Goal: Transaction & Acquisition: Purchase product/service

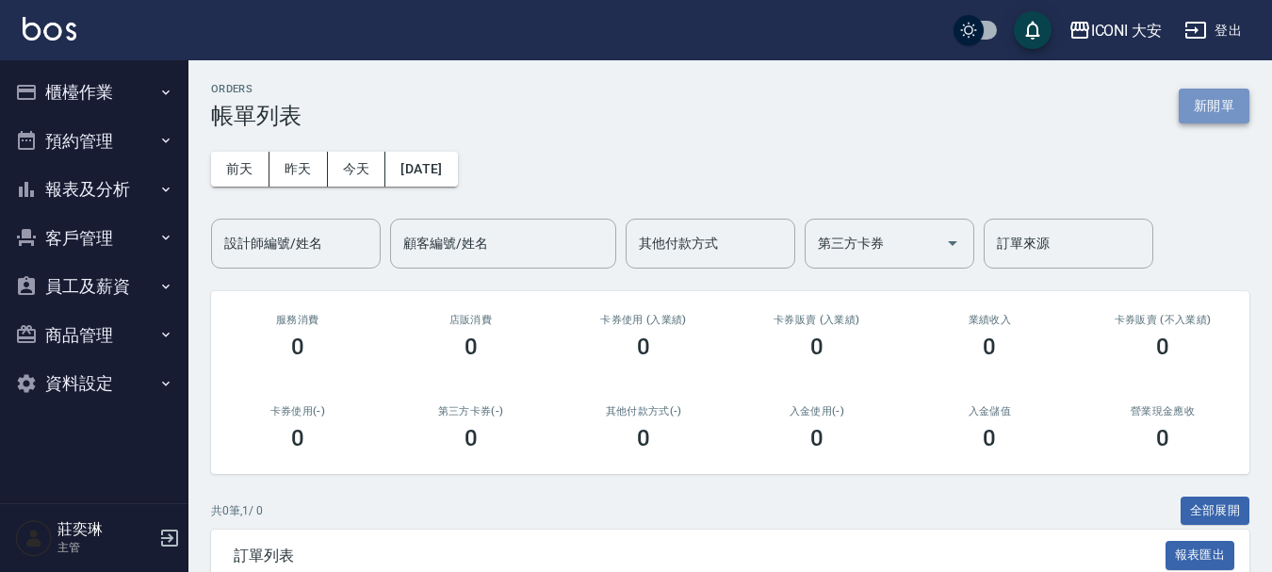
click at [1198, 112] on button "新開單" at bounding box center [1214, 106] width 71 height 35
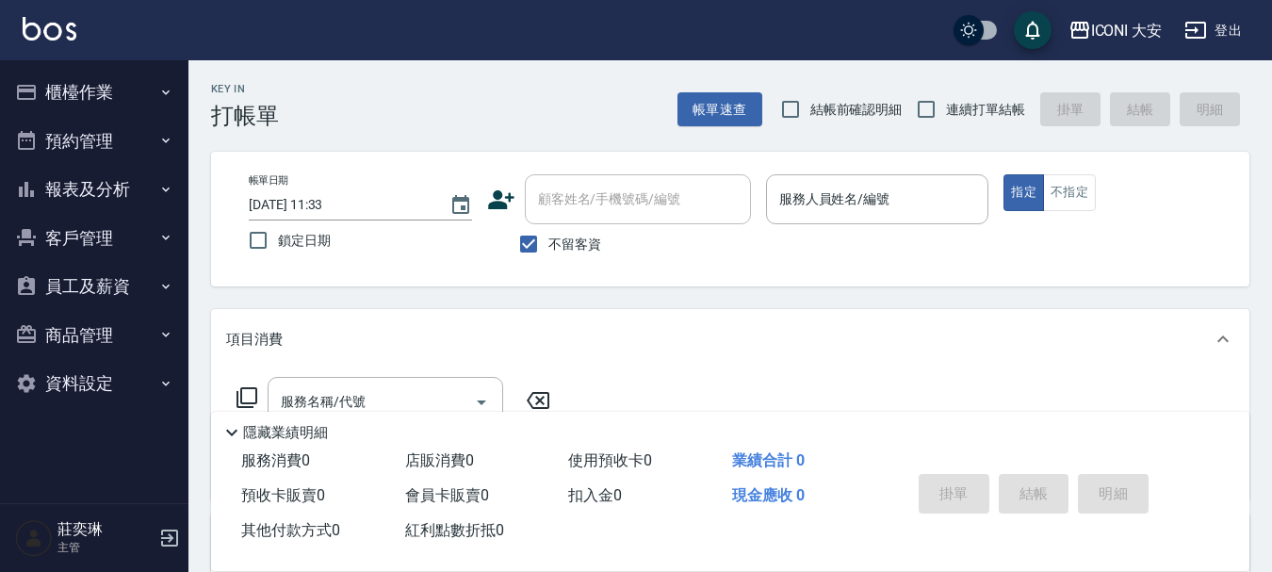
drag, startPoint x: 535, startPoint y: 239, endPoint x: 557, endPoint y: 225, distance: 25.9
click at [537, 238] on input "不留客資" at bounding box center [529, 244] width 40 height 40
checkbox input "false"
click at [563, 194] on div "顧客姓名/手機號碼/編號 顧客姓名/手機號碼/編號" at bounding box center [638, 199] width 226 height 50
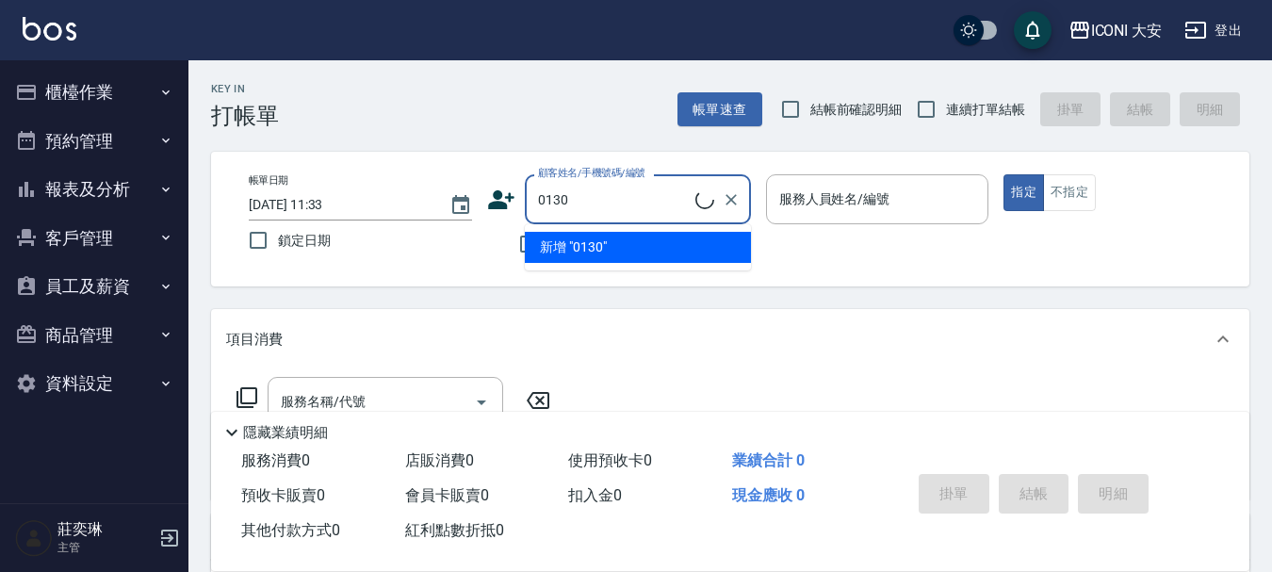
click at [560, 246] on ul "新增 "0130"" at bounding box center [638, 247] width 226 height 46
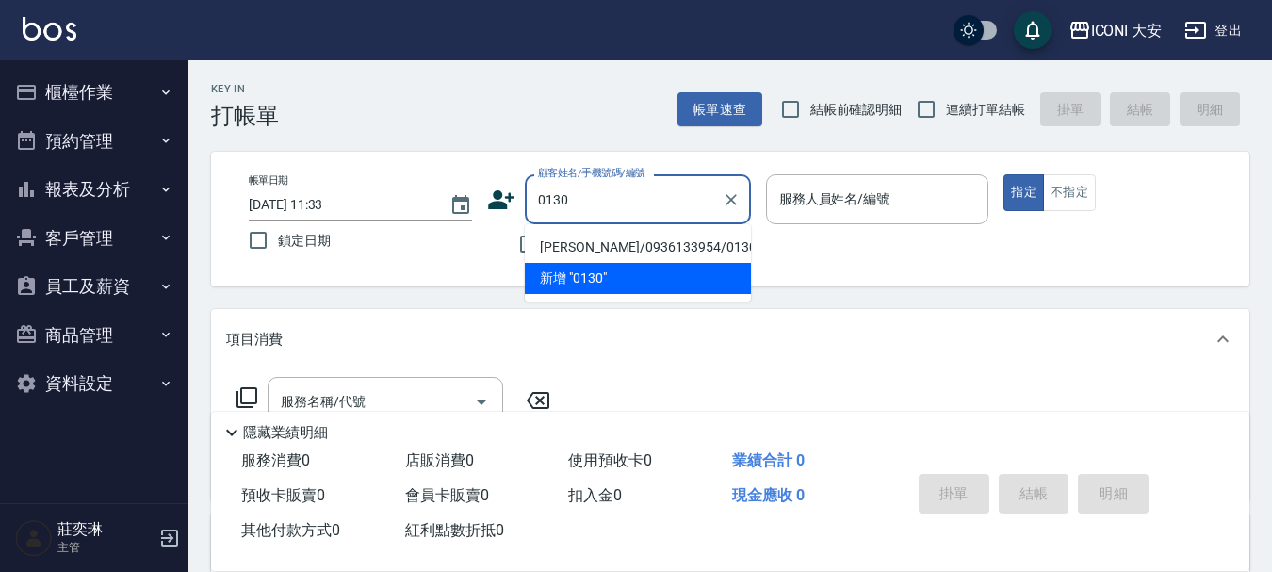
click at [684, 249] on li "[PERSON_NAME]/0936133954/0130" at bounding box center [638, 247] width 226 height 31
type input "[PERSON_NAME]/0936133954/0130"
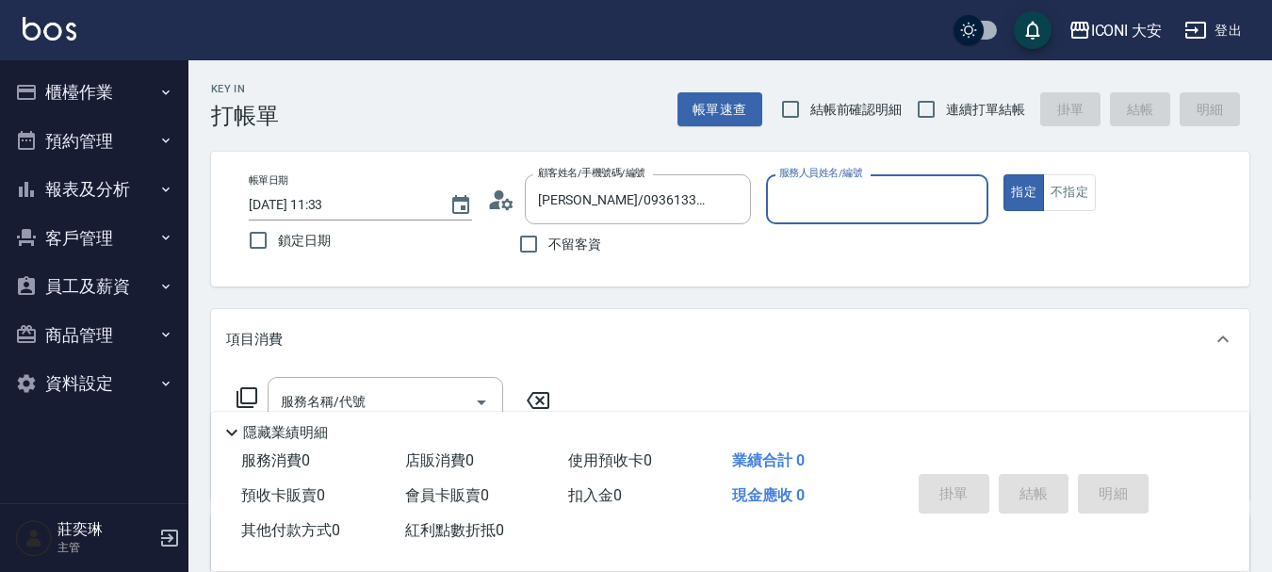
type input "Happy-9"
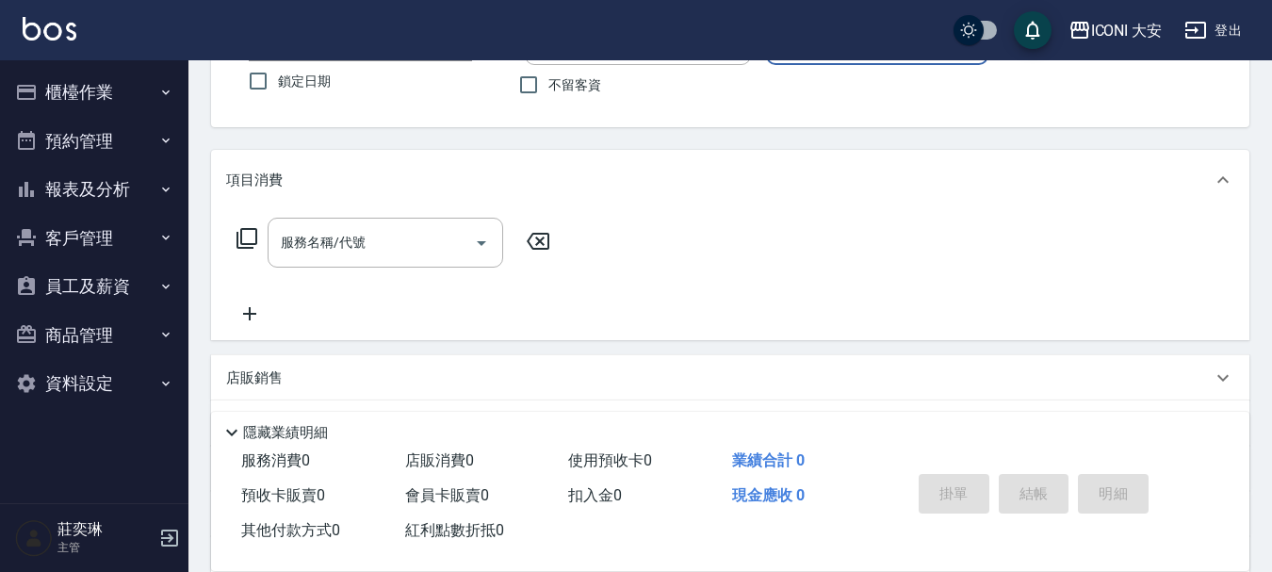
scroll to position [188, 0]
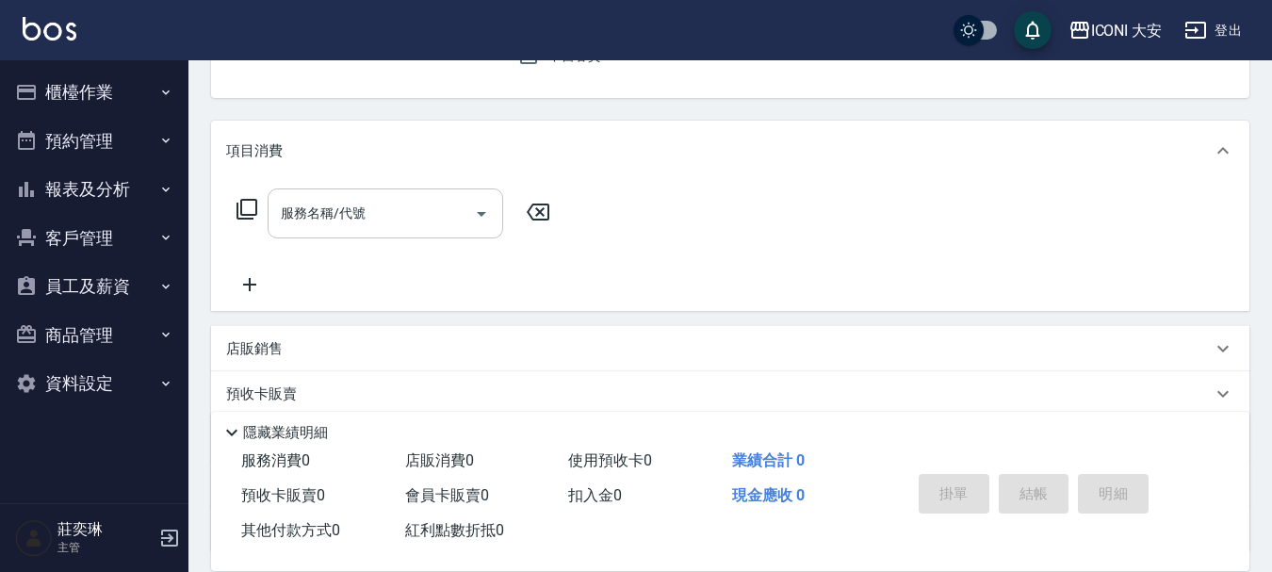
click at [386, 223] on input "服務名稱/代號" at bounding box center [371, 213] width 190 height 33
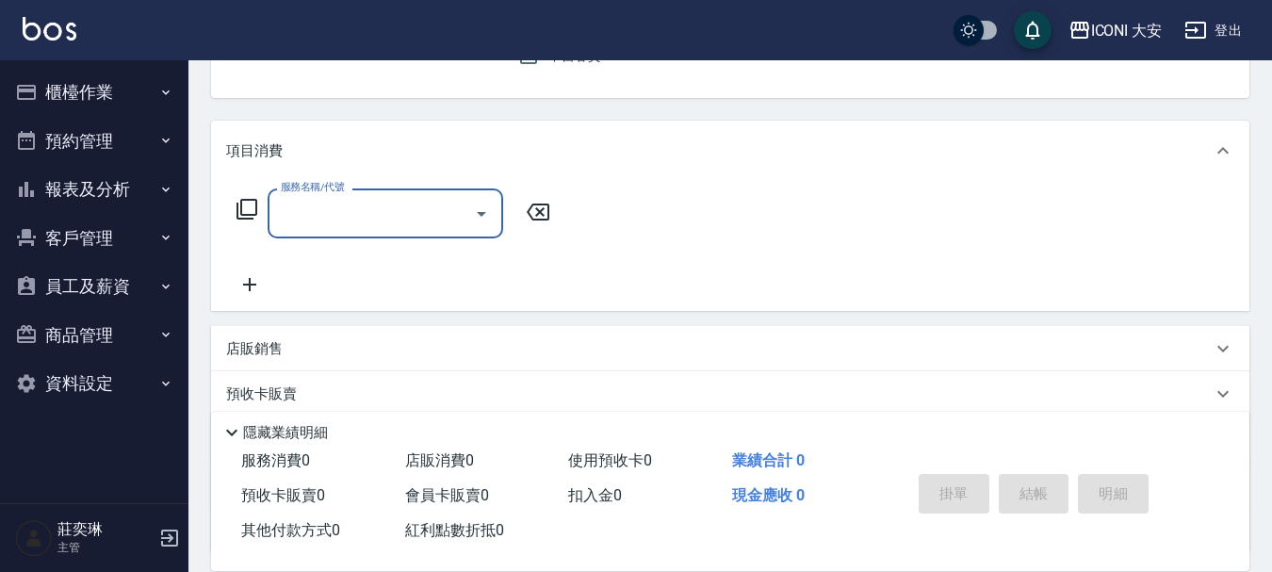
click at [386, 223] on input "服務名稱/代號" at bounding box center [371, 213] width 190 height 33
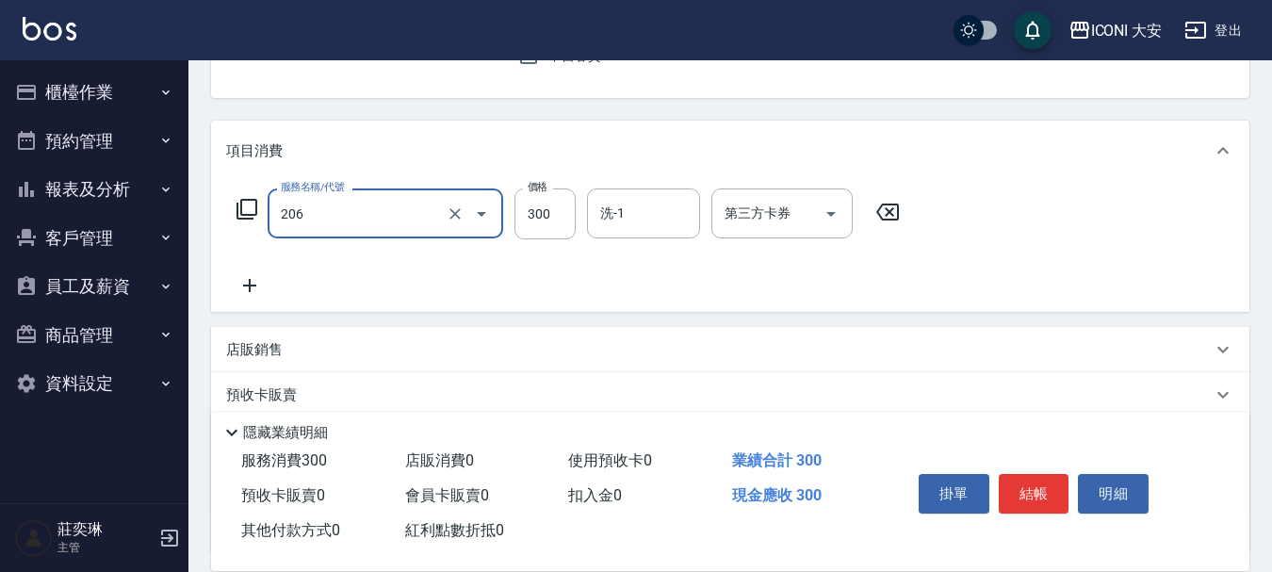
type input "洗髮(206)"
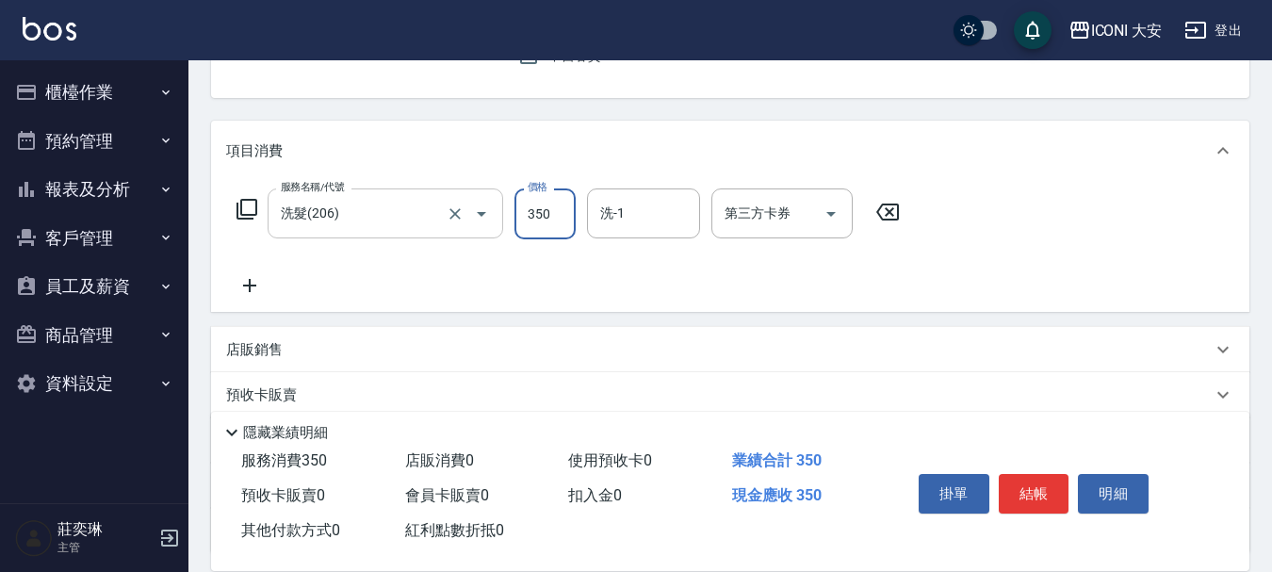
type input "350"
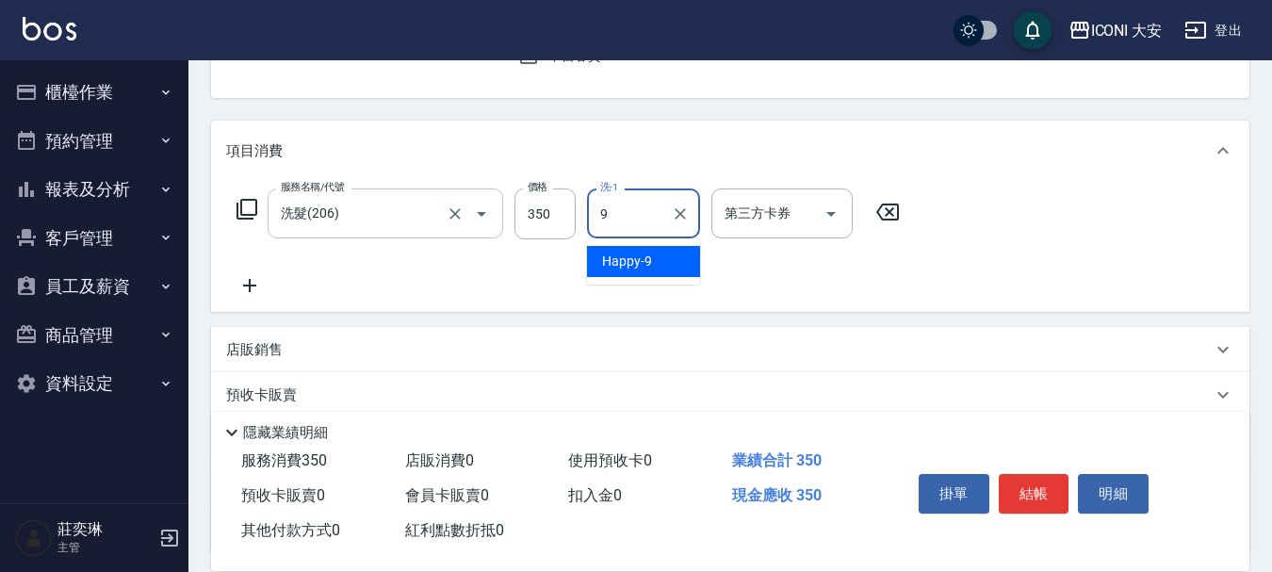
type input "Happy-9"
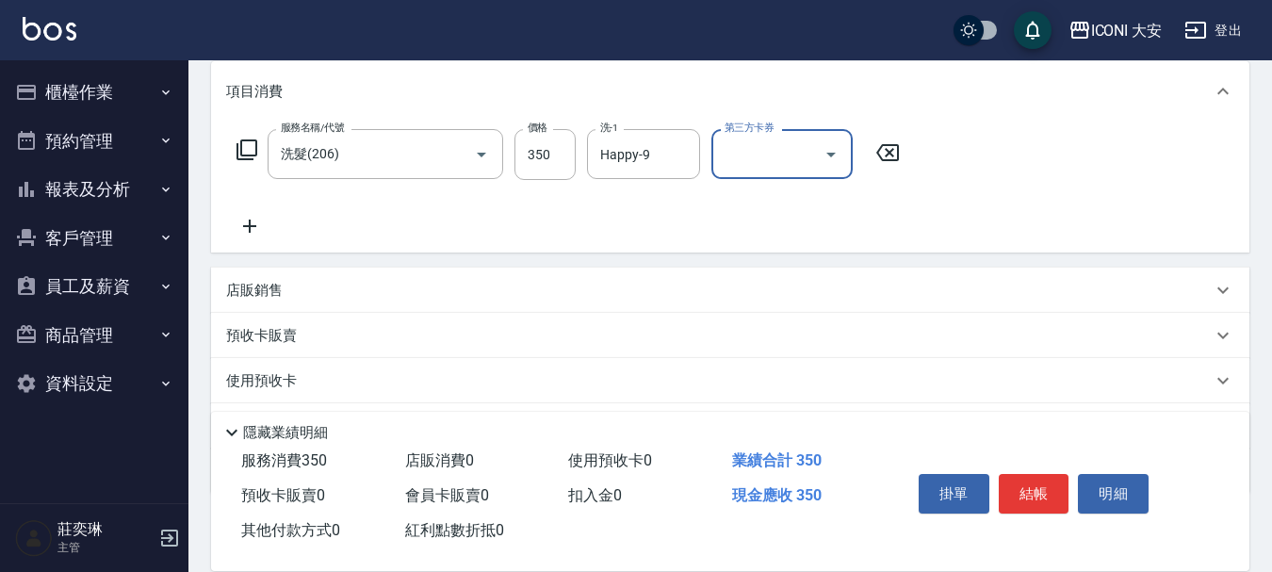
scroll to position [350, 0]
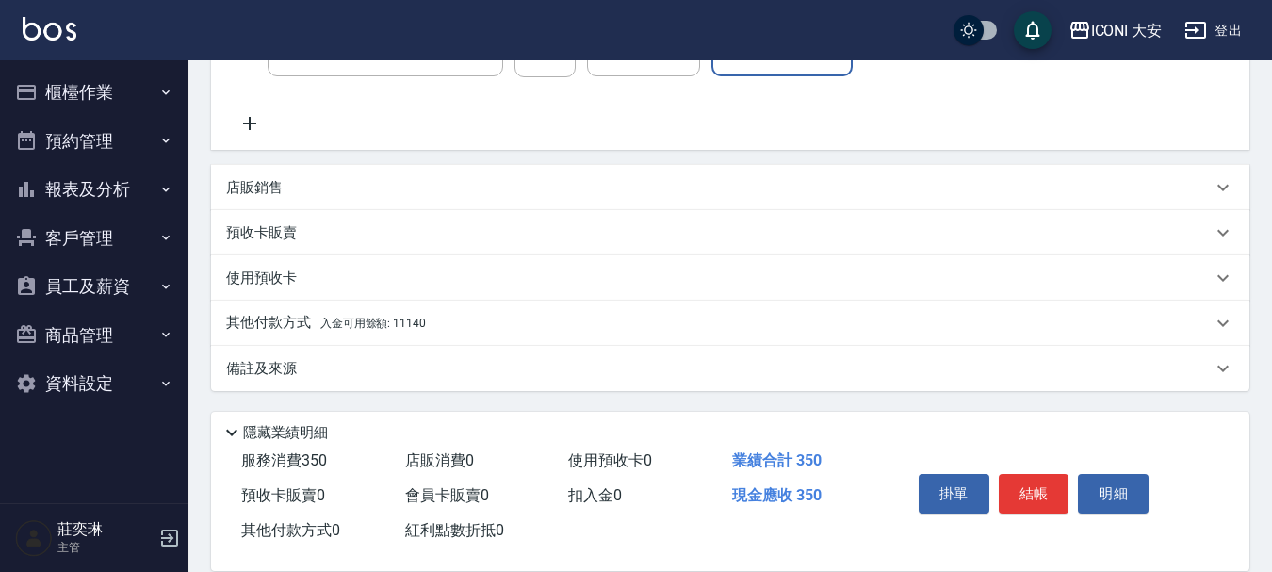
click at [389, 317] on span "入金可用餘額: 11140" at bounding box center [373, 323] width 106 height 13
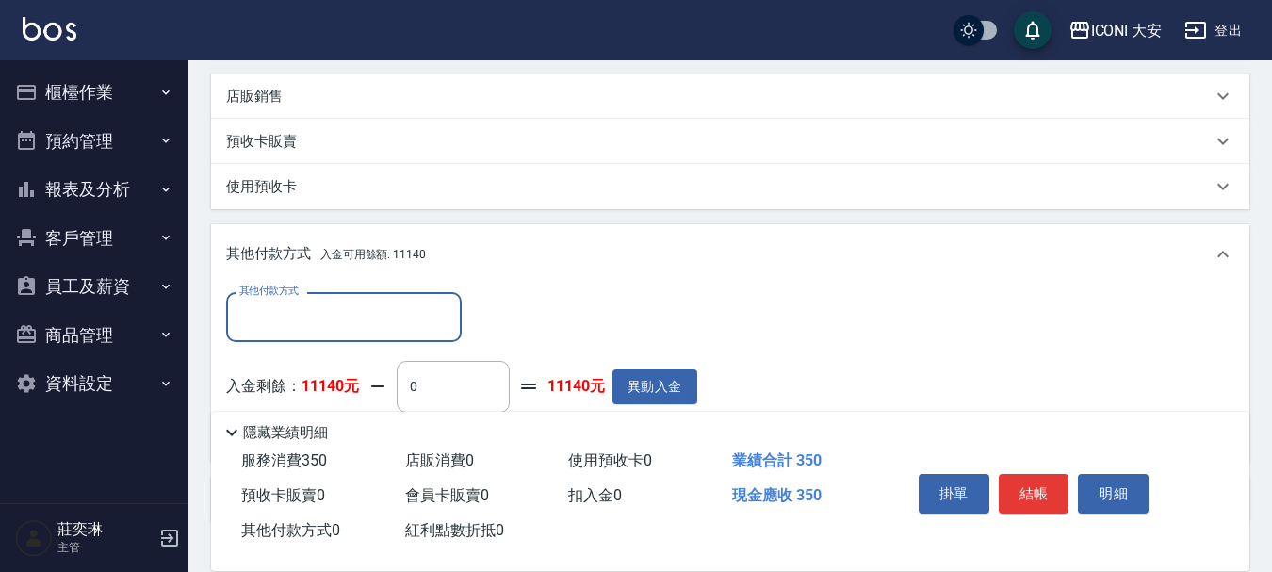
scroll to position [573, 0]
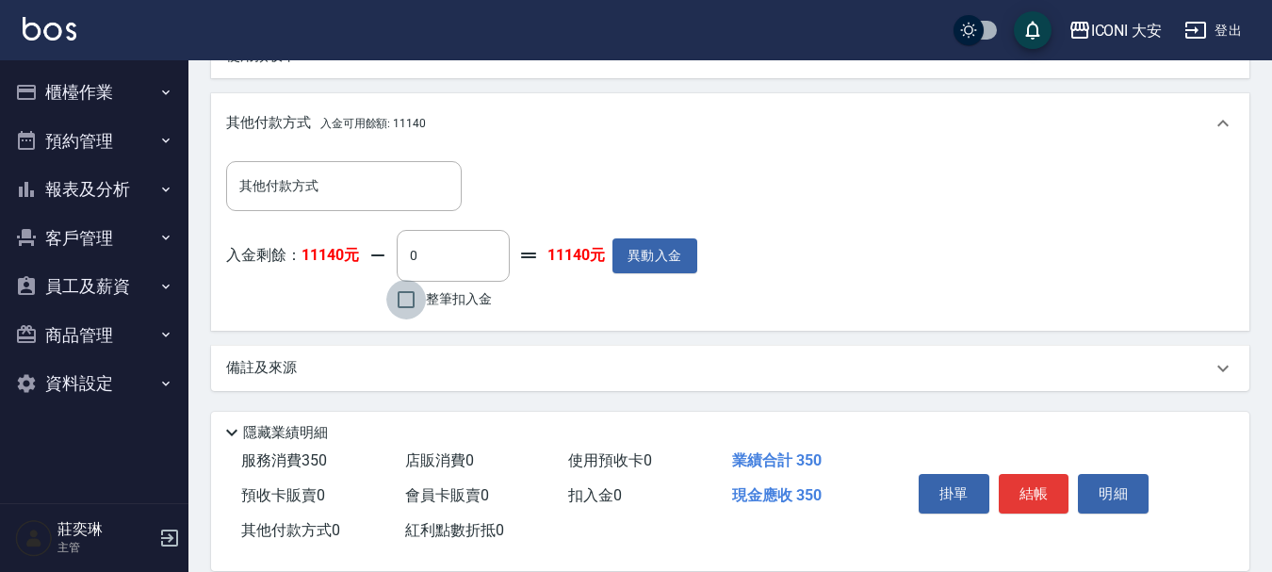
click at [402, 309] on input "整筆扣入金" at bounding box center [406, 300] width 40 height 40
checkbox input "true"
type input "350"
drag, startPoint x: 1024, startPoint y: 475, endPoint x: 1017, endPoint y: 489, distance: 16.0
click at [1017, 489] on button "結帳" at bounding box center [1034, 494] width 71 height 40
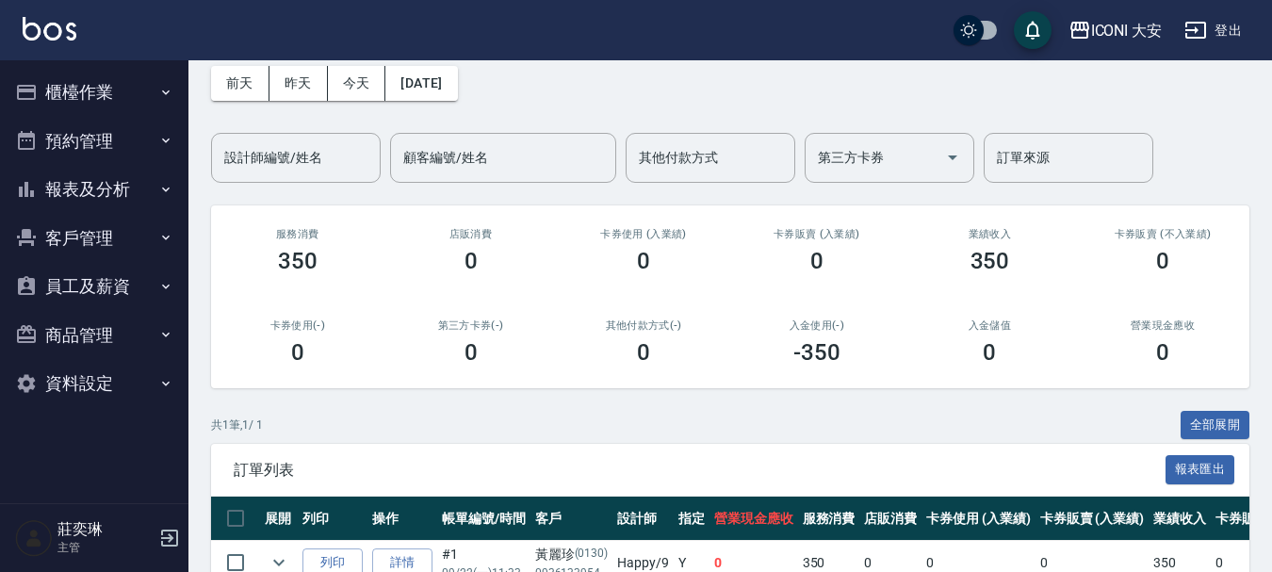
scroll to position [187, 0]
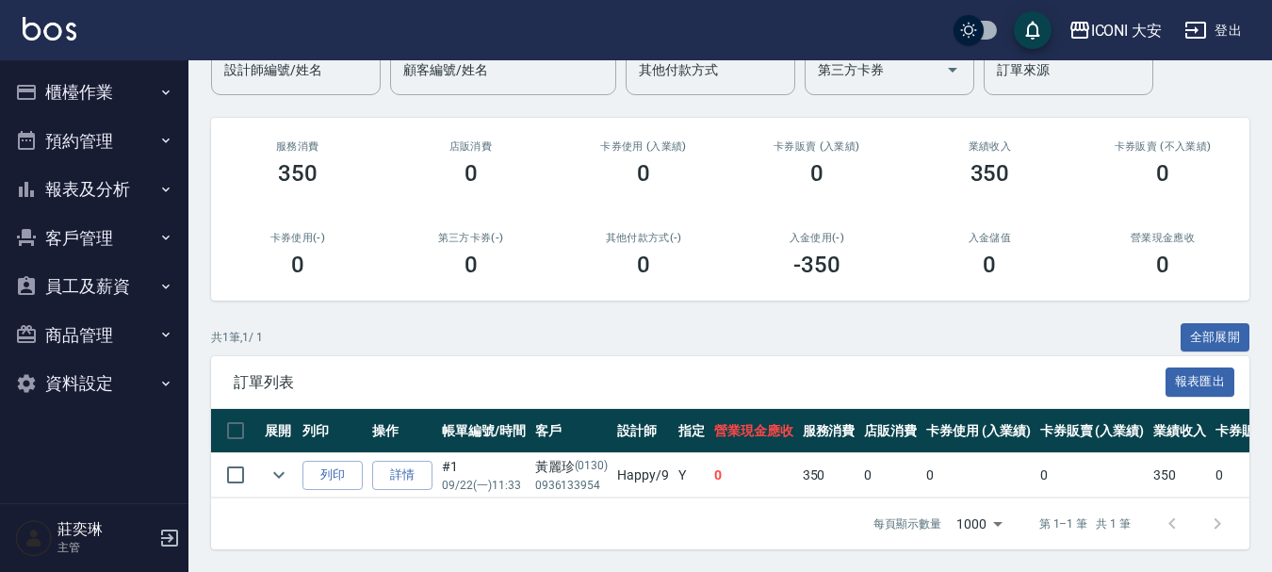
drag, startPoint x: 1153, startPoint y: 497, endPoint x: 0, endPoint y: 323, distance: 1166.3
click at [96, 88] on button "櫃檯作業" at bounding box center [94, 92] width 173 height 49
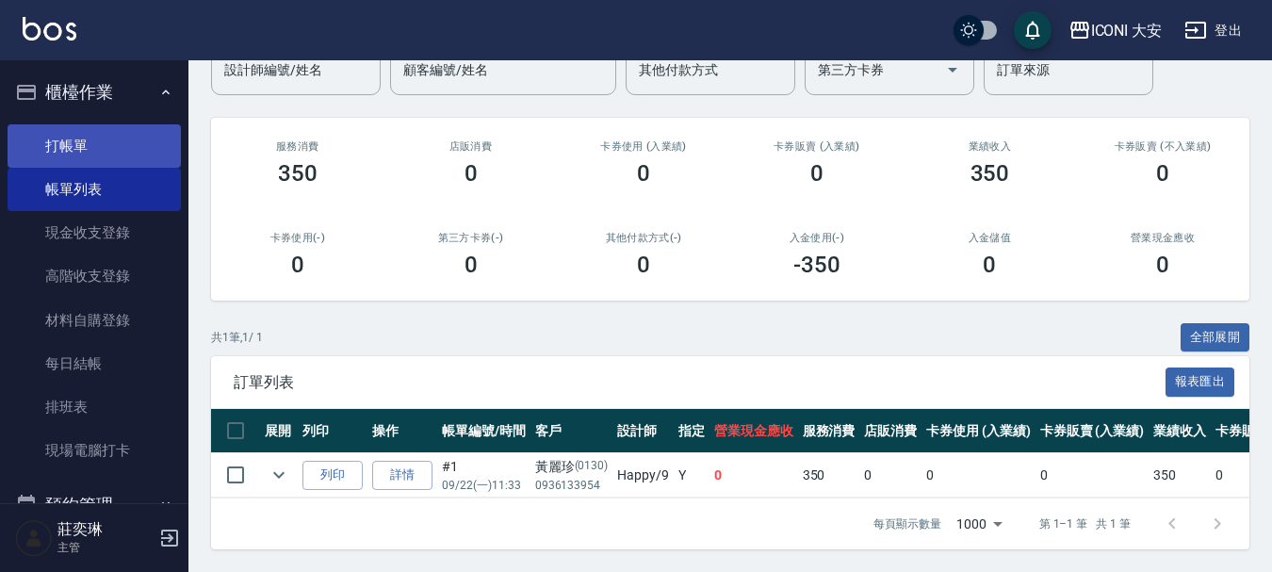
click at [72, 141] on link "打帳單" at bounding box center [94, 145] width 173 height 43
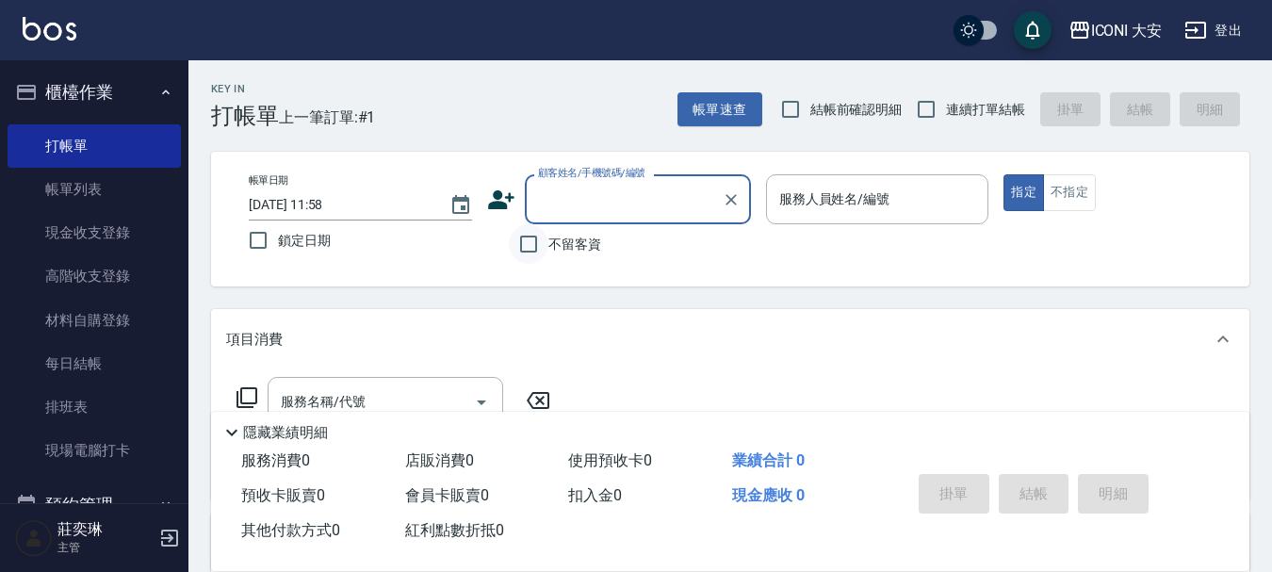
click at [525, 238] on input "不留客資" at bounding box center [529, 244] width 40 height 40
checkbox input "true"
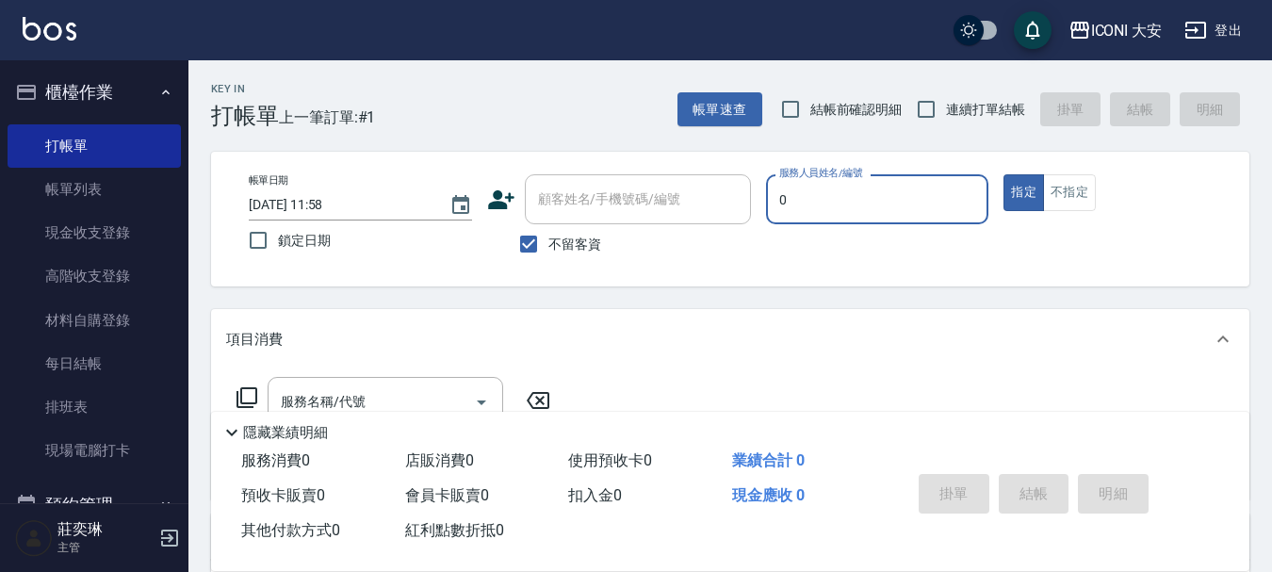
type input "0"
type button "true"
type input "juyei-0"
click at [1023, 195] on button "指定" at bounding box center [1023, 192] width 41 height 37
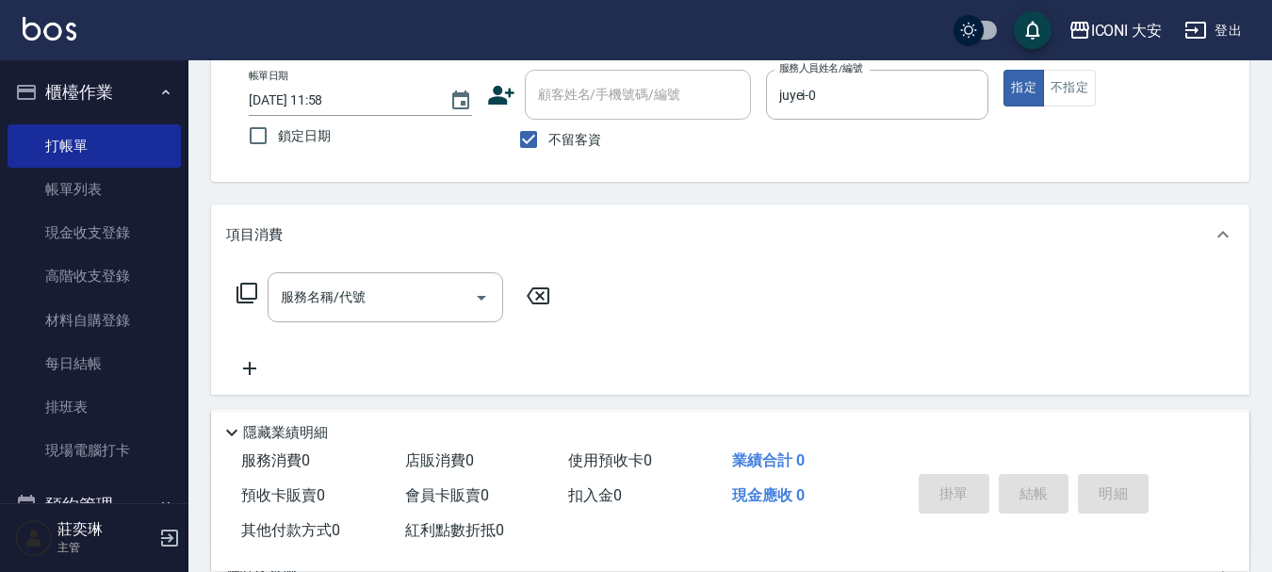
scroll to position [283, 0]
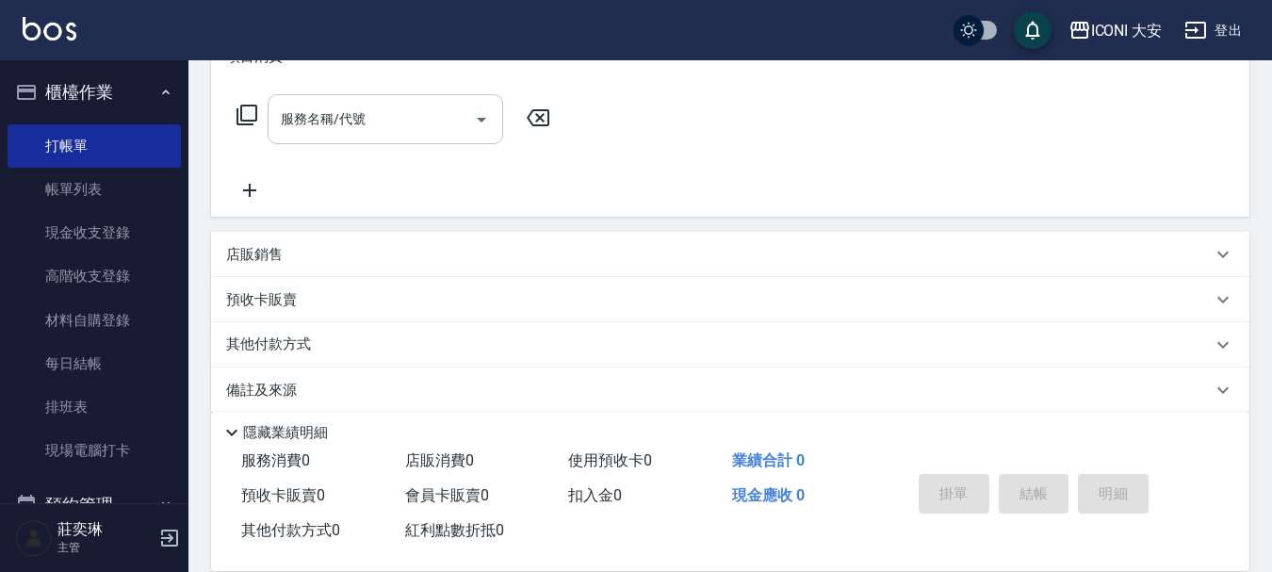
click at [299, 131] on input "服務名稱/代號" at bounding box center [371, 119] width 190 height 33
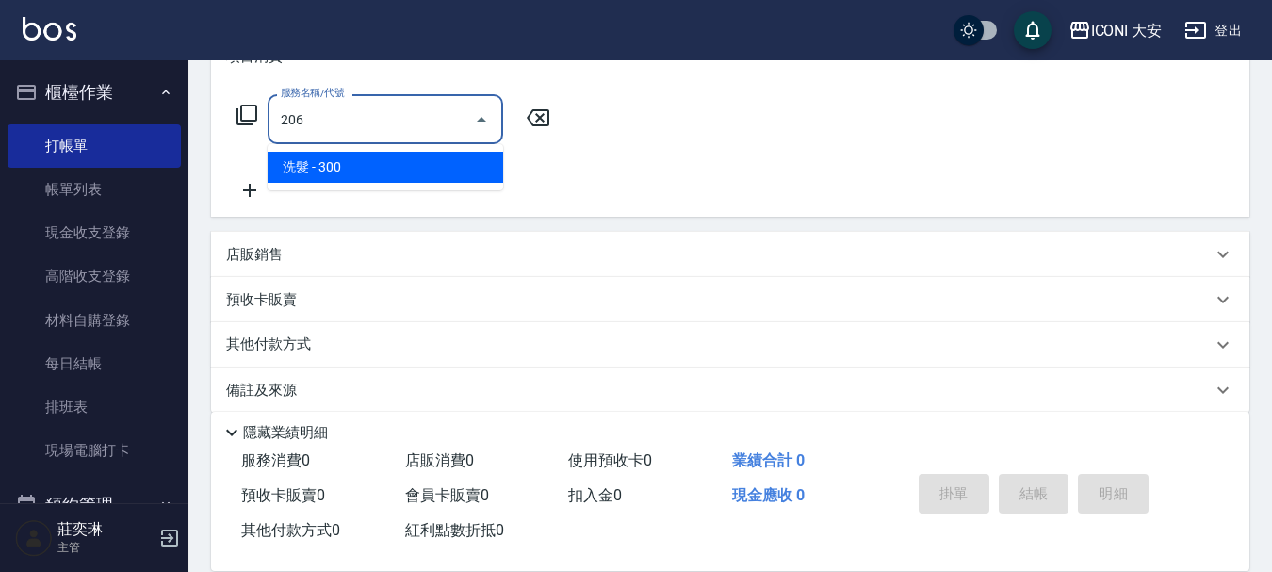
type input "洗髮(206)"
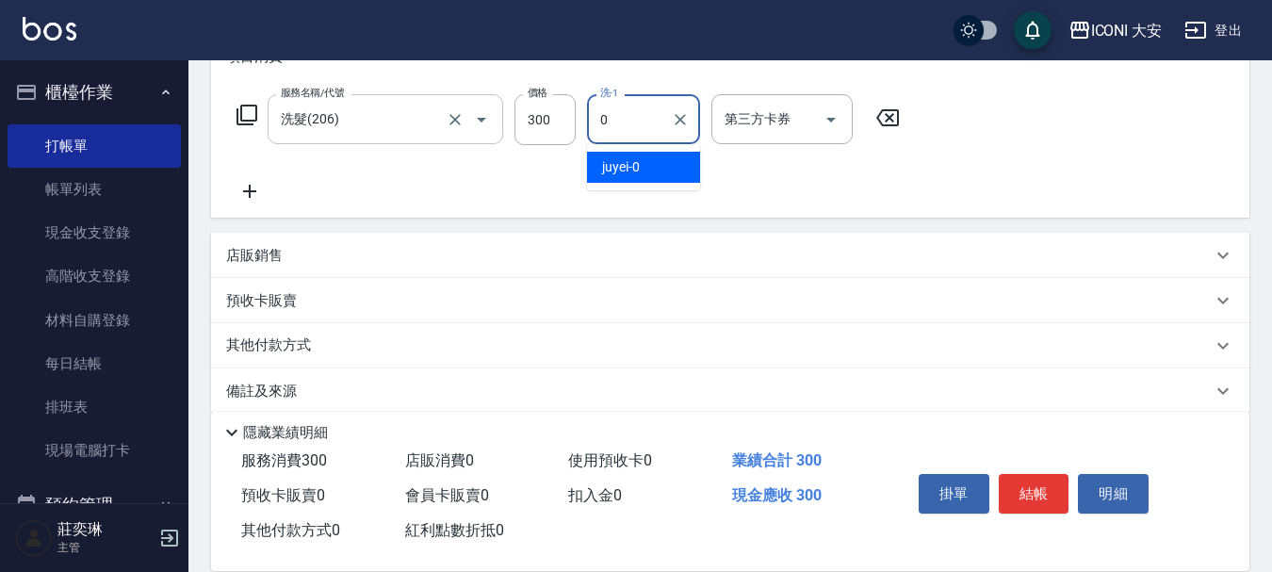
type input "juyei-0"
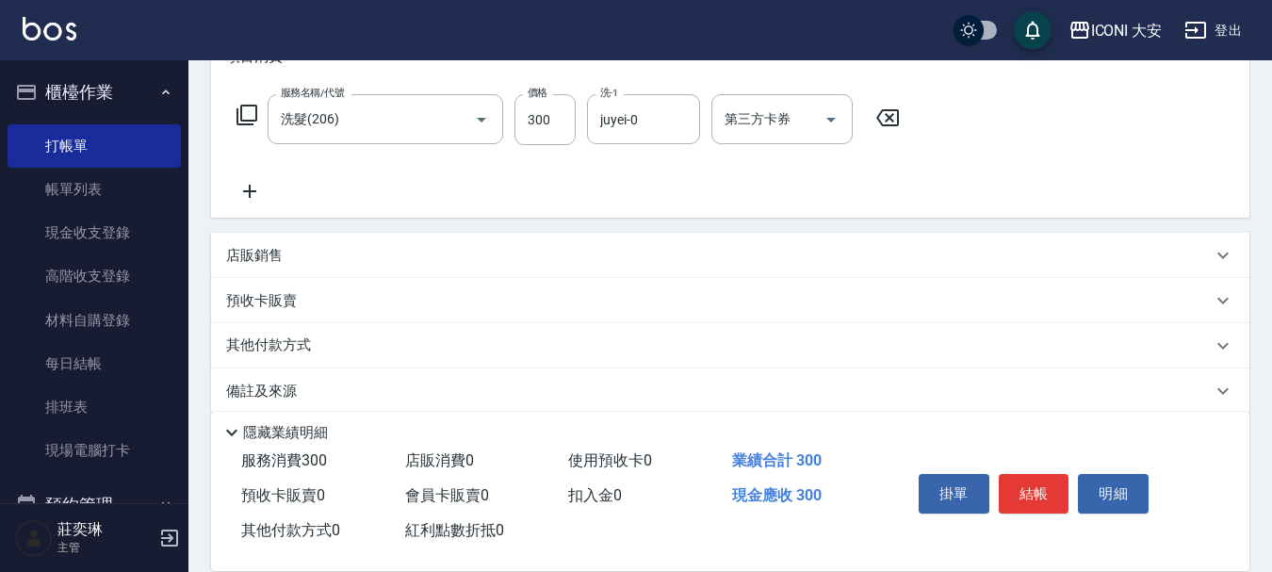
click at [250, 193] on icon at bounding box center [249, 191] width 13 height 13
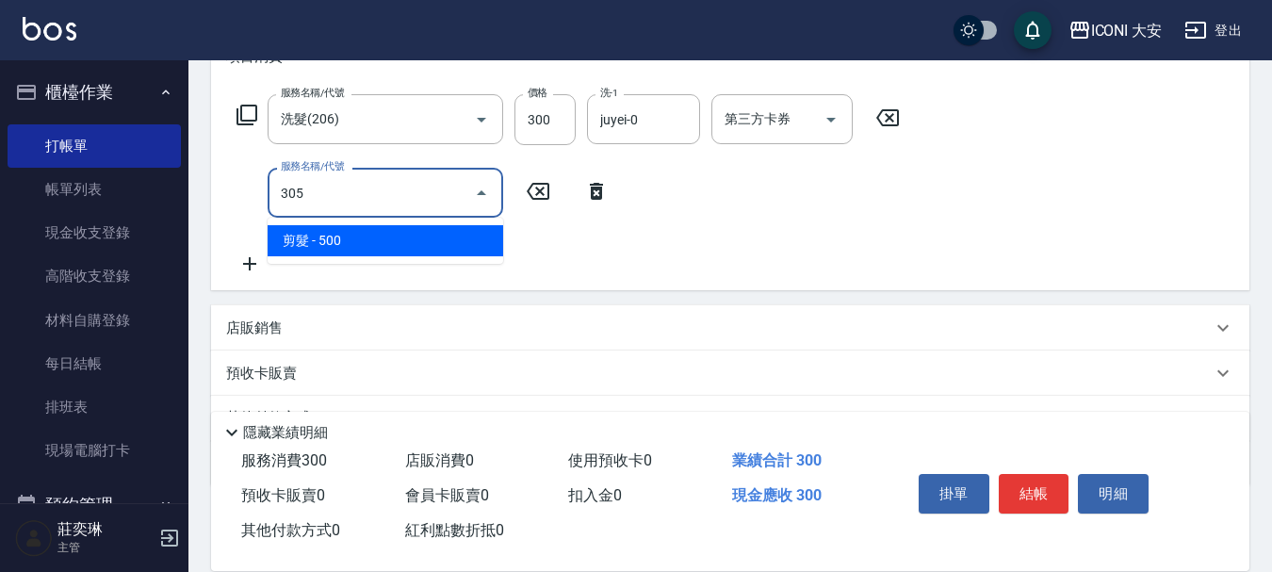
type input "剪髮(305)"
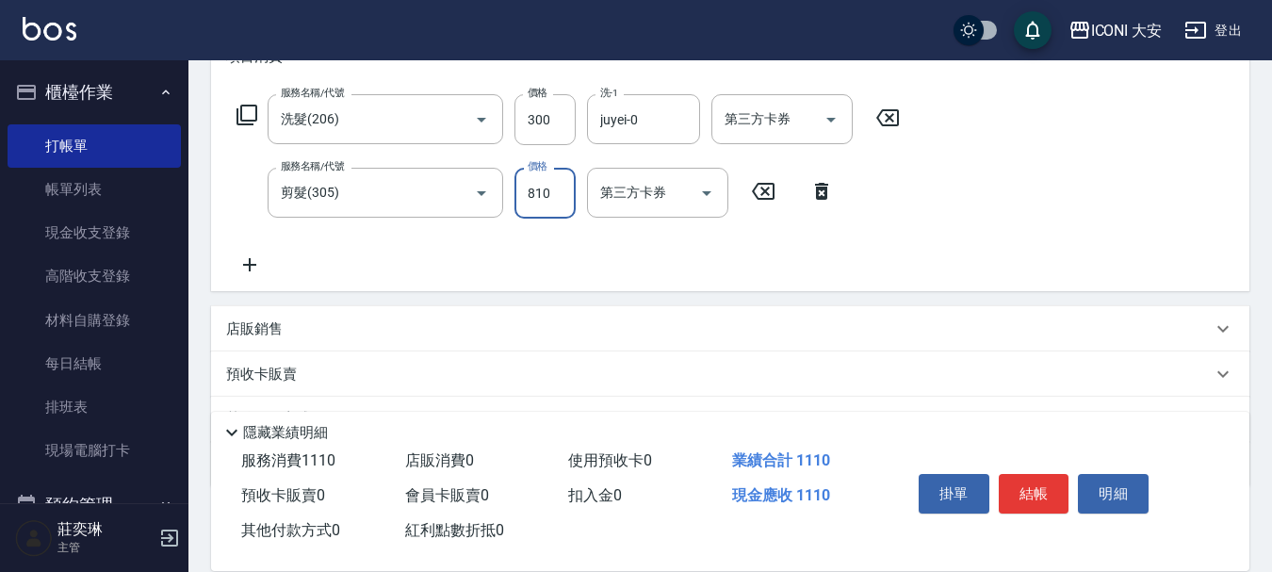
type input "810"
click at [1031, 480] on button "結帳" at bounding box center [1034, 494] width 71 height 40
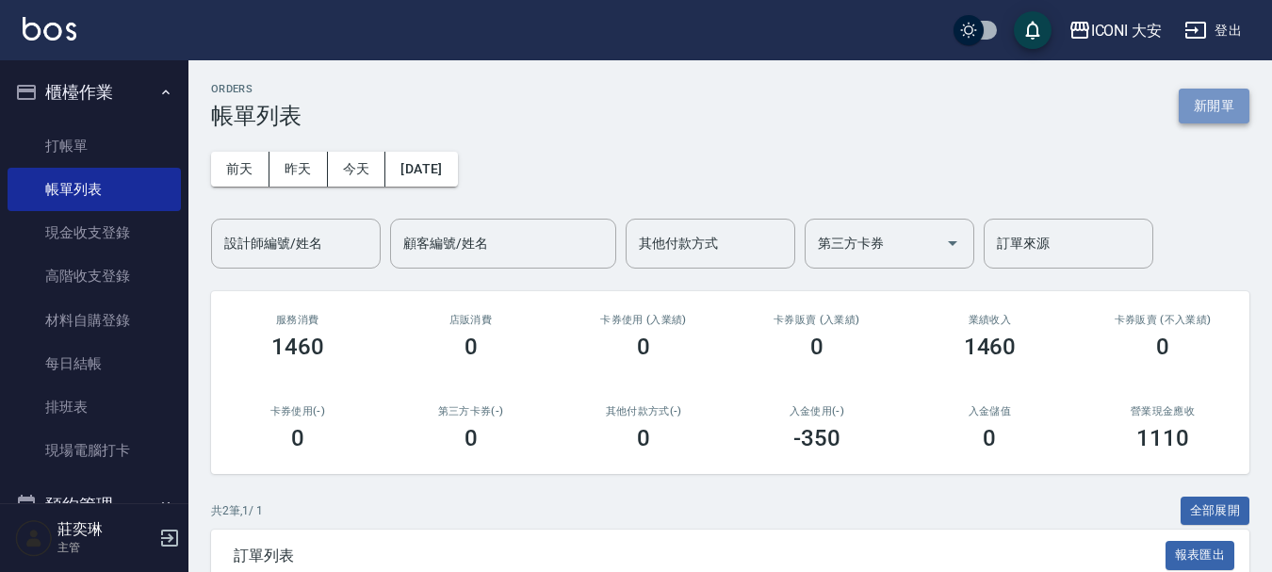
click at [1216, 112] on button "新開單" at bounding box center [1214, 106] width 71 height 35
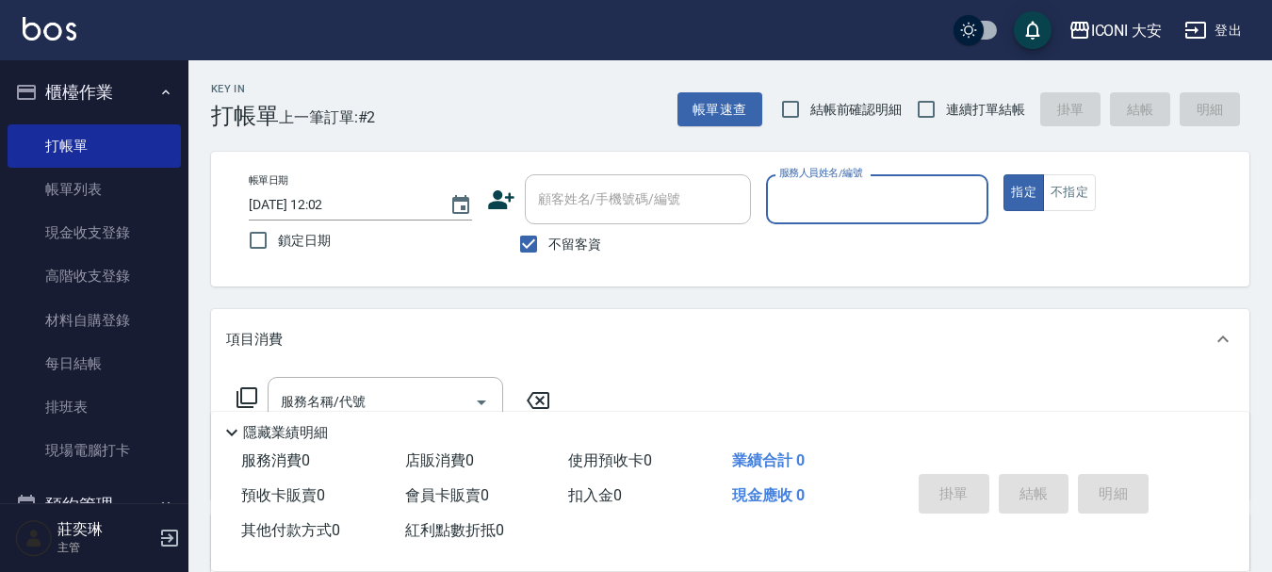
click at [869, 206] on input "服務人員姓名/編號" at bounding box center [877, 199] width 206 height 33
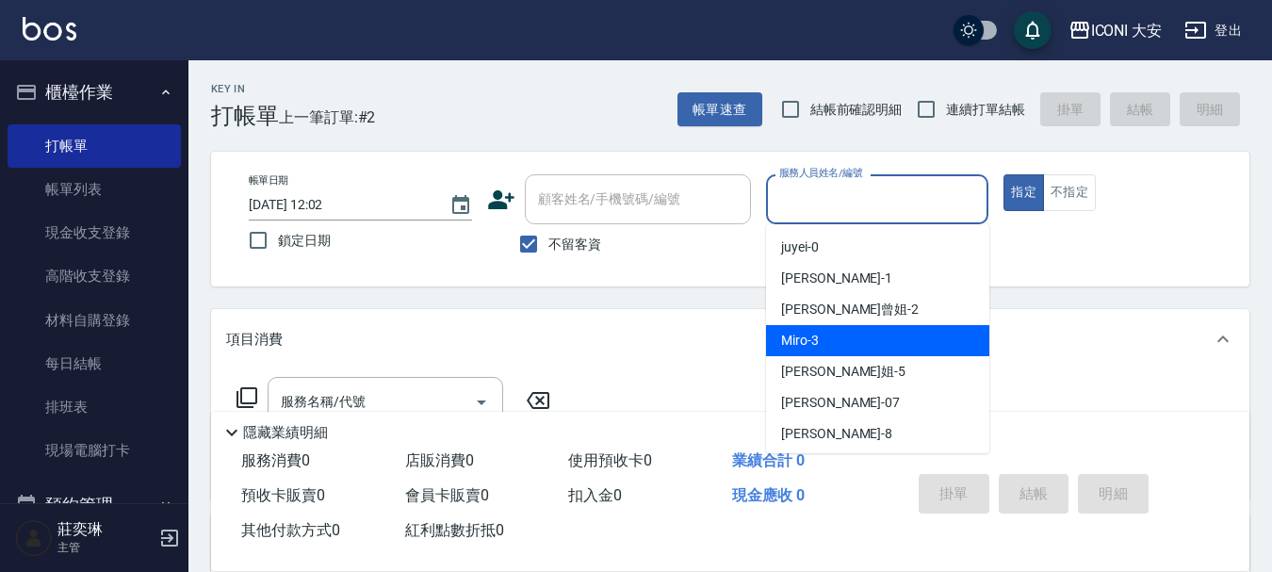
click at [861, 333] on div "Miro -3" at bounding box center [877, 340] width 223 height 31
type input "Miro-3"
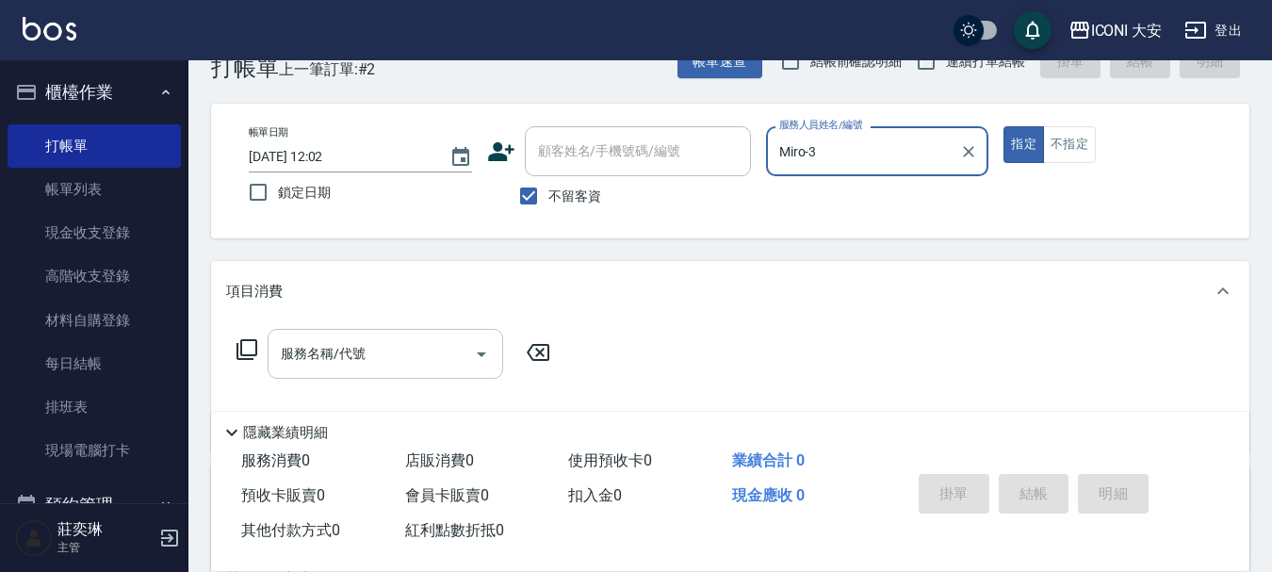
scroll to position [94, 0]
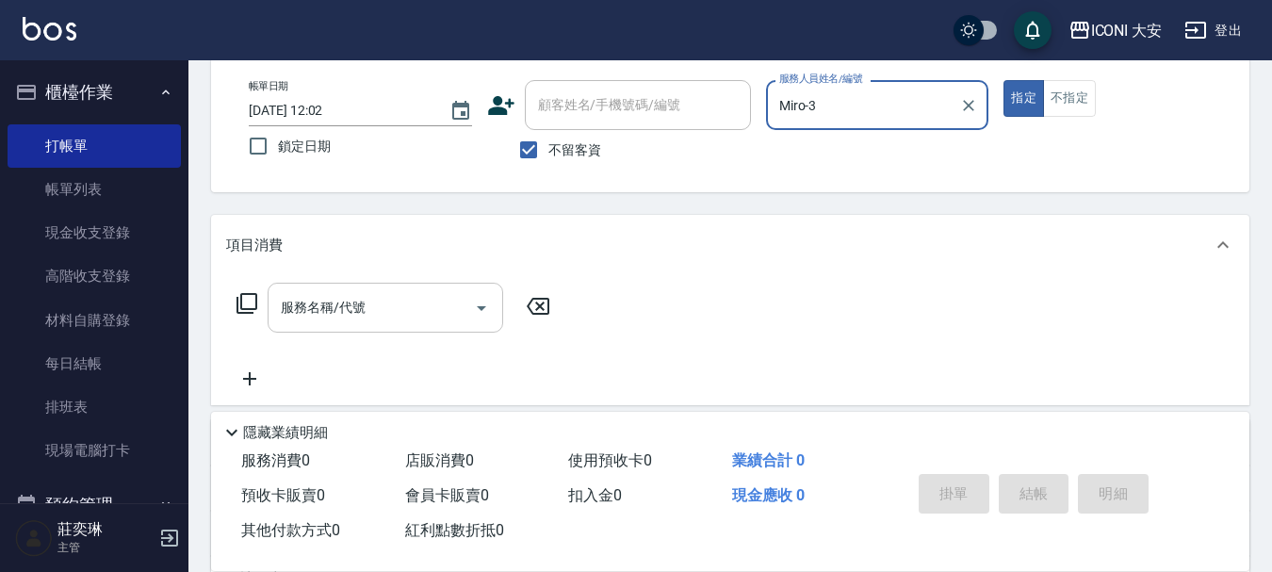
click at [271, 303] on div "服務名稱/代號" at bounding box center [386, 308] width 236 height 50
click at [249, 303] on icon at bounding box center [247, 303] width 23 height 23
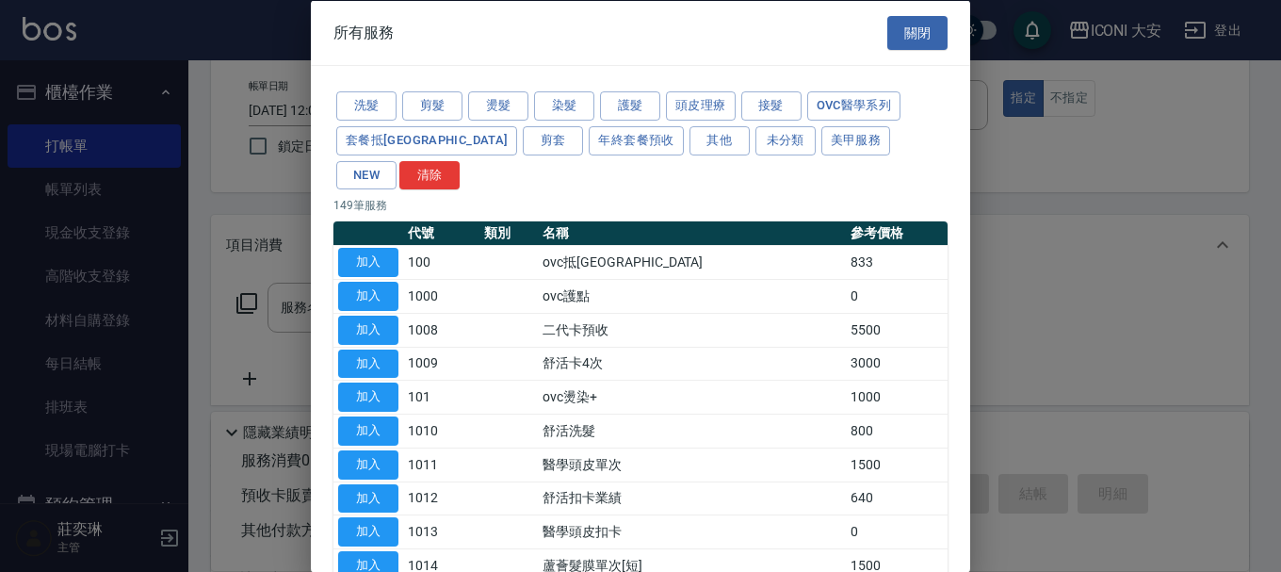
click at [397, 160] on button "NEW" at bounding box center [366, 174] width 60 height 29
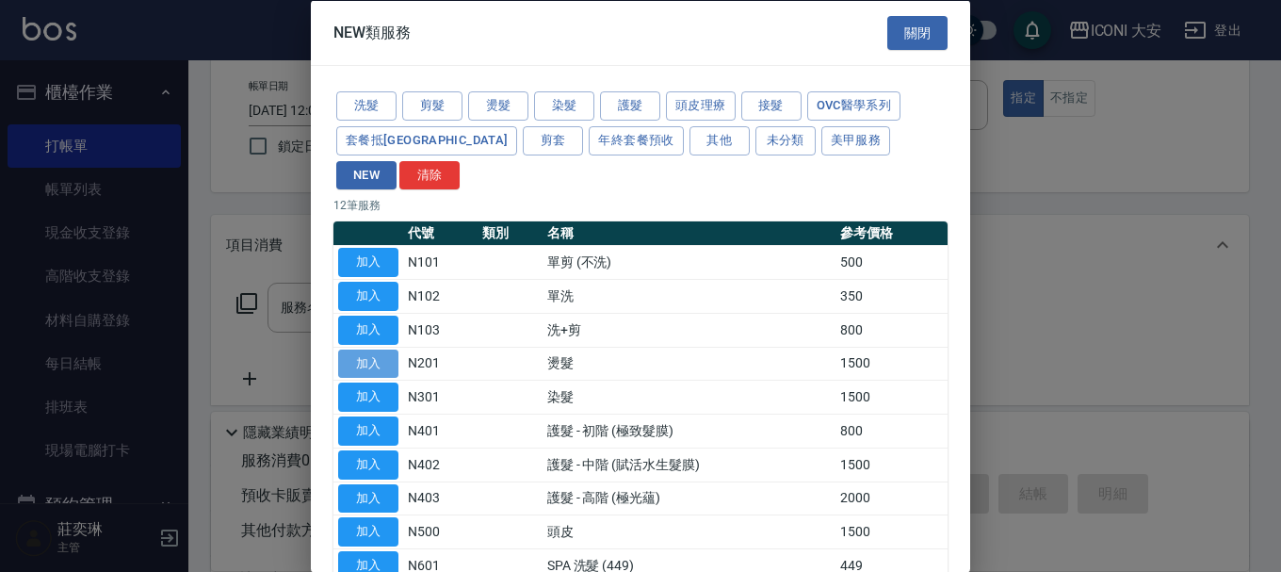
click at [366, 349] on button "加入" at bounding box center [368, 363] width 60 height 29
type input "燙髮(N201)"
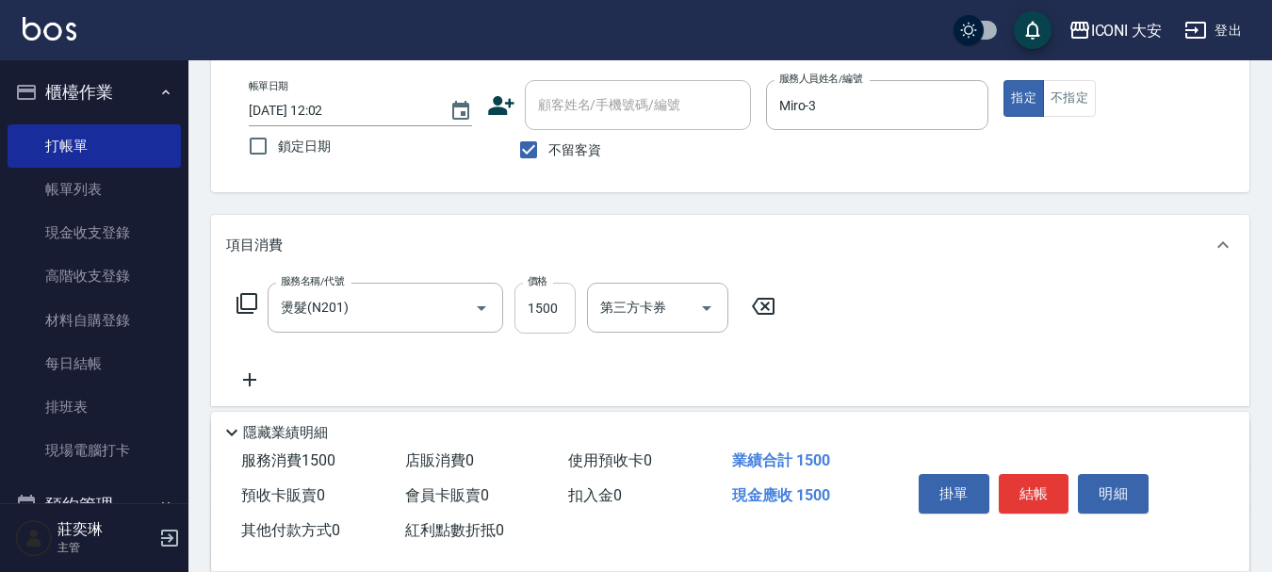
click at [559, 322] on input "1500" at bounding box center [544, 308] width 61 height 51
type input "1499"
click at [1042, 474] on button "結帳" at bounding box center [1034, 494] width 71 height 40
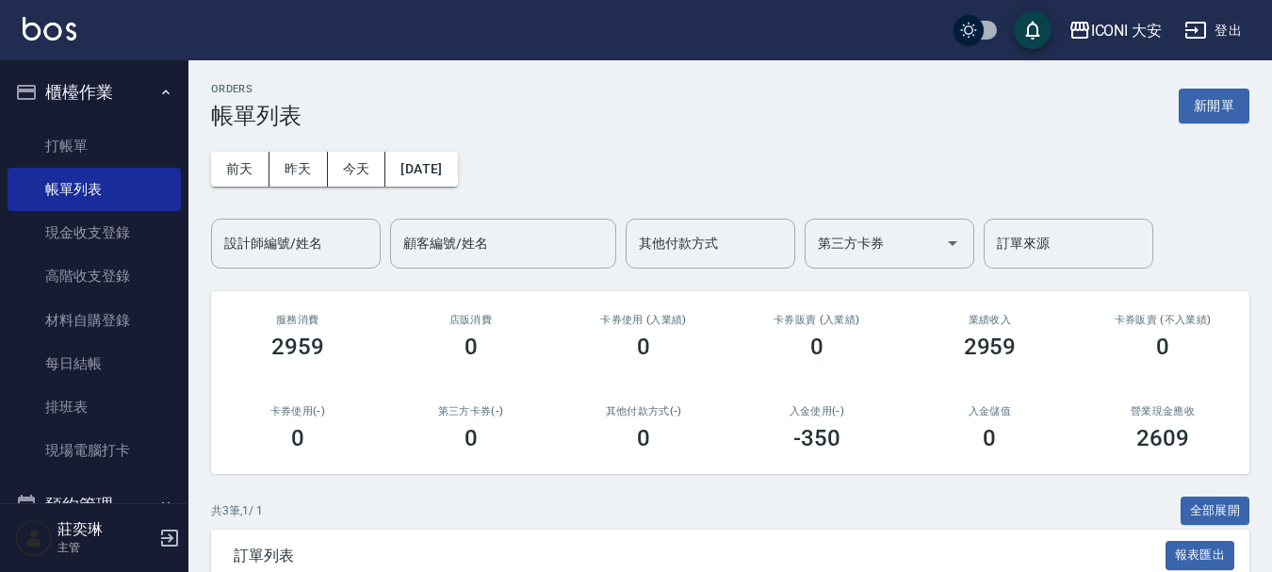
drag, startPoint x: 1027, startPoint y: 391, endPoint x: 56, endPoint y: 86, distance: 1018.2
click at [82, 152] on link "打帳單" at bounding box center [94, 145] width 173 height 43
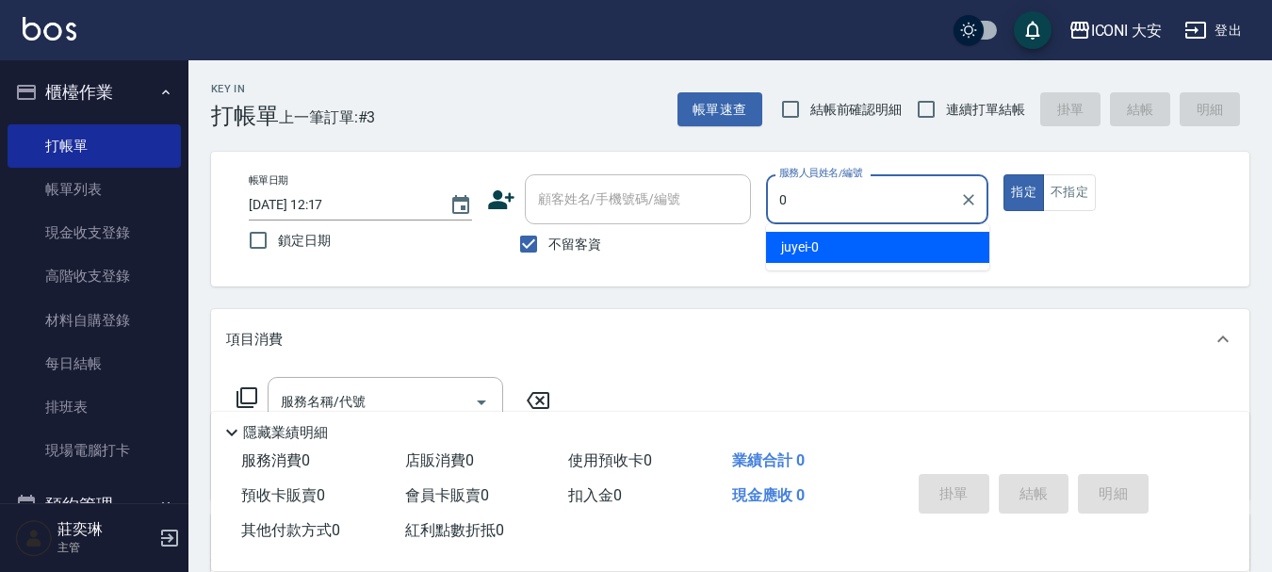
type input "juyei-0"
type button "true"
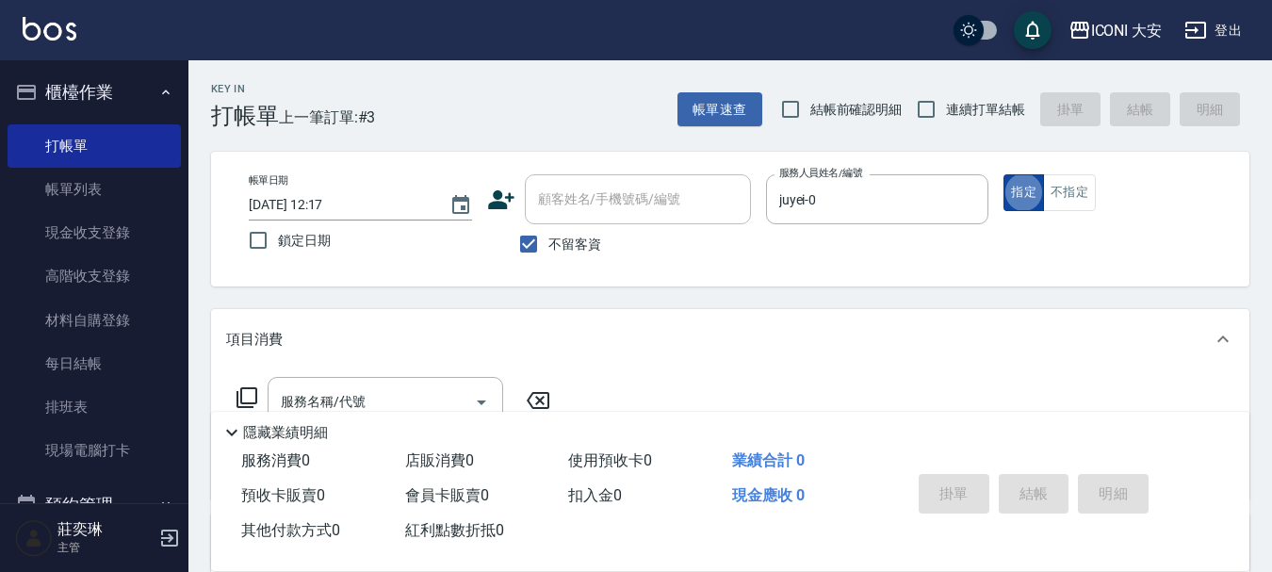
click at [1024, 191] on button "指定" at bounding box center [1023, 192] width 41 height 37
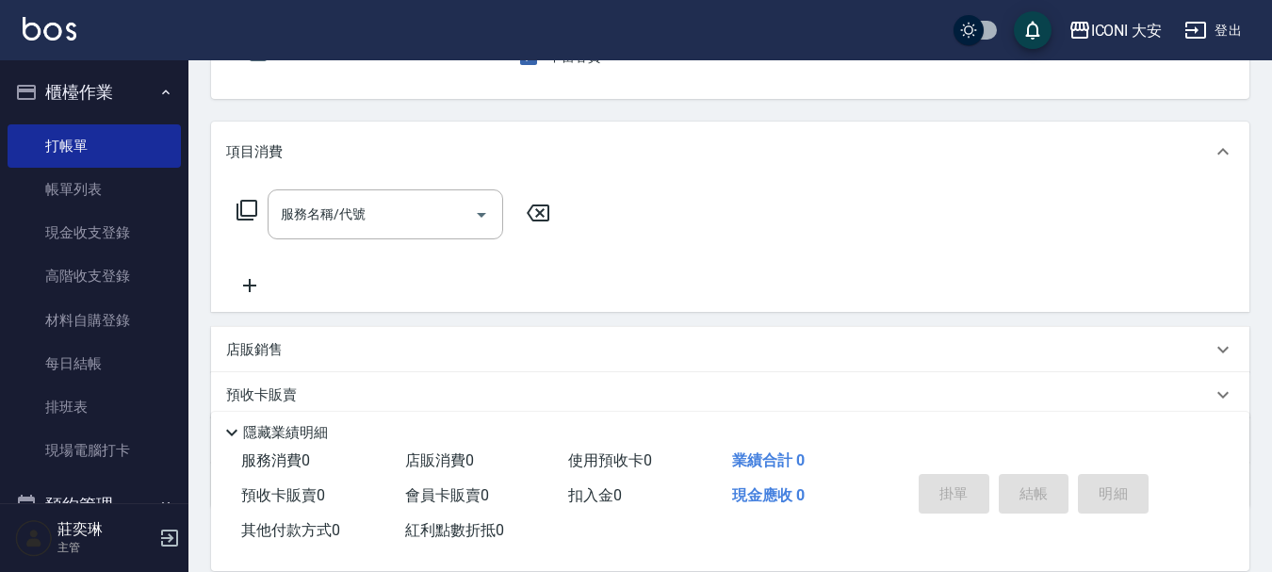
scroll to position [188, 0]
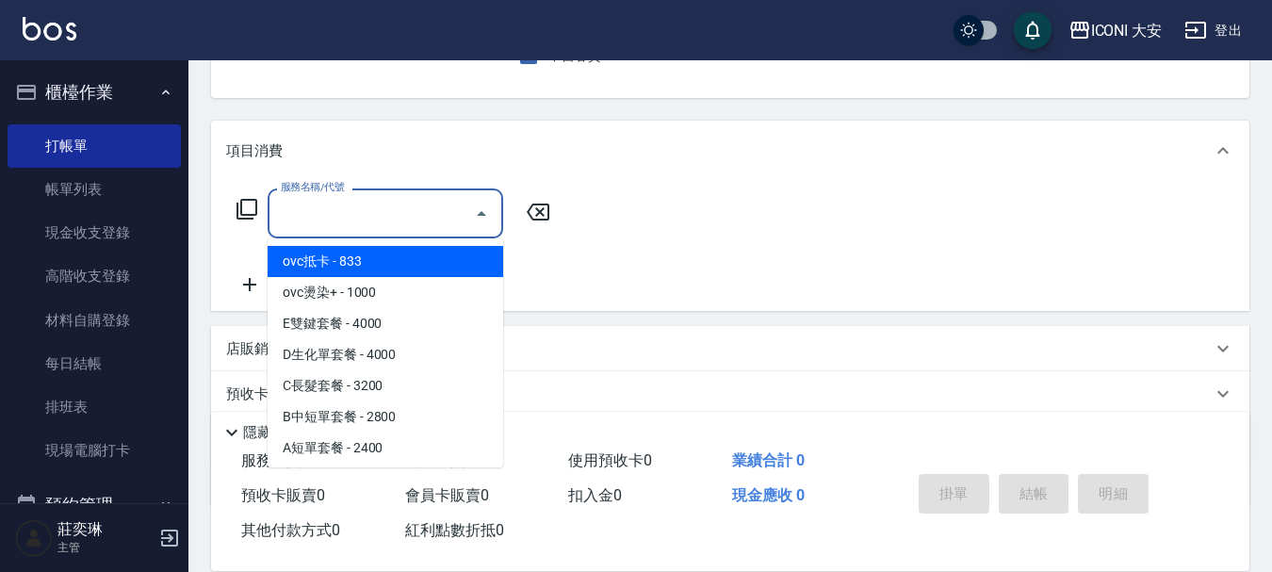
click at [367, 216] on input "服務名稱/代號" at bounding box center [371, 213] width 190 height 33
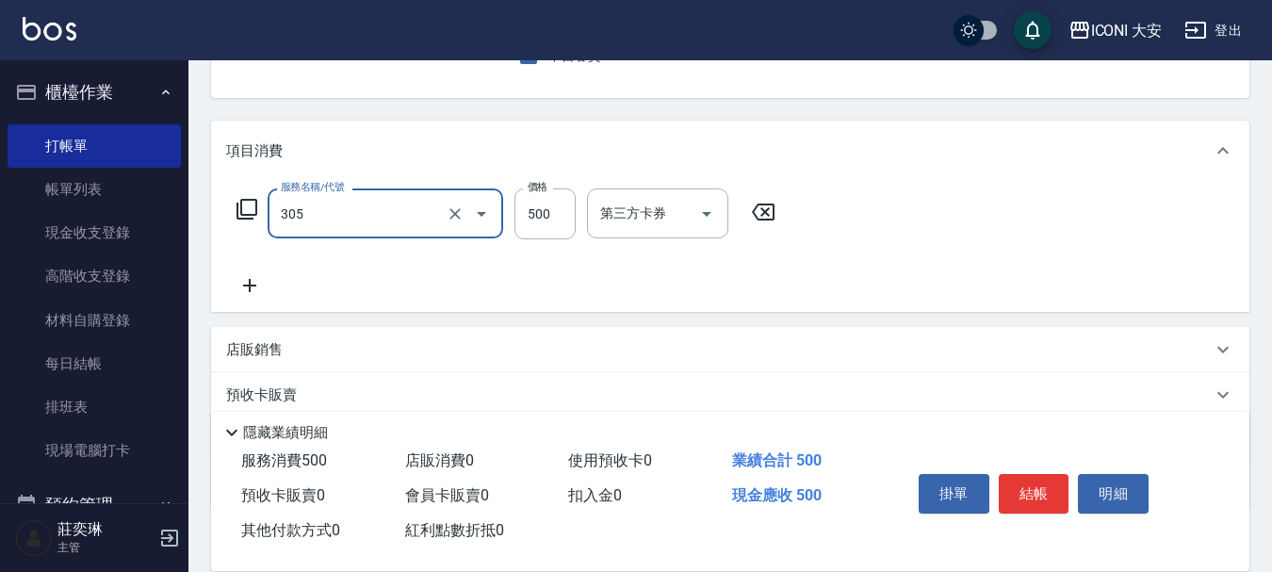
type input "剪髮(305)"
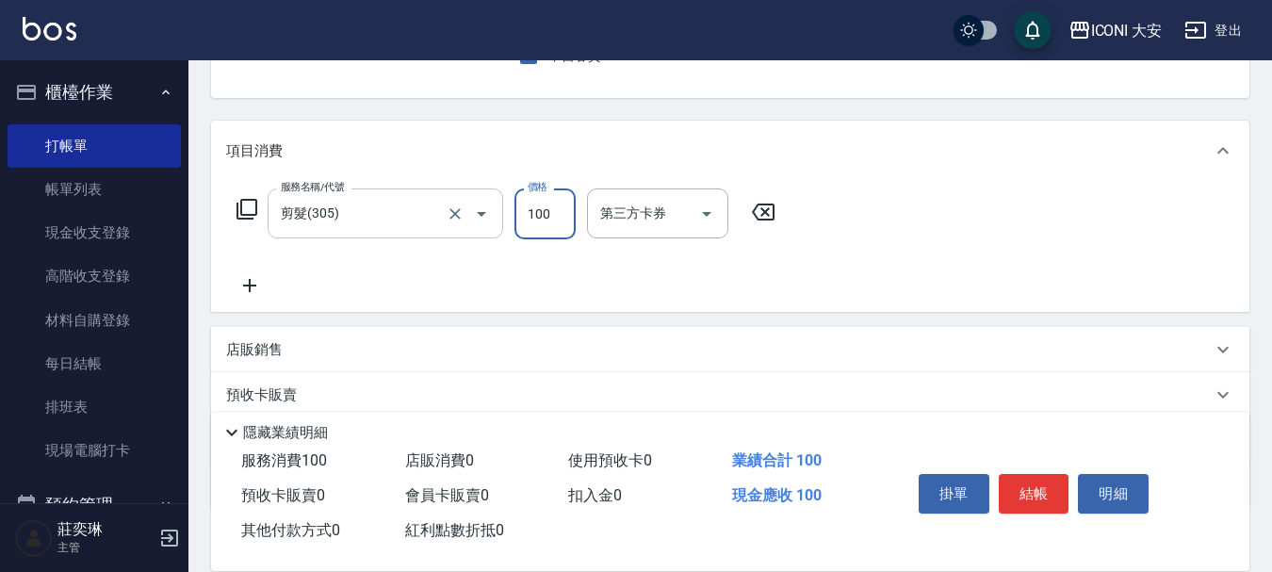
type input "100"
click at [1044, 478] on button "結帳" at bounding box center [1034, 494] width 71 height 40
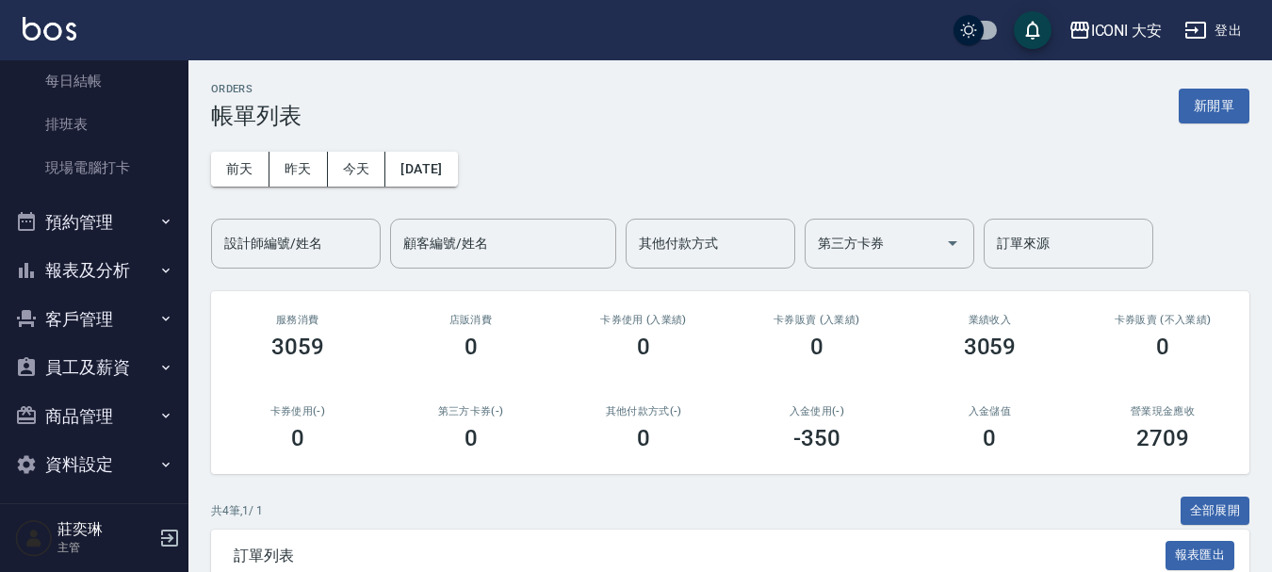
scroll to position [291, 0]
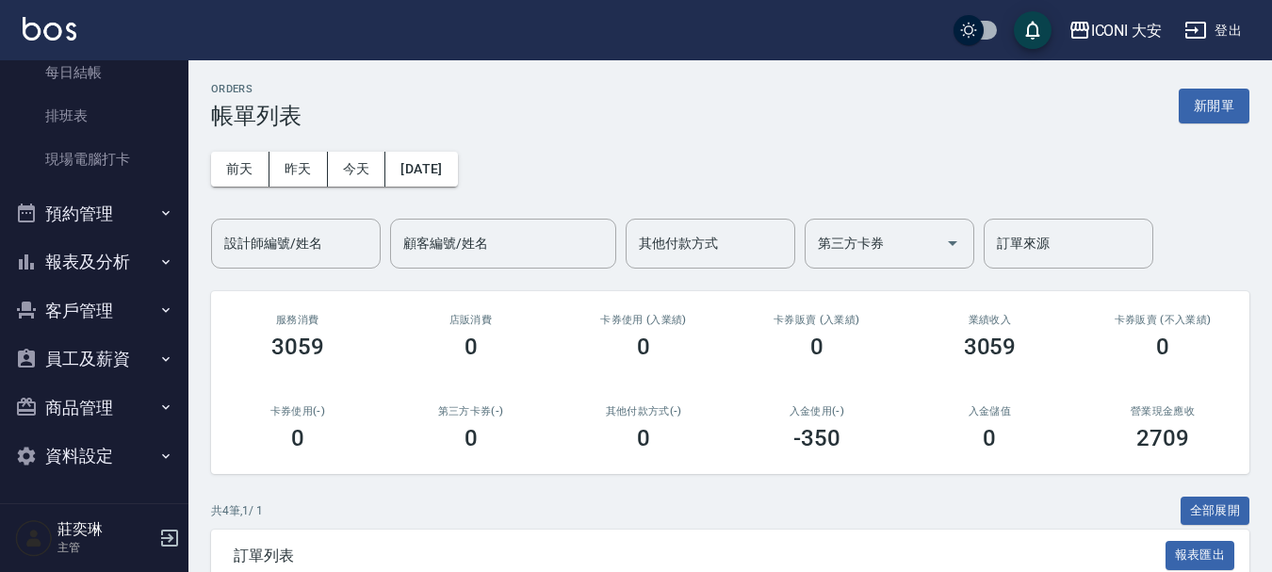
click at [136, 252] on button "報表及分析" at bounding box center [94, 261] width 173 height 49
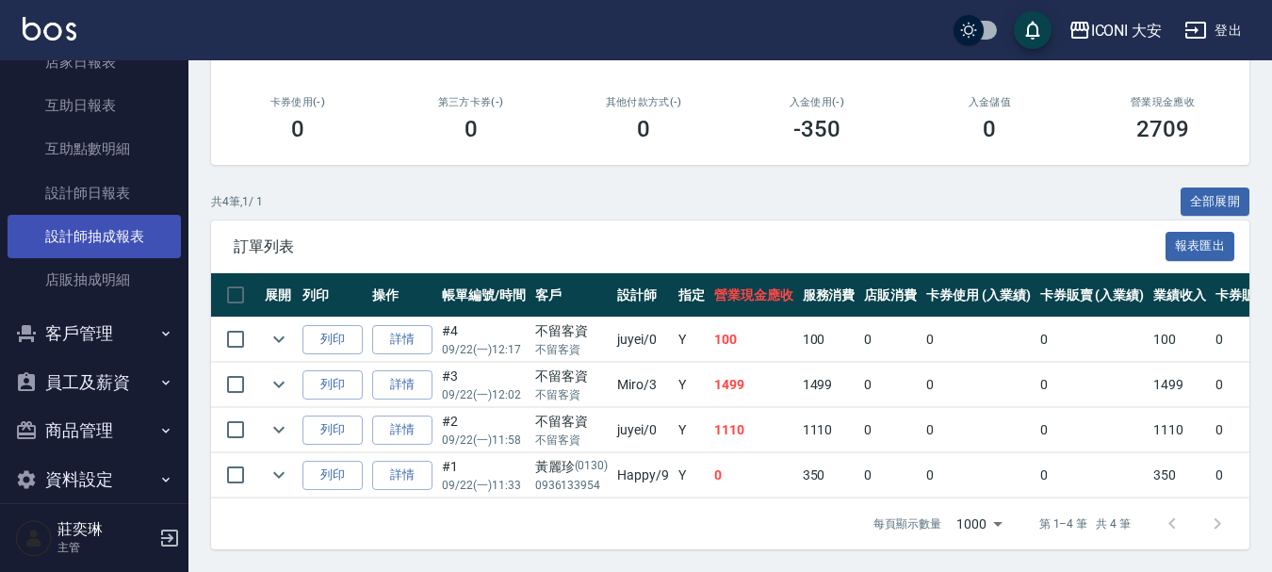
scroll to position [610, 0]
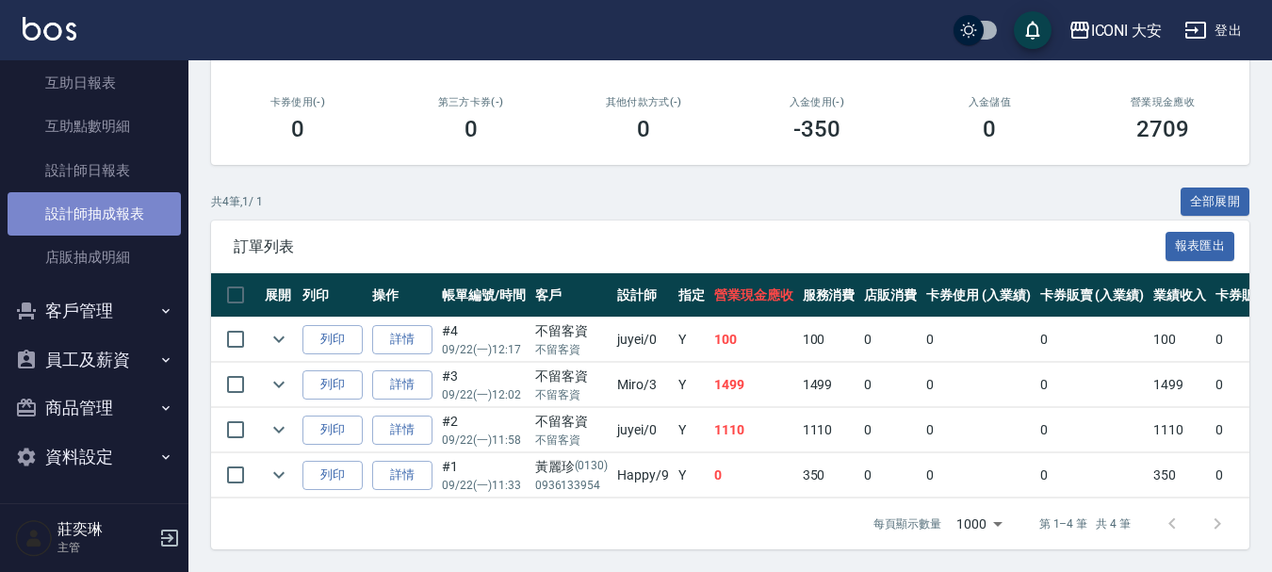
click at [105, 217] on link "設計師抽成報表" at bounding box center [94, 213] width 173 height 43
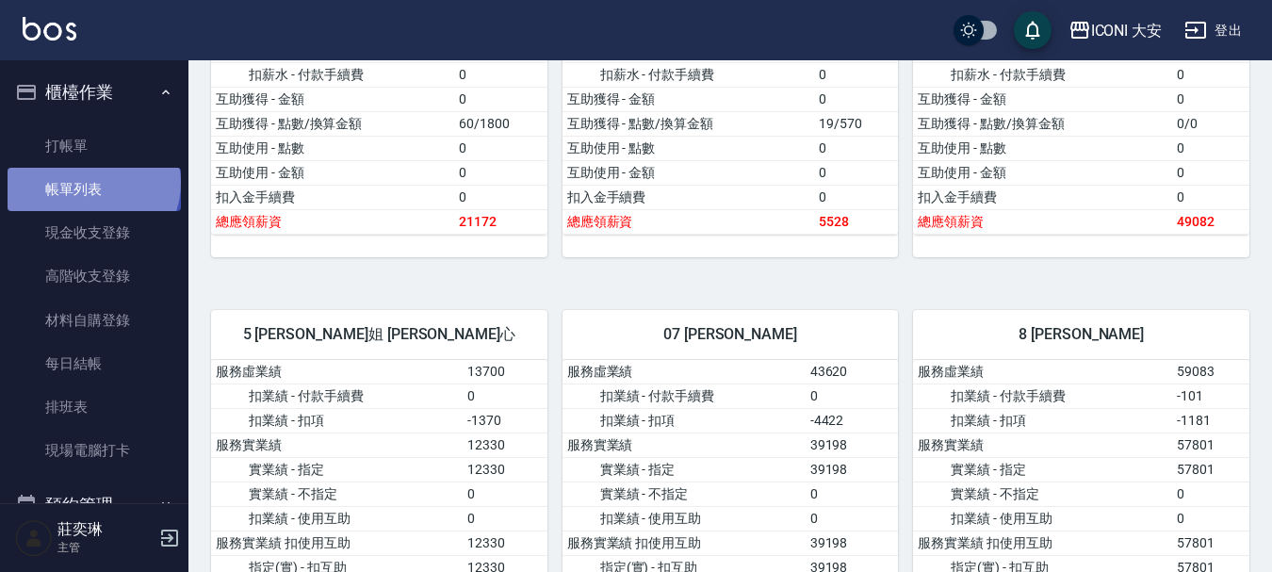
click at [91, 183] on link "帳單列表" at bounding box center [94, 189] width 173 height 43
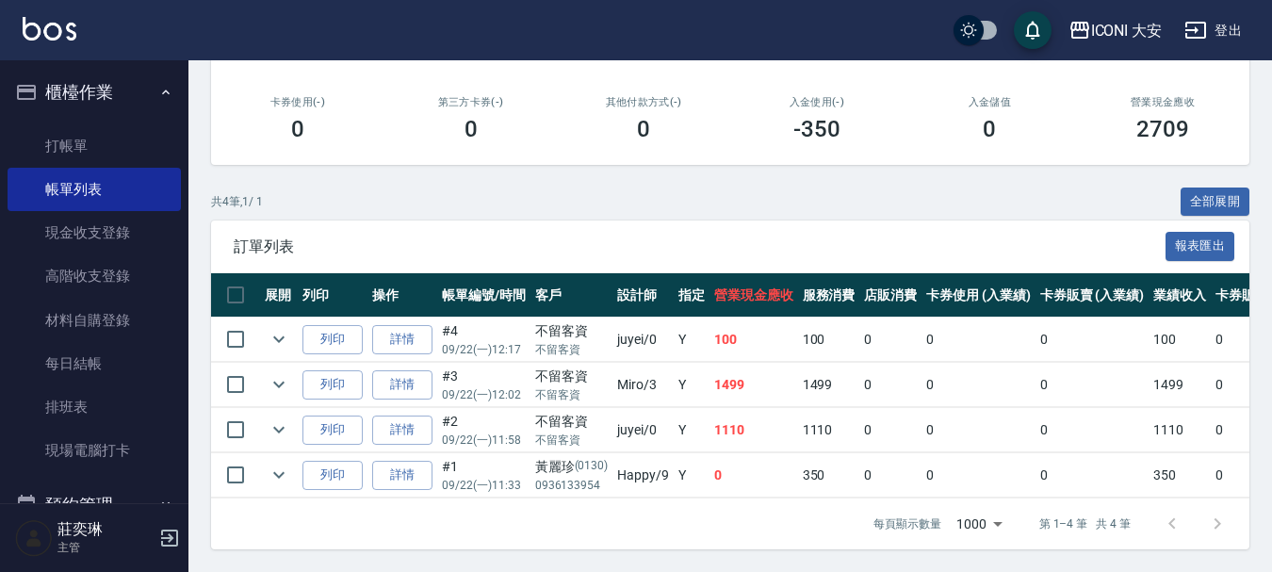
scroll to position [323, 0]
click at [92, 145] on link "打帳單" at bounding box center [94, 145] width 173 height 43
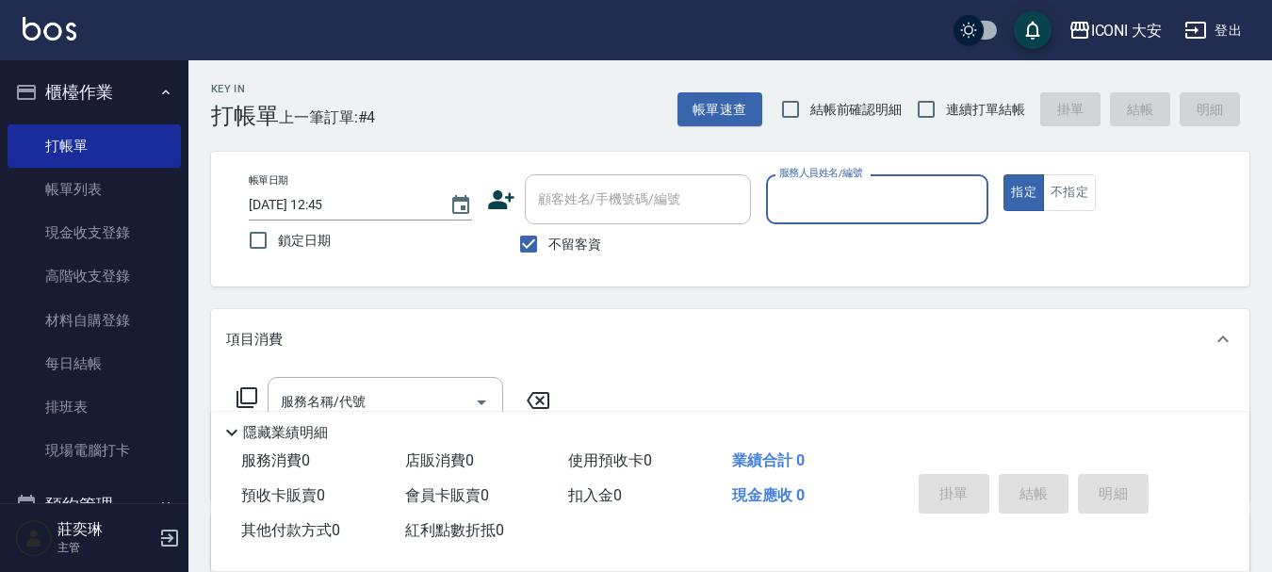
click at [831, 186] on input "服務人員姓名/編號" at bounding box center [877, 199] width 206 height 33
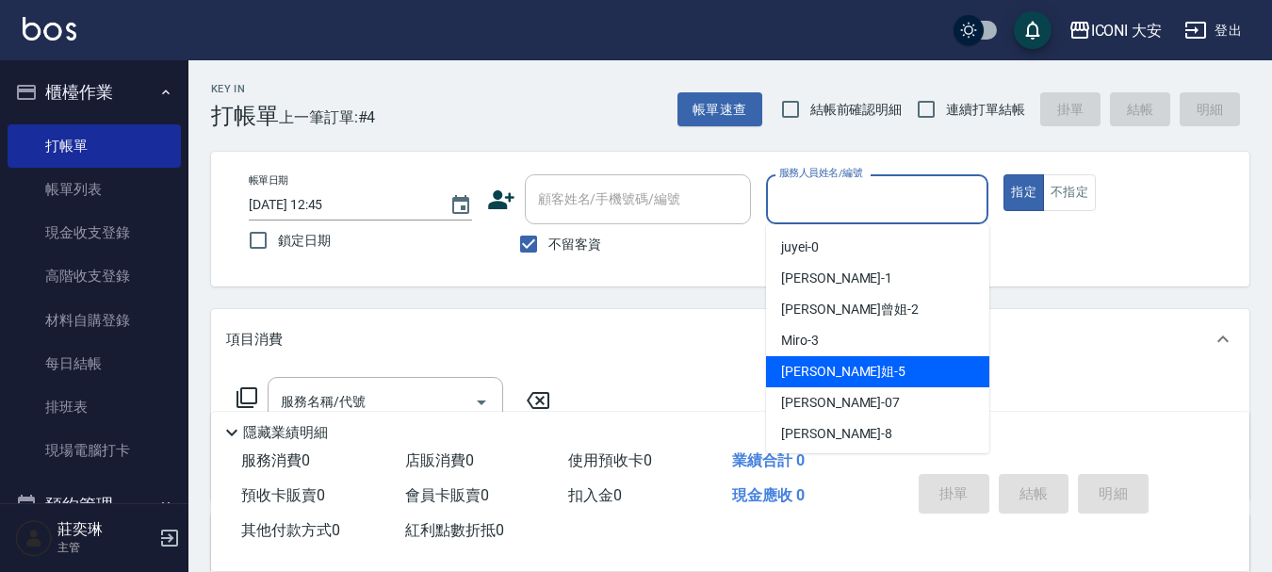
scroll to position [35, 0]
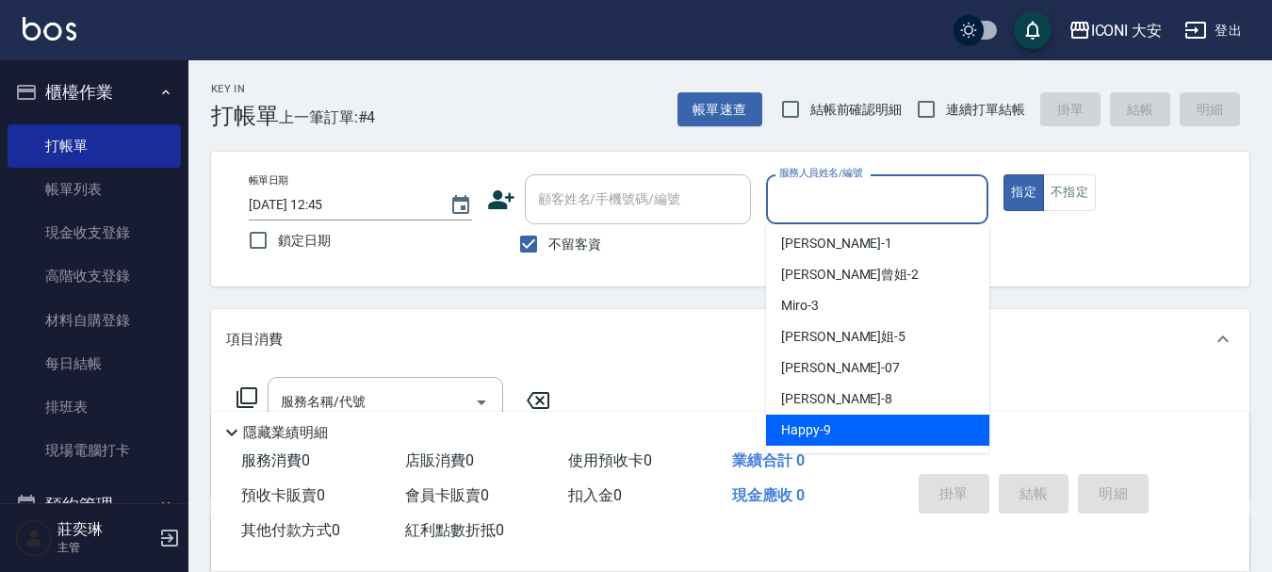
click at [819, 424] on span "Happy -9" at bounding box center [806, 430] width 50 height 20
type input "Happy-9"
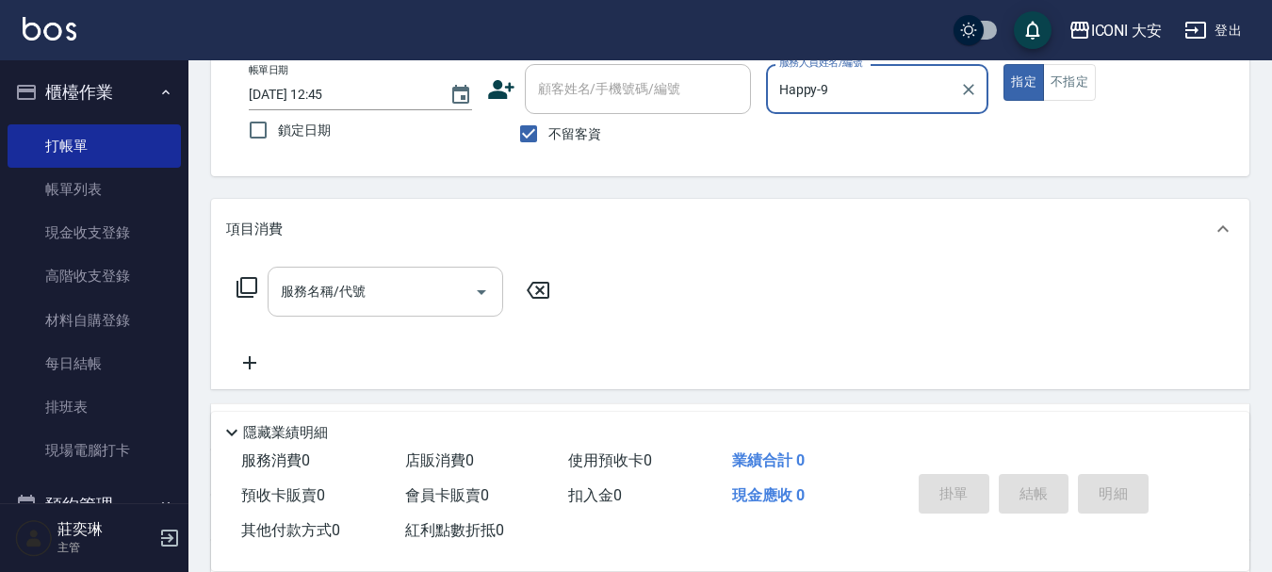
scroll to position [283, 0]
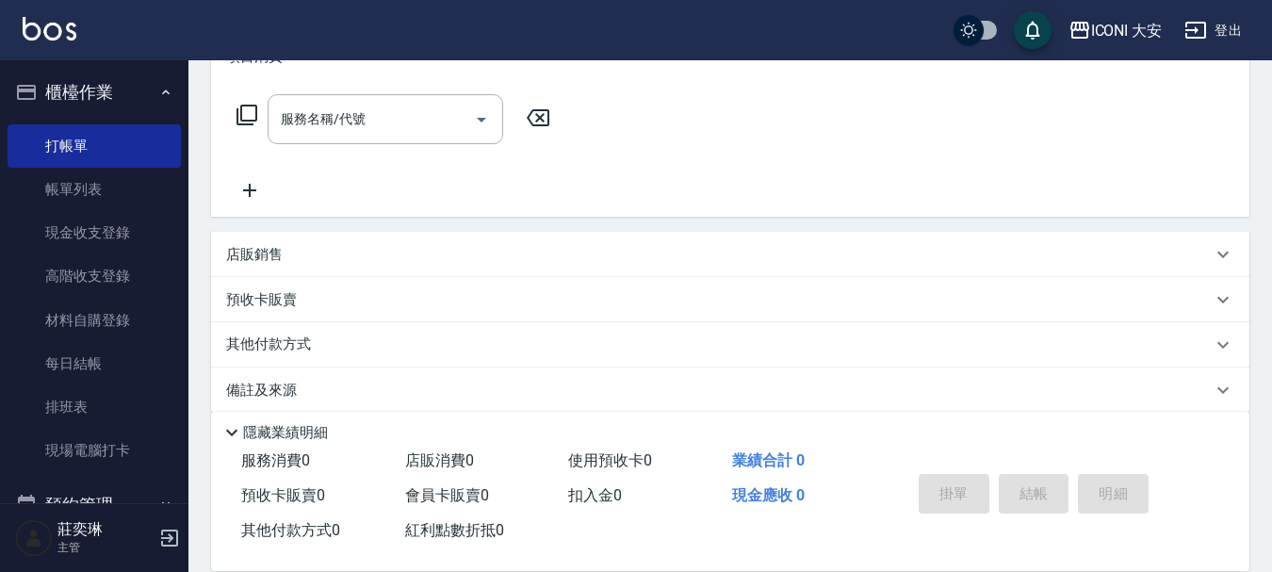
click at [411, 30] on div "ICONI 大安 登出 櫃檯作業 打帳單 帳單列表 現金收支登錄 高階收支登錄 材料自購登錄 每日結帳 排班表 現場電腦打卡 預約管理 預約管理 單日預約紀錄…" at bounding box center [636, 155] width 1272 height 876
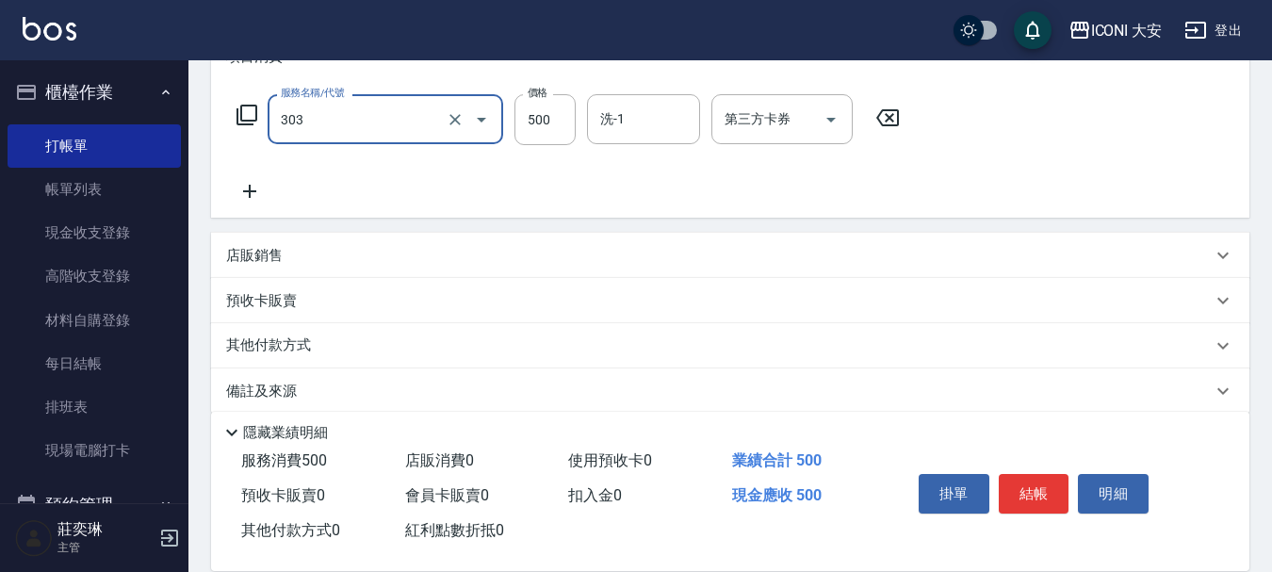
type input "洗+剪優惠(303)"
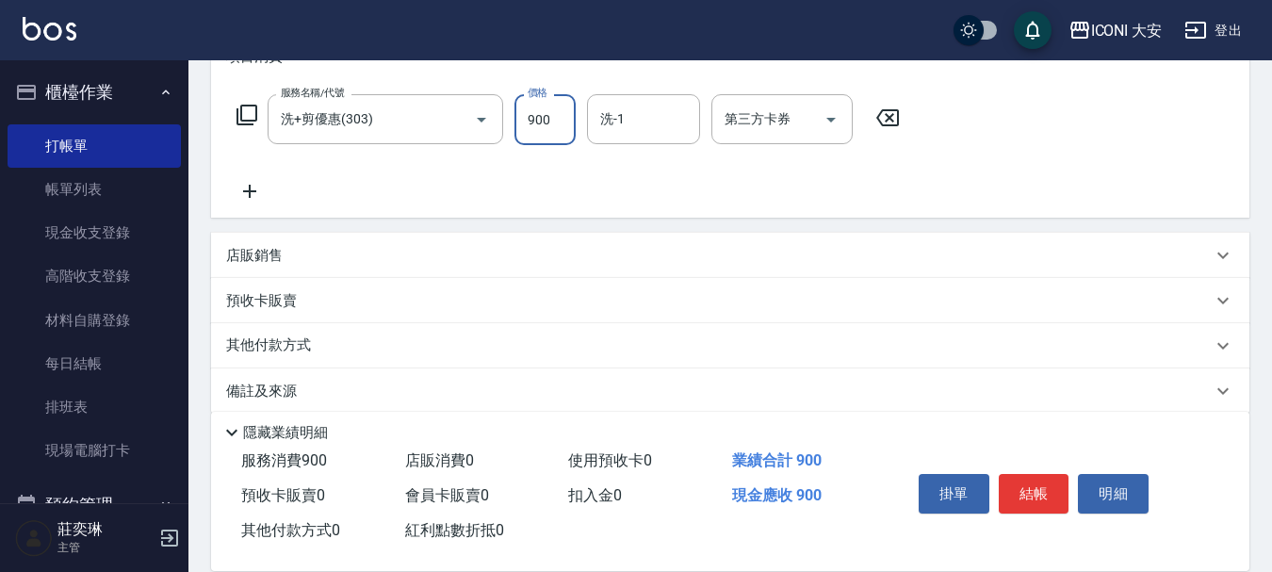
type input "900"
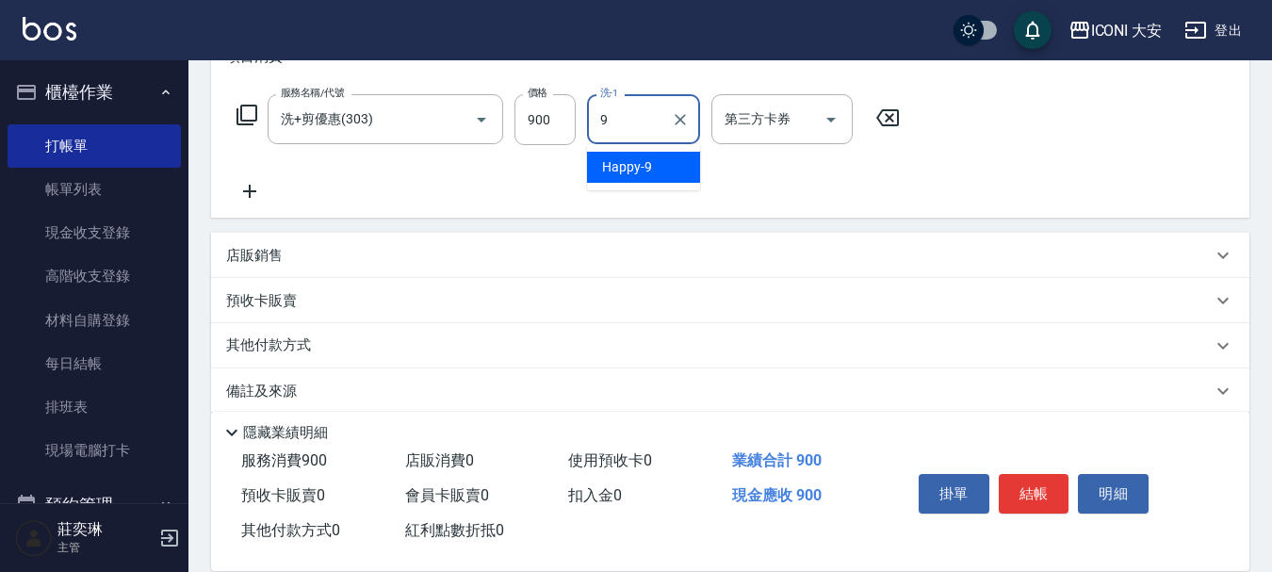
type input "Happy-9"
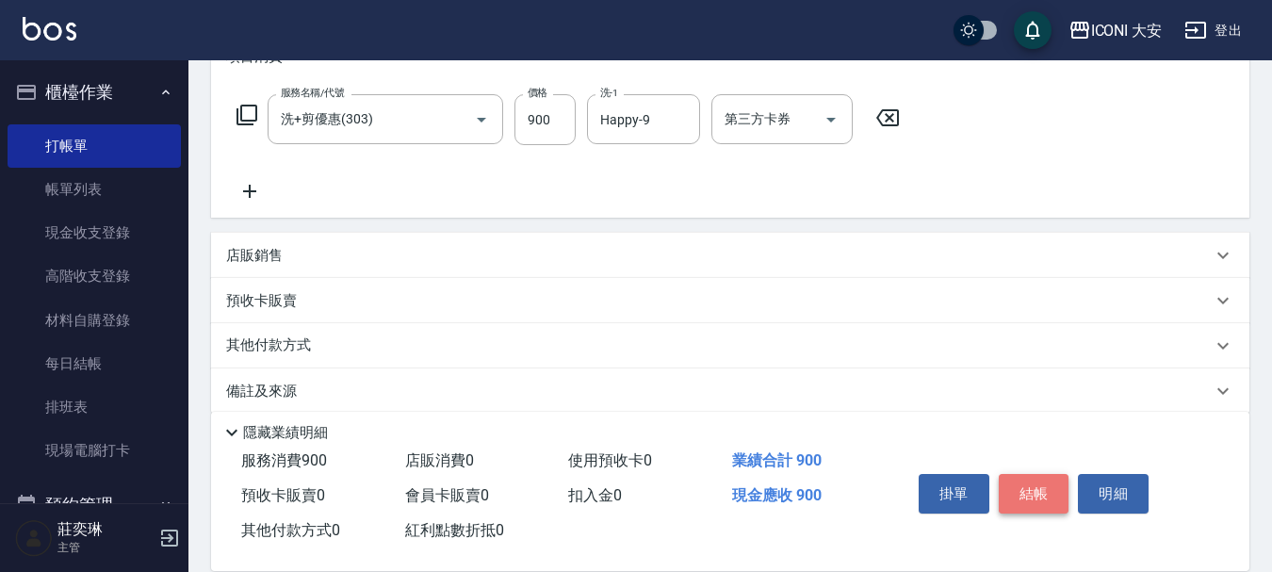
click at [1051, 486] on button "結帳" at bounding box center [1034, 494] width 71 height 40
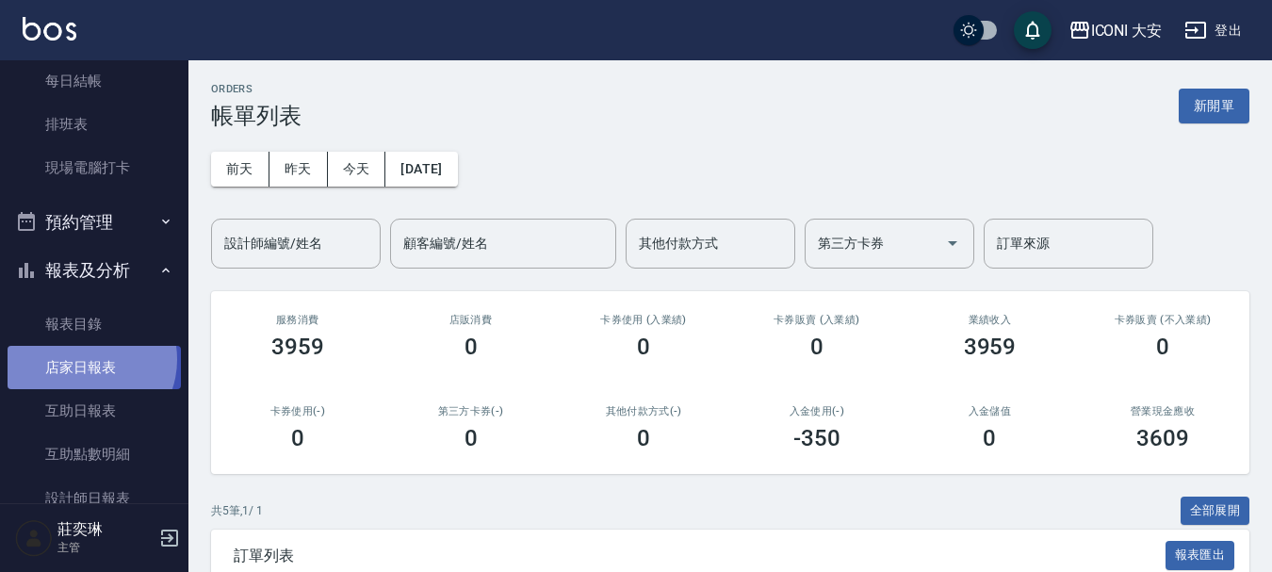
click at [87, 360] on link "店家日報表" at bounding box center [94, 367] width 173 height 43
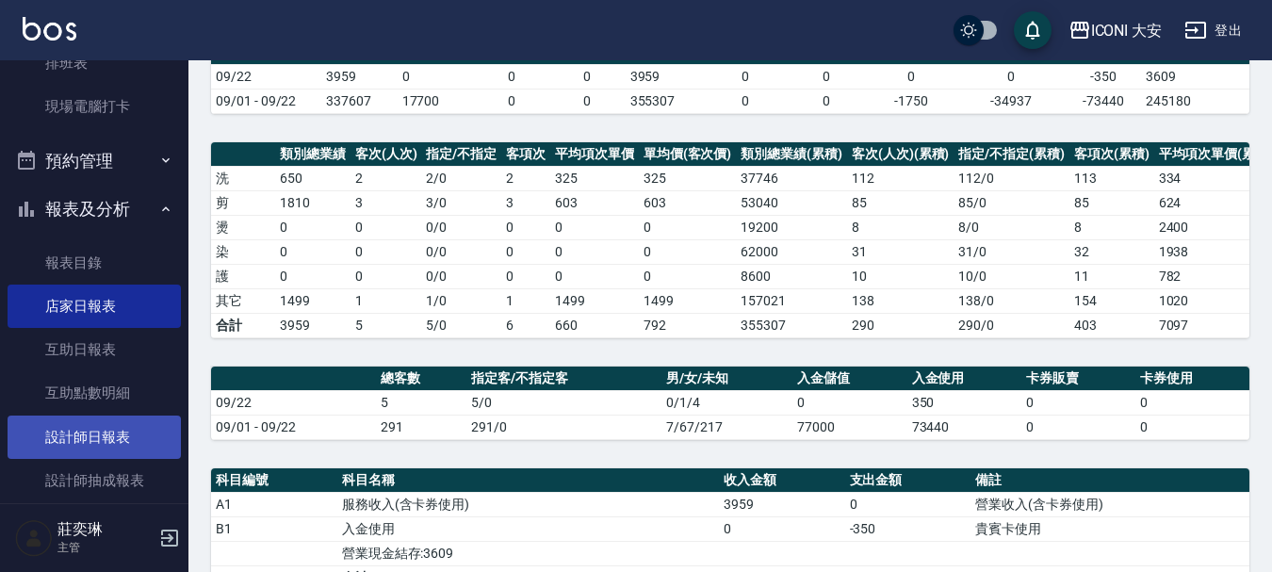
scroll to position [377, 0]
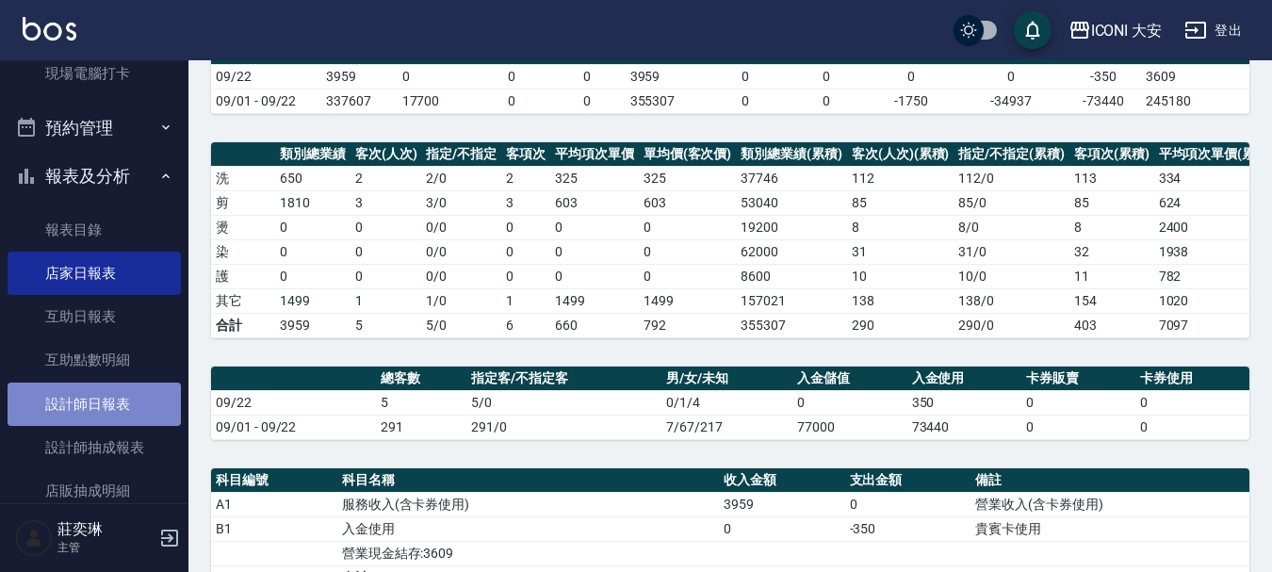
click at [104, 405] on link "設計師日報表" at bounding box center [94, 404] width 173 height 43
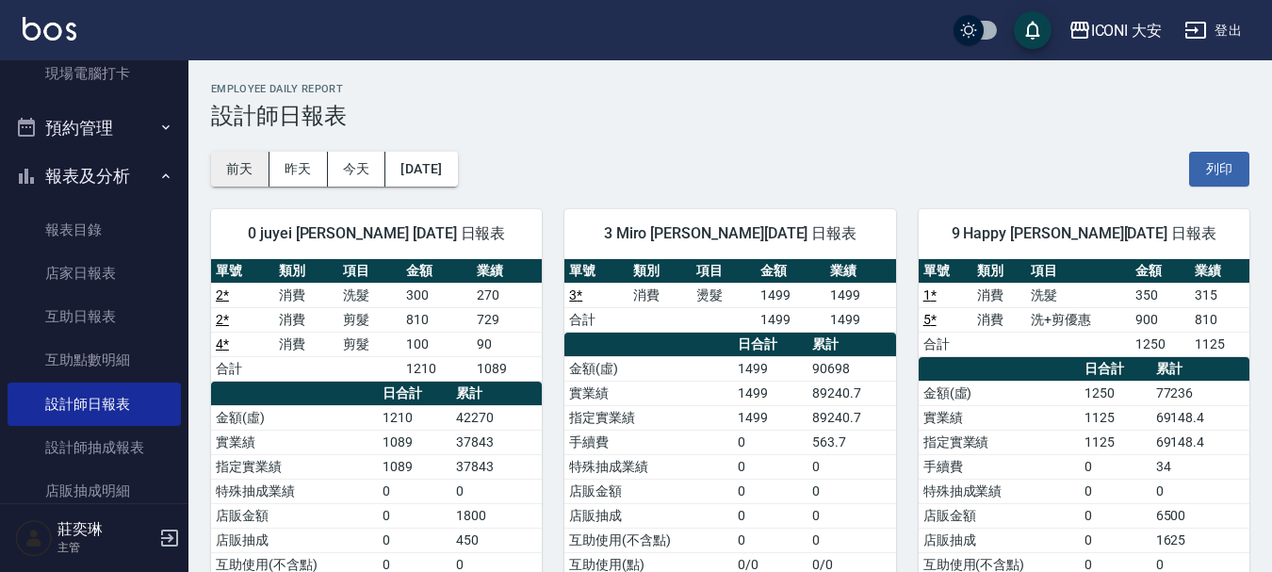
click at [245, 173] on button "前天" at bounding box center [240, 169] width 58 height 35
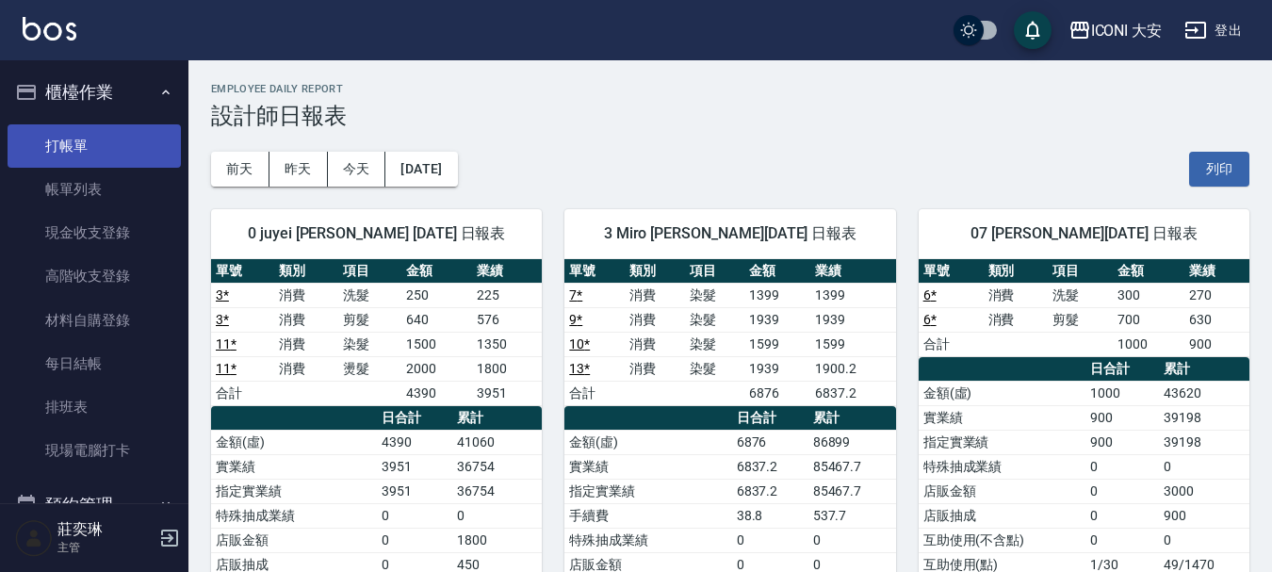
click at [76, 134] on link "打帳單" at bounding box center [94, 145] width 173 height 43
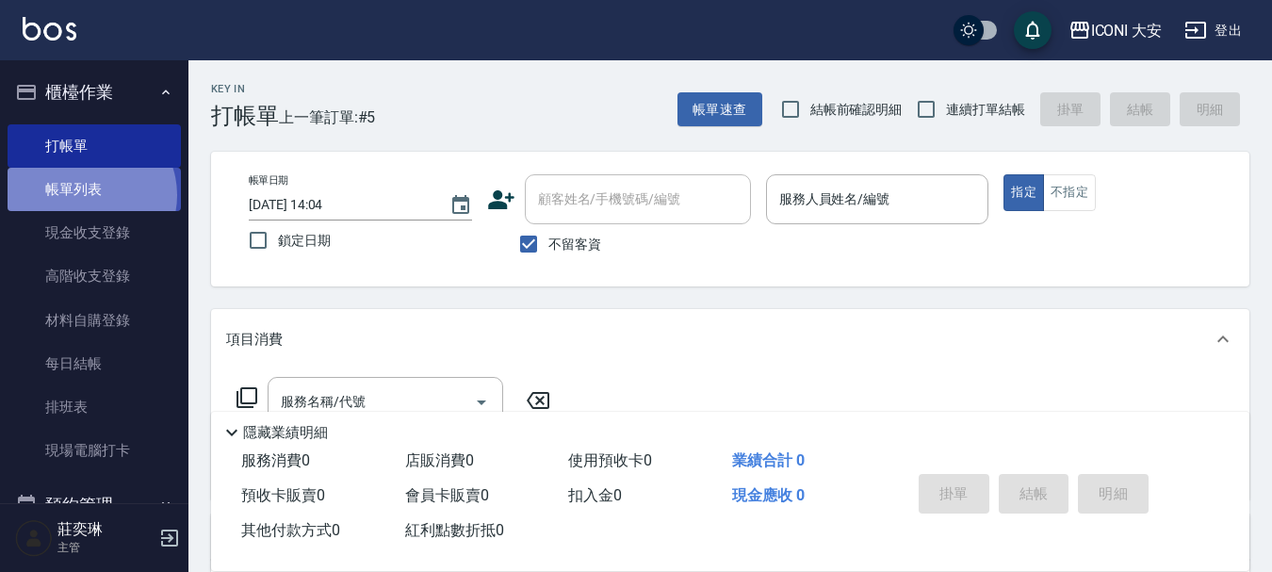
click at [88, 195] on link "帳單列表" at bounding box center [94, 189] width 173 height 43
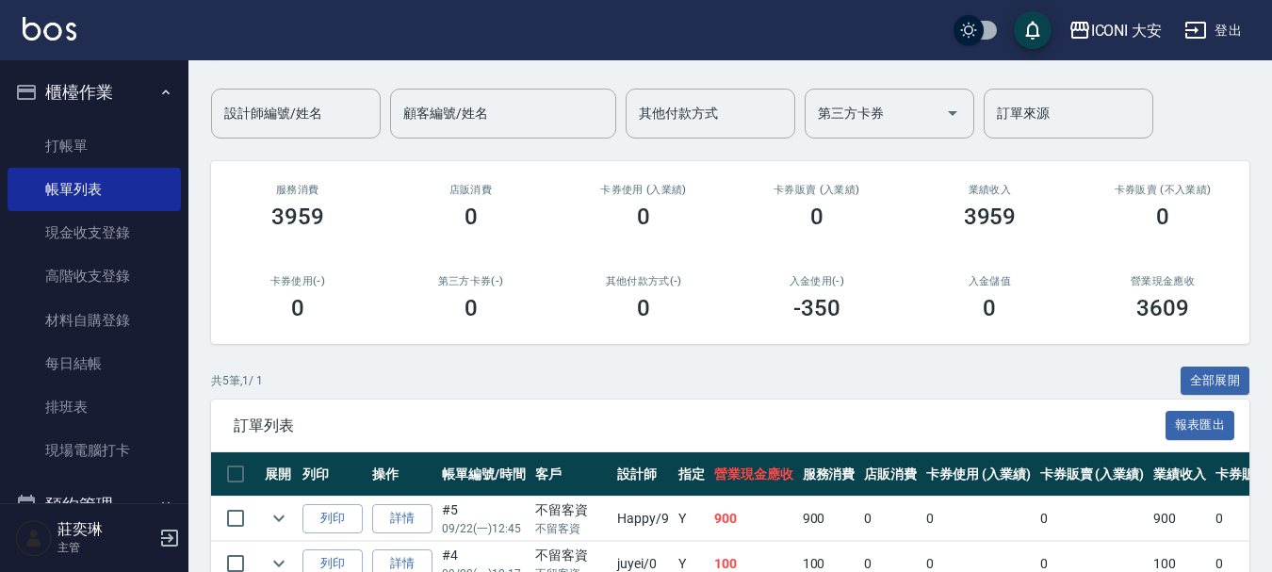
scroll to position [368, 0]
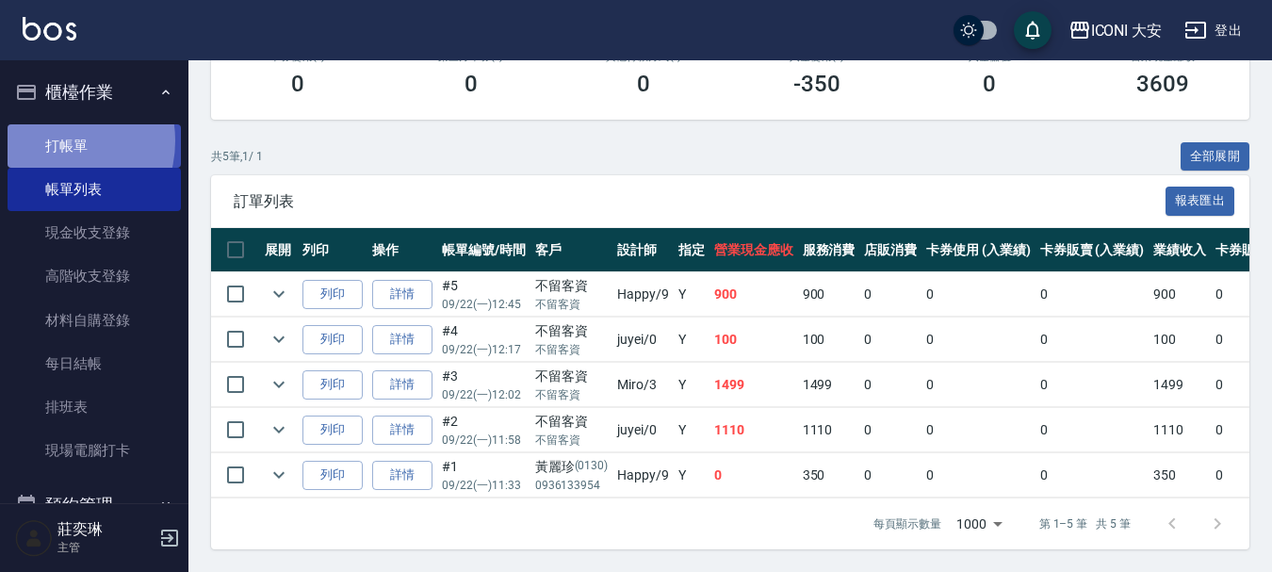
drag, startPoint x: 56, startPoint y: 140, endPoint x: 93, endPoint y: 132, distance: 38.6
click at [57, 138] on link "打帳單" at bounding box center [94, 145] width 173 height 43
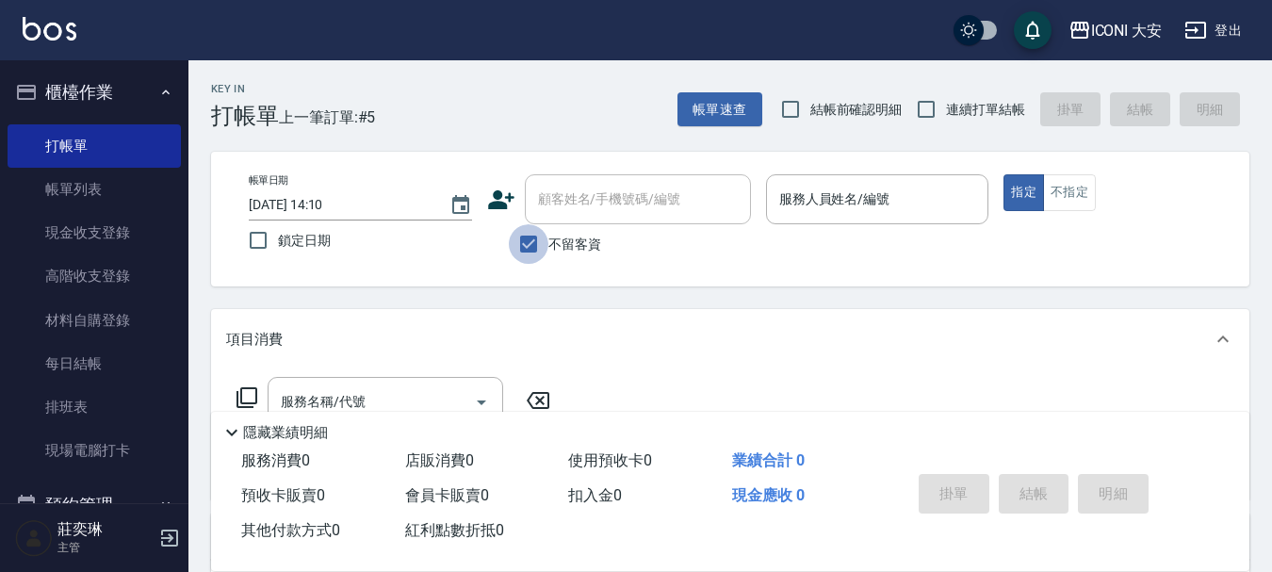
click at [529, 245] on input "不留客資" at bounding box center [529, 244] width 40 height 40
checkbox input "false"
click at [564, 212] on input "顧客姓名/手機號碼/編號" at bounding box center [623, 199] width 181 height 33
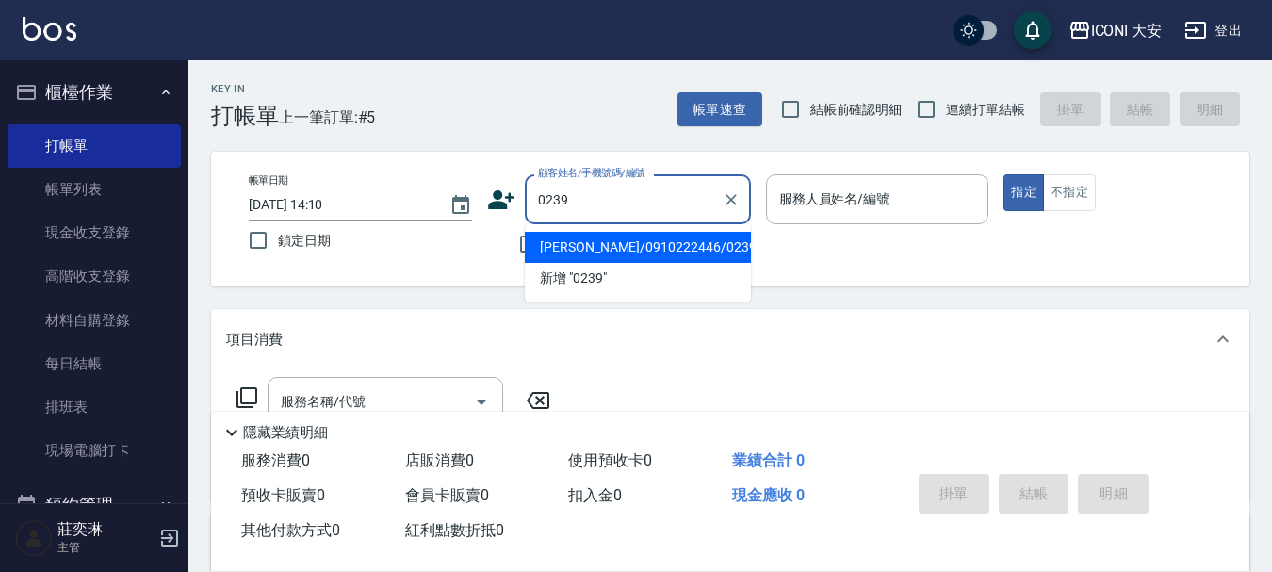
type input "[PERSON_NAME]/0910222446/0239"
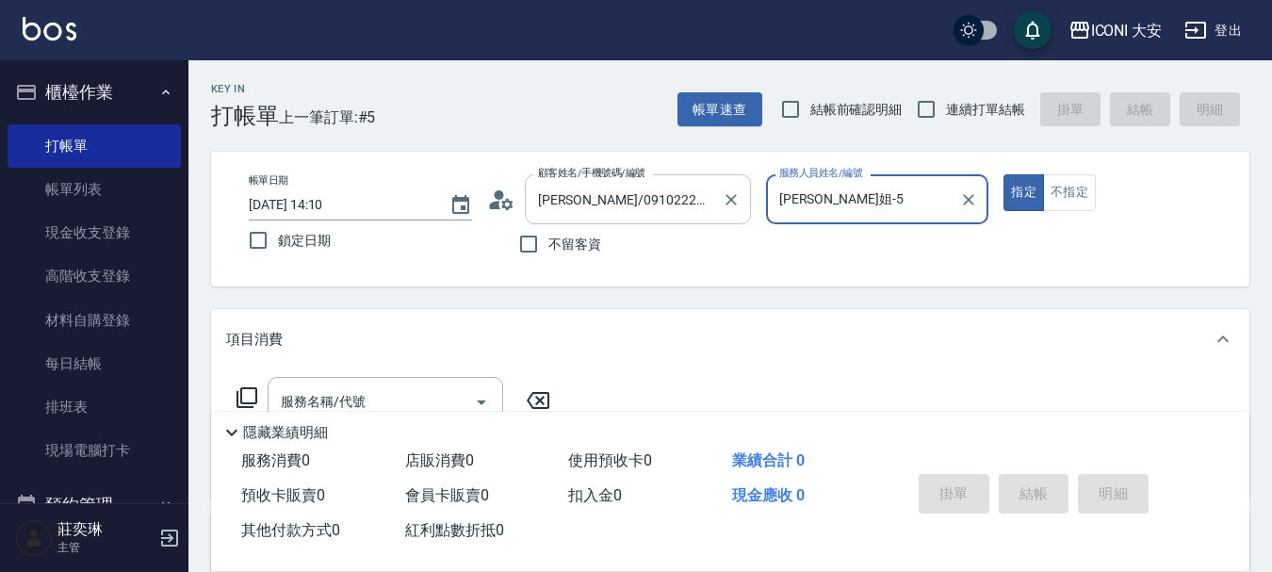
type input "[PERSON_NAME]姐-5"
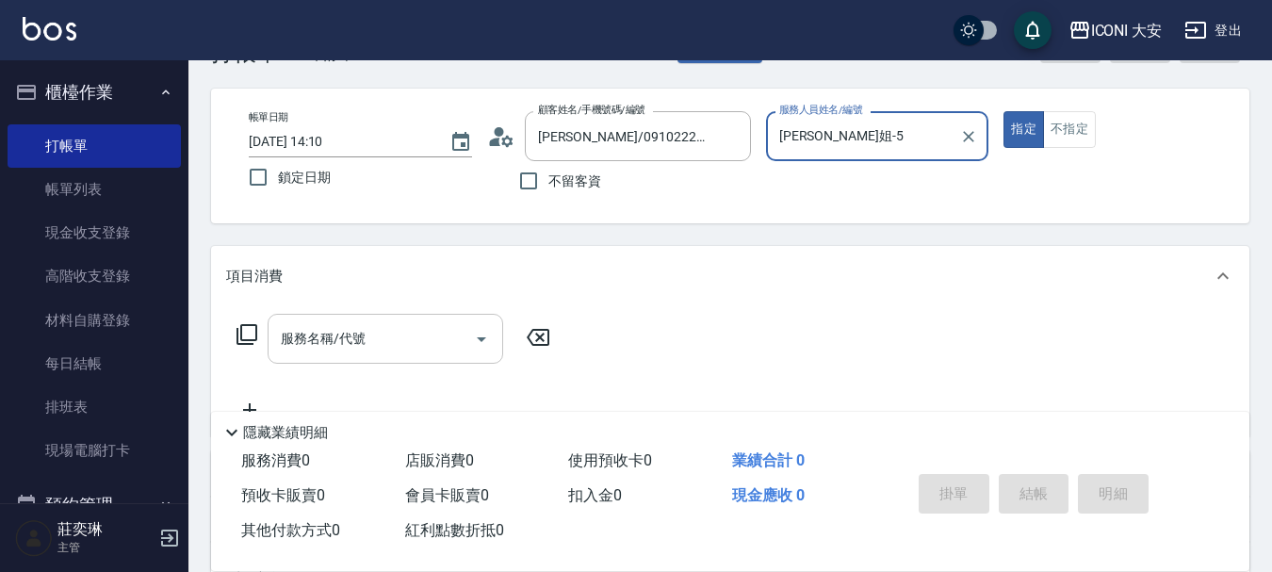
scroll to position [188, 0]
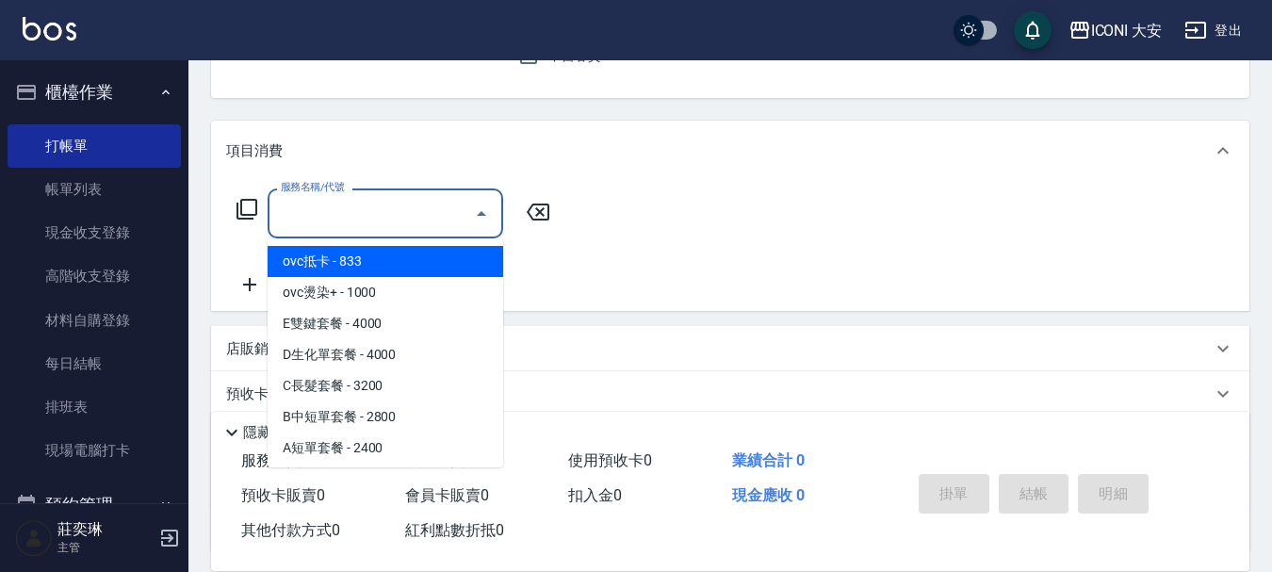
click at [389, 227] on input "服務名稱/代號" at bounding box center [371, 213] width 190 height 33
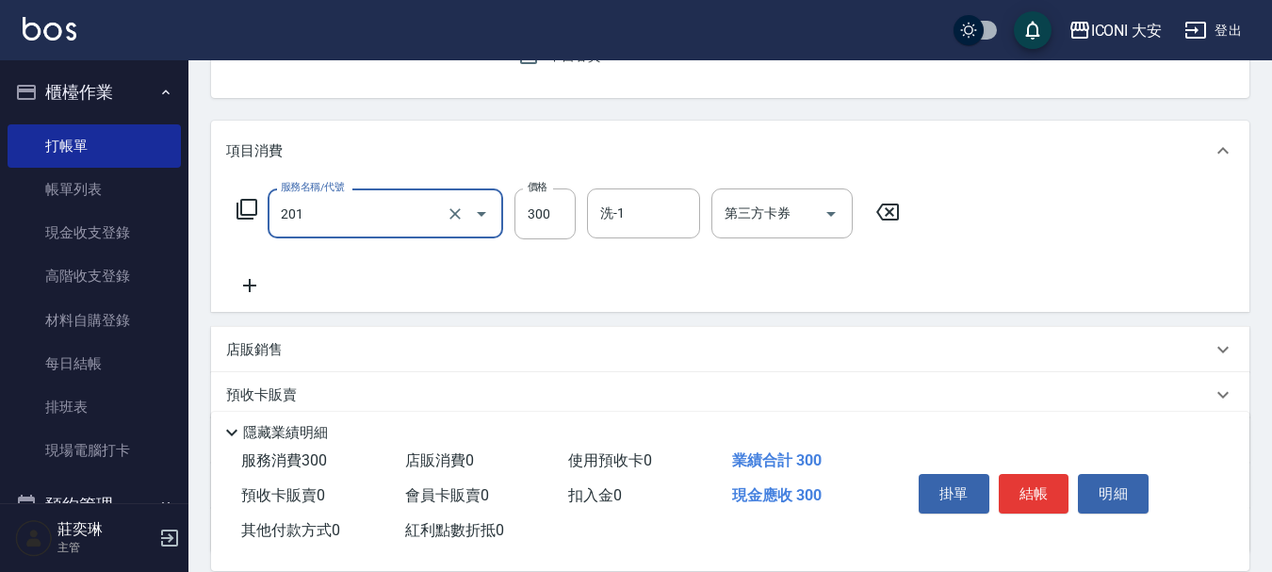
type input "張.曾洗髮　(201)"
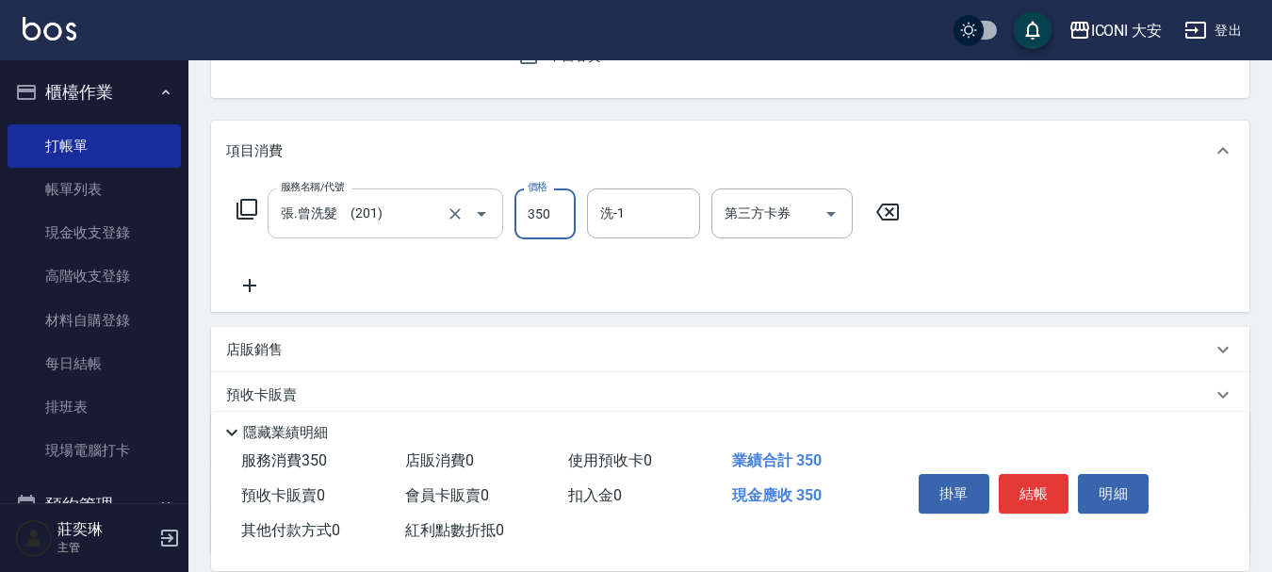
type input "350"
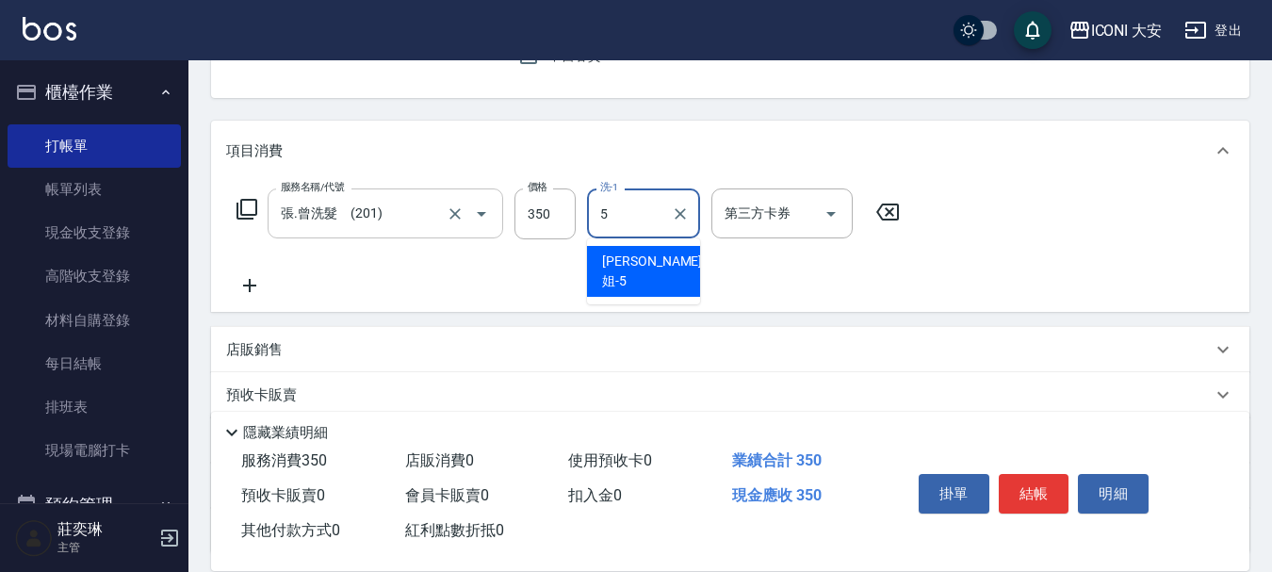
type input "[PERSON_NAME]姐-5"
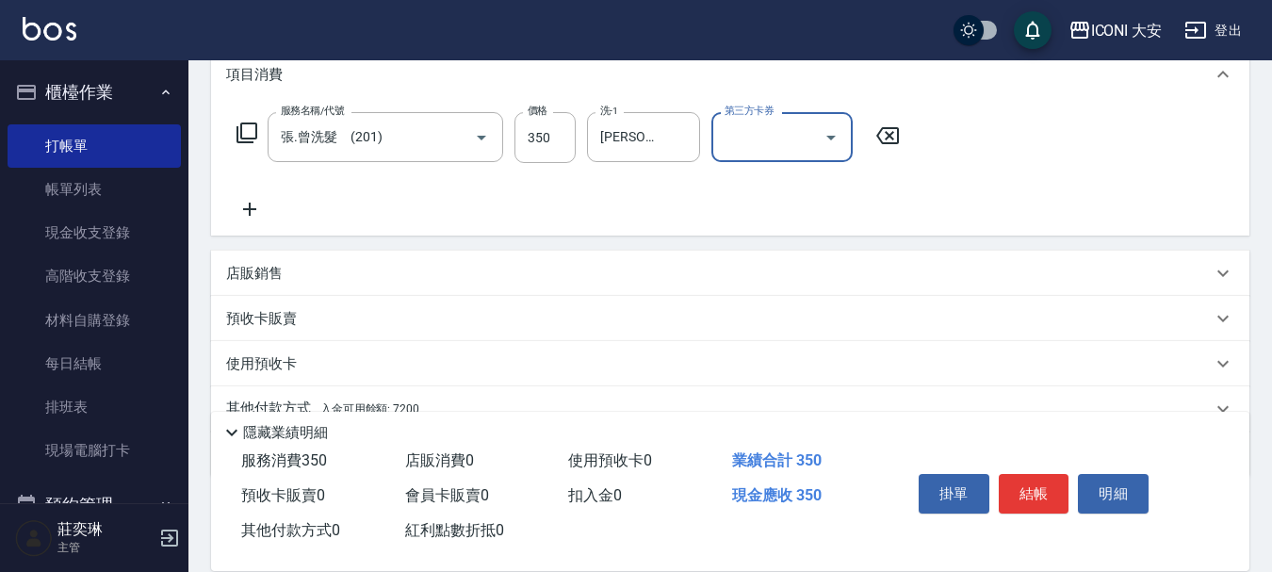
scroll to position [350, 0]
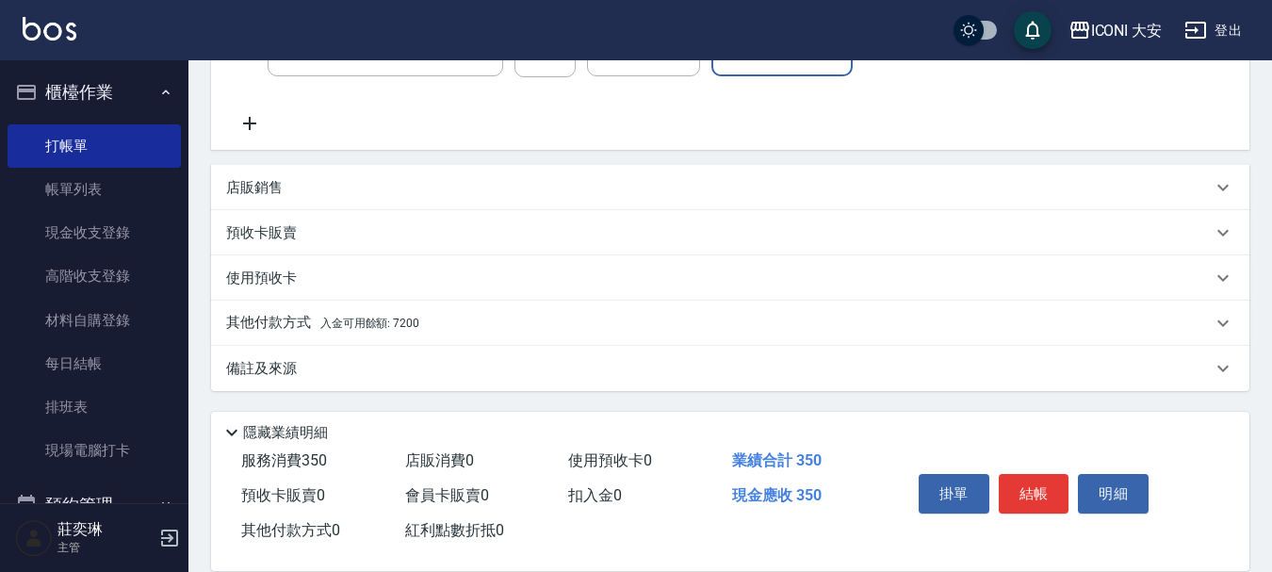
click at [411, 319] on span "入金可用餘額: 7200" at bounding box center [369, 323] width 99 height 13
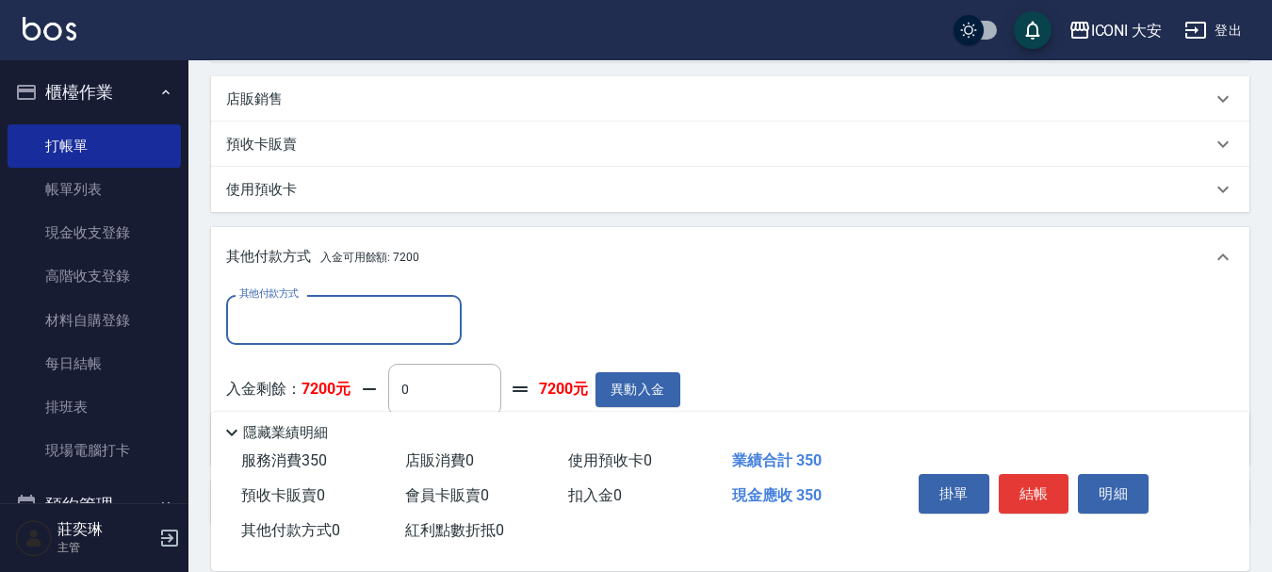
scroll to position [573, 0]
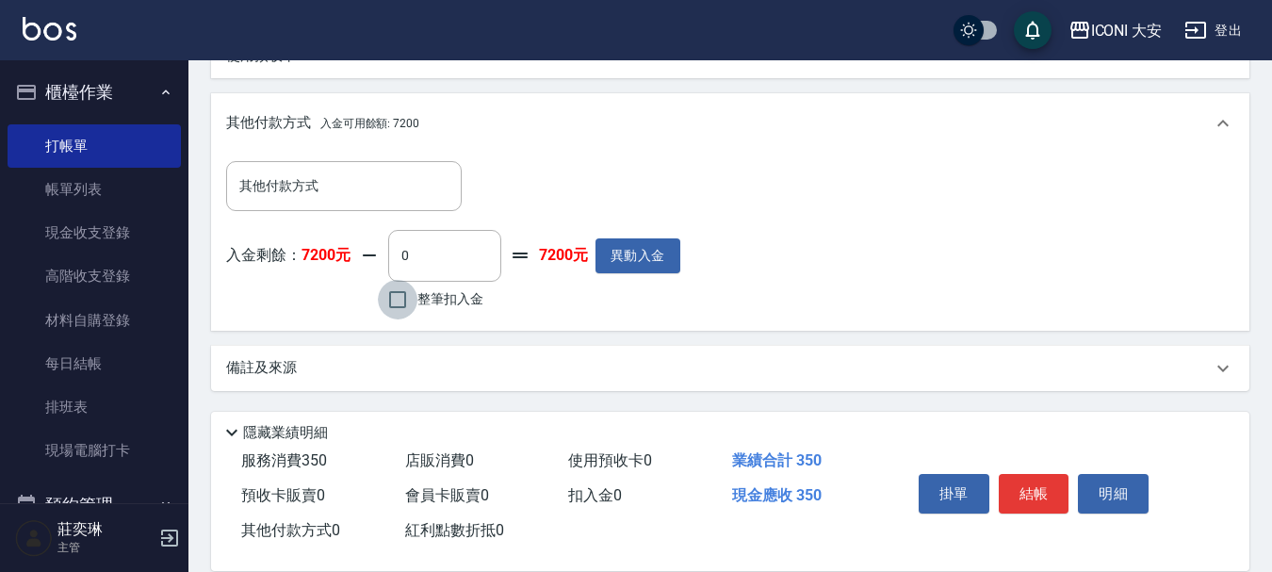
click at [399, 310] on input "整筆扣入金" at bounding box center [398, 300] width 40 height 40
checkbox input "true"
type input "350"
click at [1026, 488] on button "結帳" at bounding box center [1034, 494] width 71 height 40
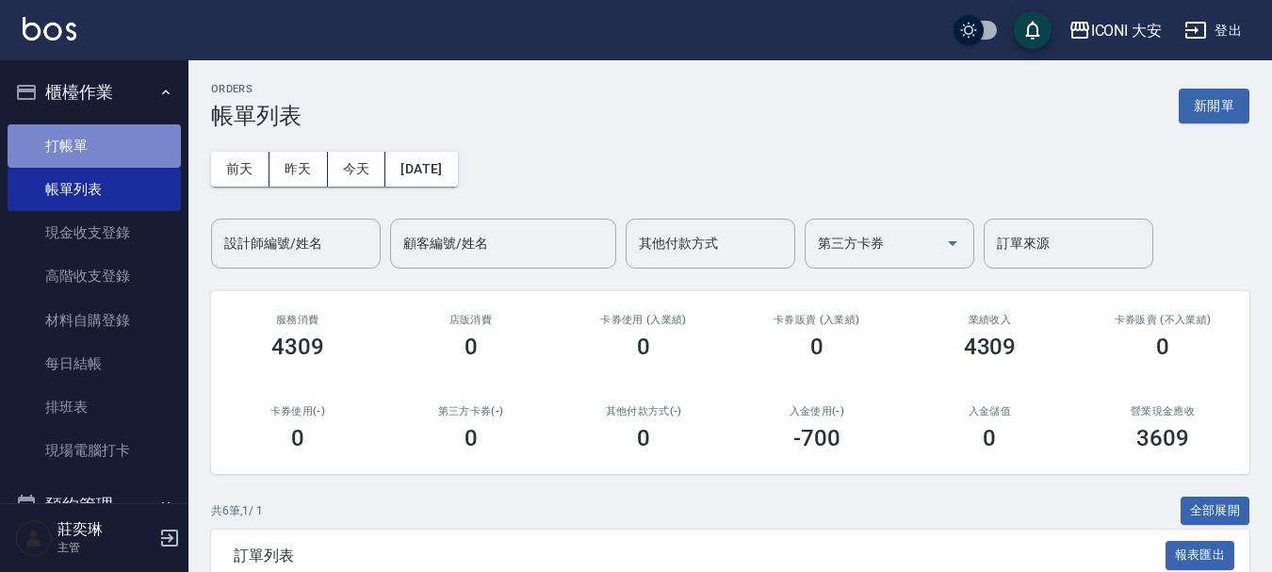
click at [130, 145] on link "打帳單" at bounding box center [94, 145] width 173 height 43
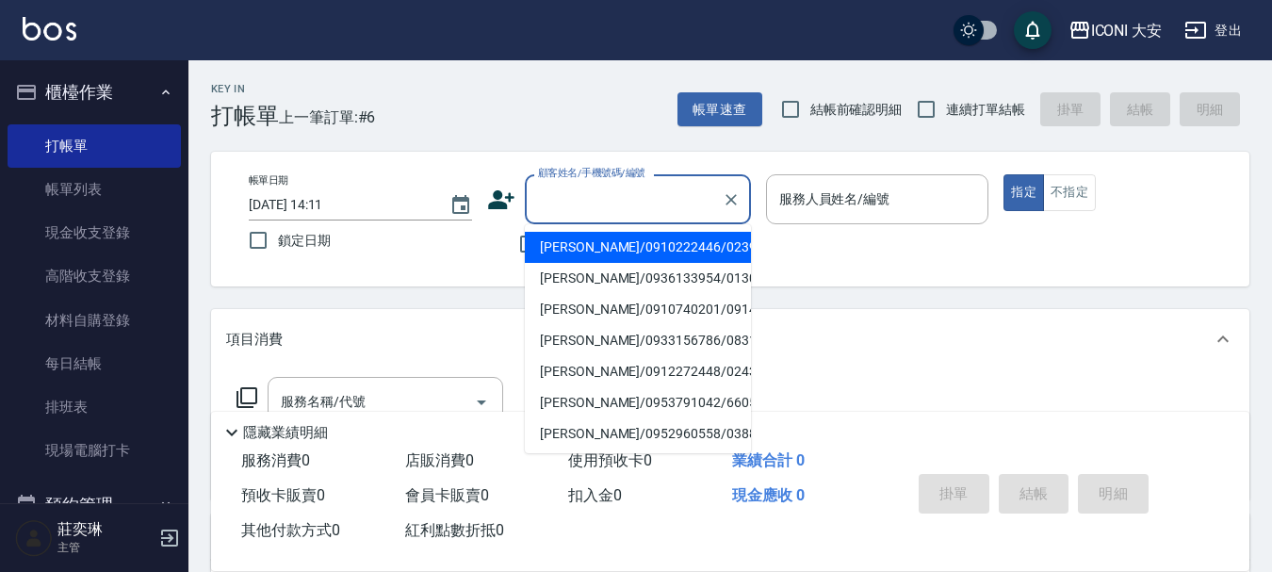
click at [615, 183] on input "顧客姓名/手機號碼/編號" at bounding box center [623, 199] width 181 height 33
click at [599, 244] on li "[PERSON_NAME]/0910222446/0239" at bounding box center [638, 247] width 226 height 31
type input "[PERSON_NAME]/0910222446/0239"
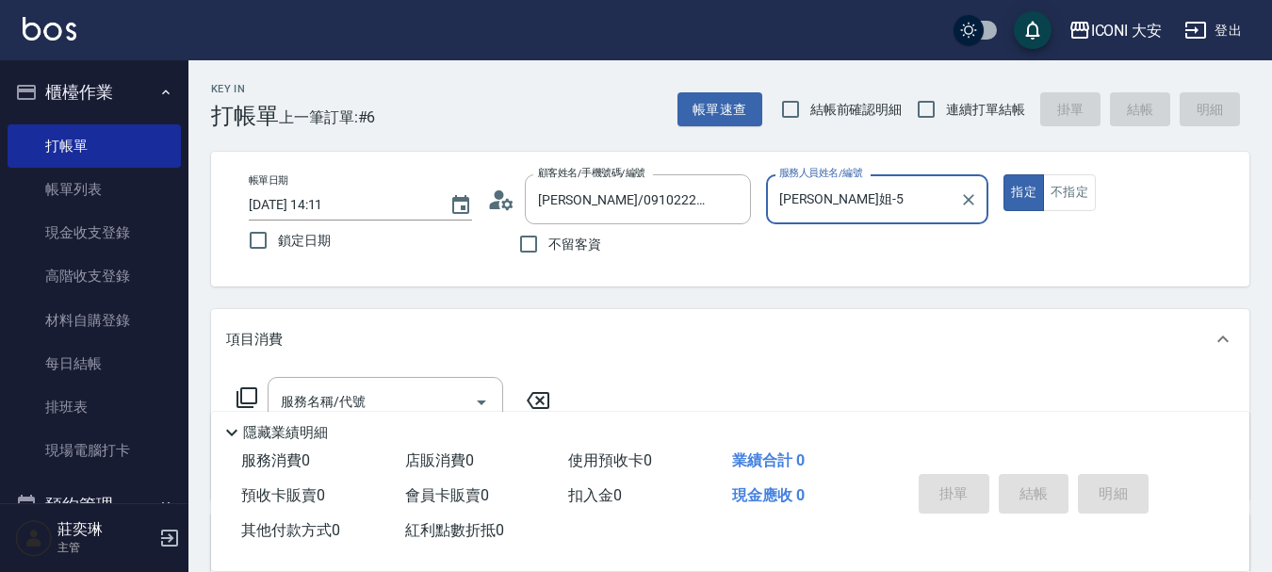
type input "[PERSON_NAME]姐-5"
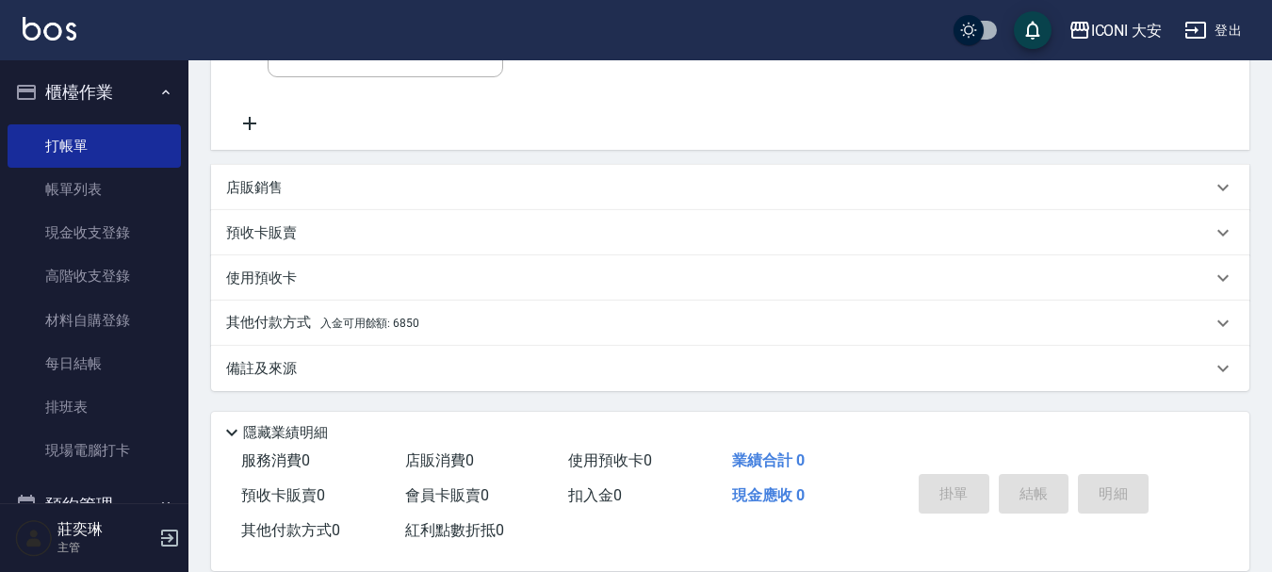
scroll to position [255, 0]
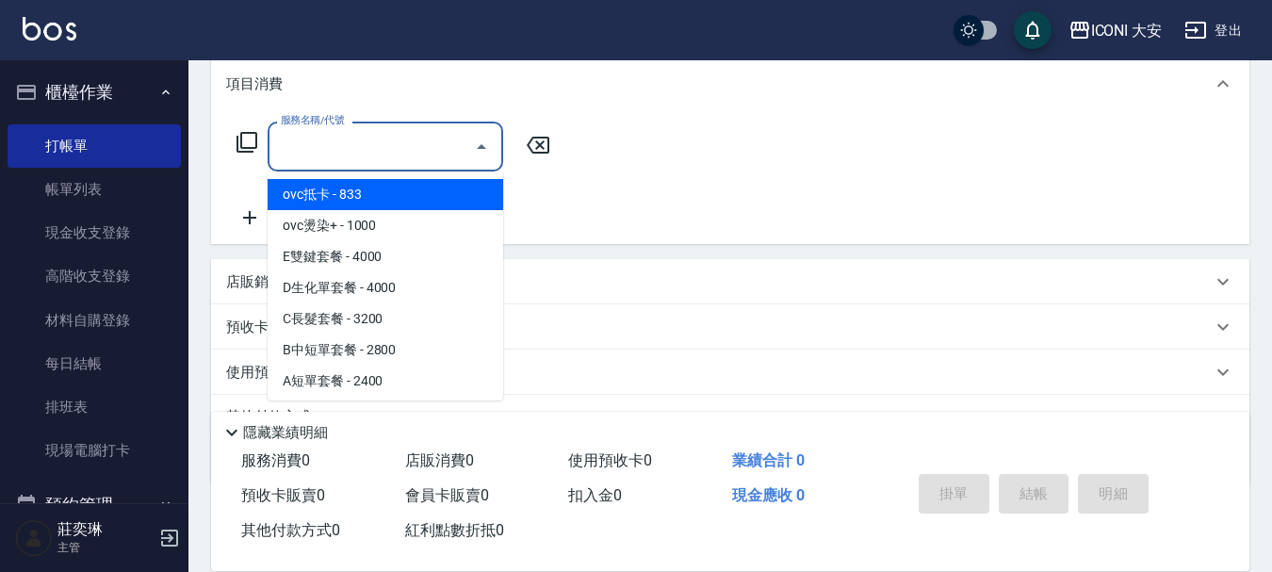
click at [376, 150] on input "服務名稱/代號" at bounding box center [371, 146] width 190 height 33
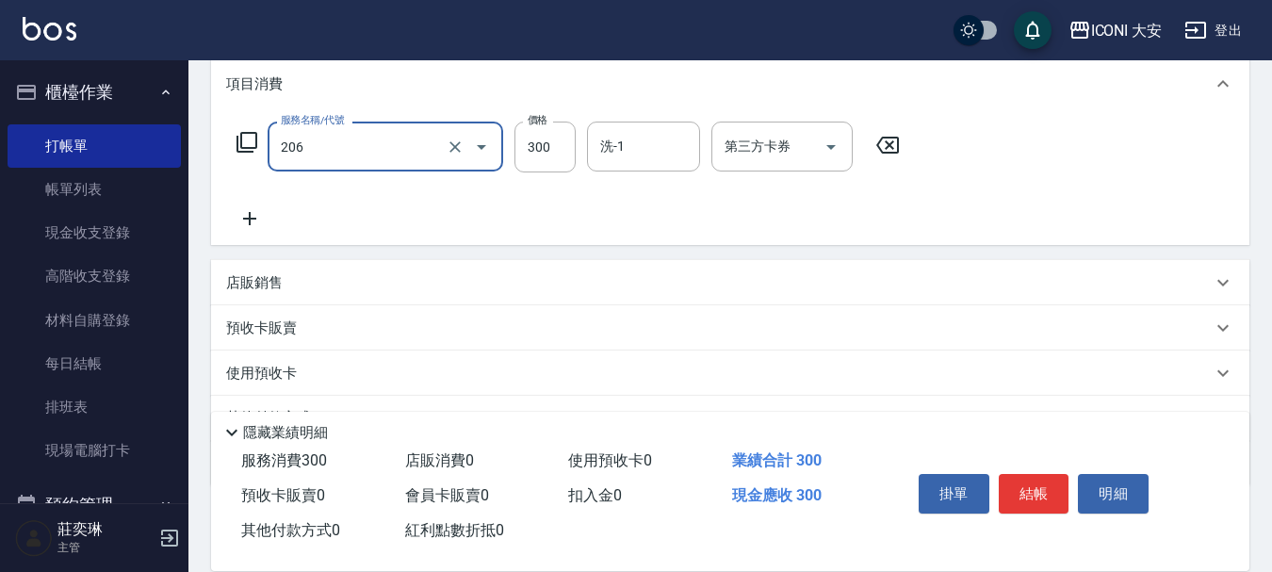
type input "洗髮(206)"
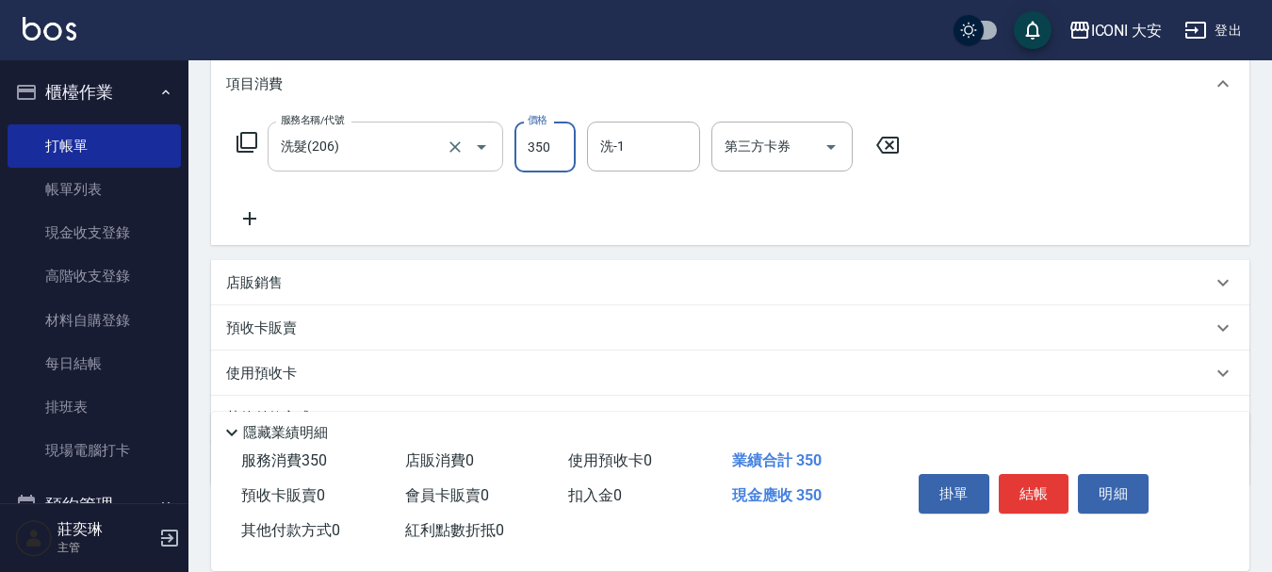
type input "350"
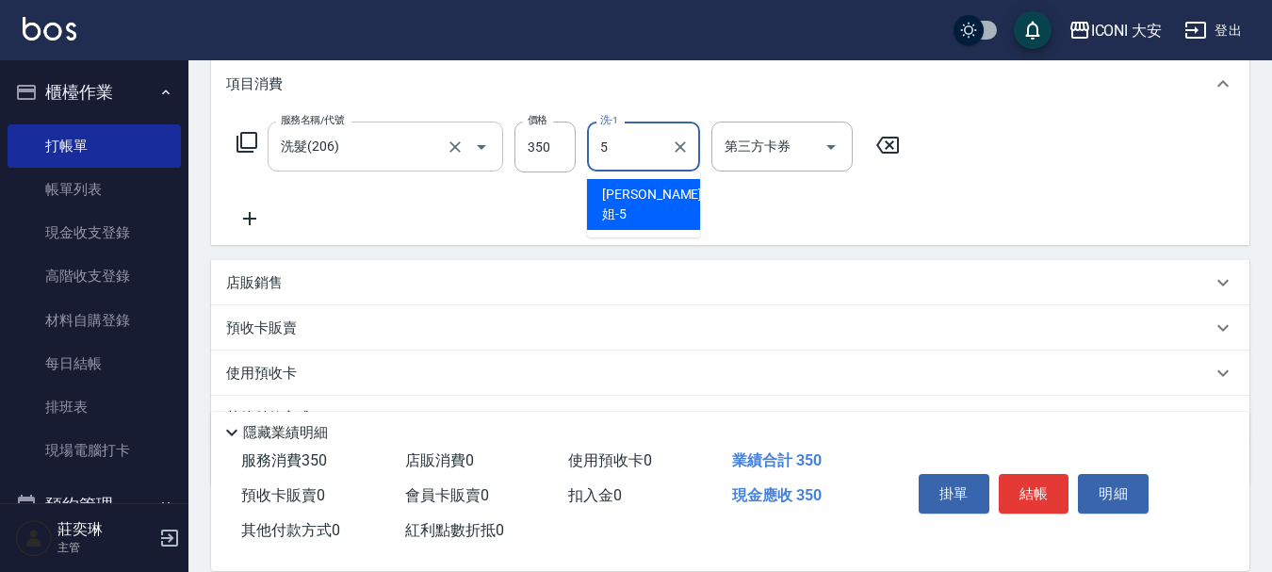
type input "[PERSON_NAME]姐-5"
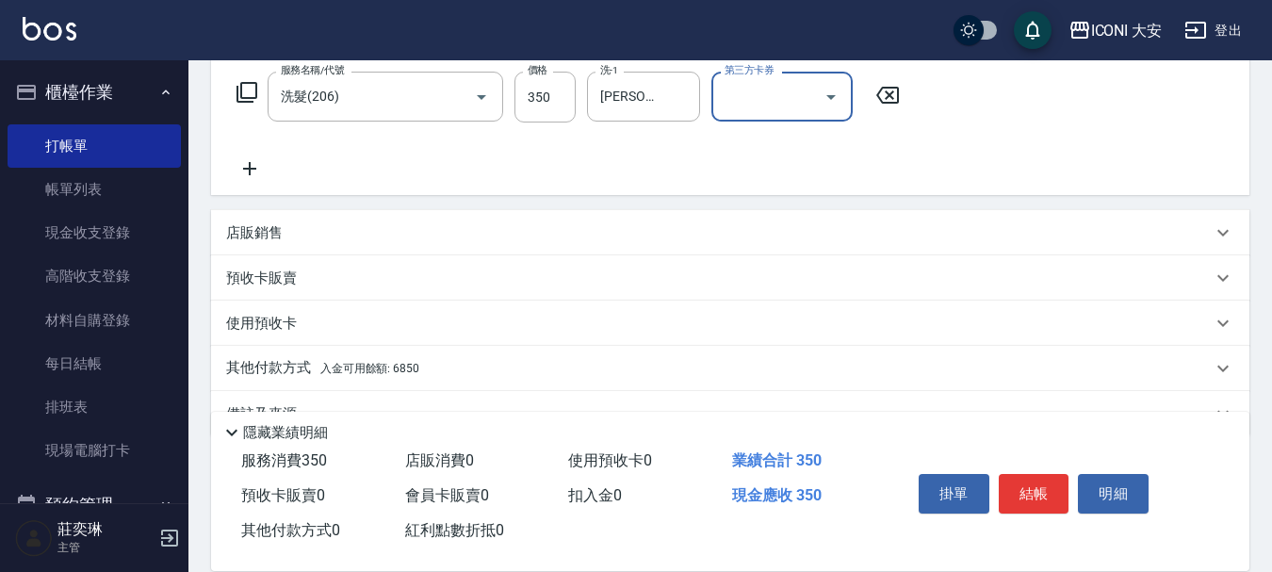
scroll to position [350, 0]
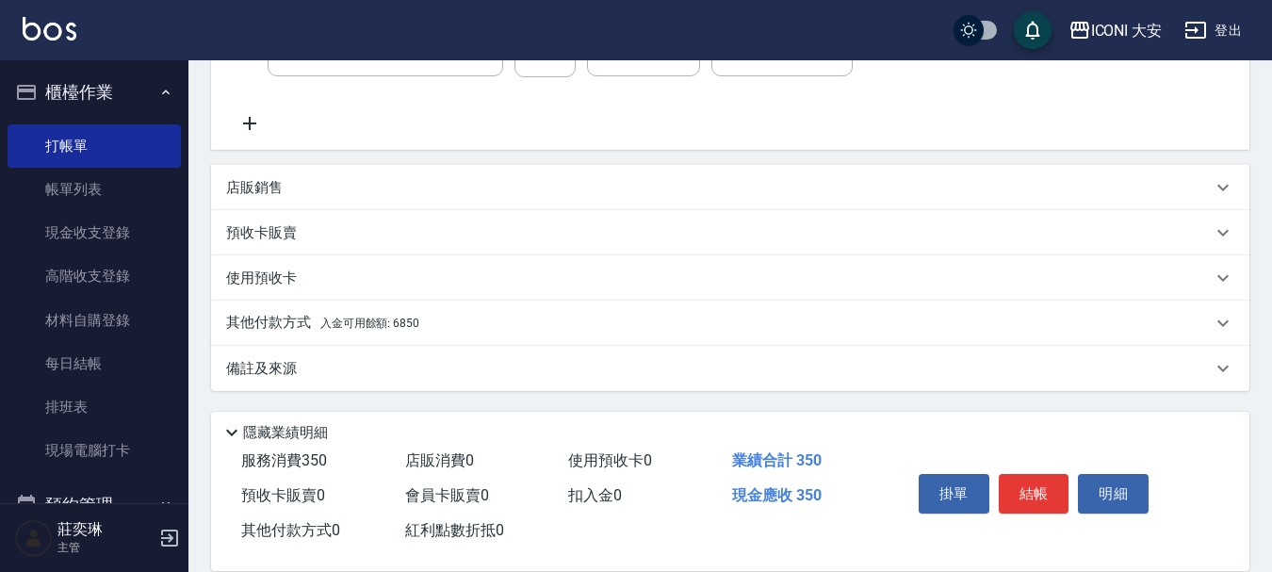
click at [402, 321] on span "入金可用餘額: 6850" at bounding box center [369, 323] width 99 height 13
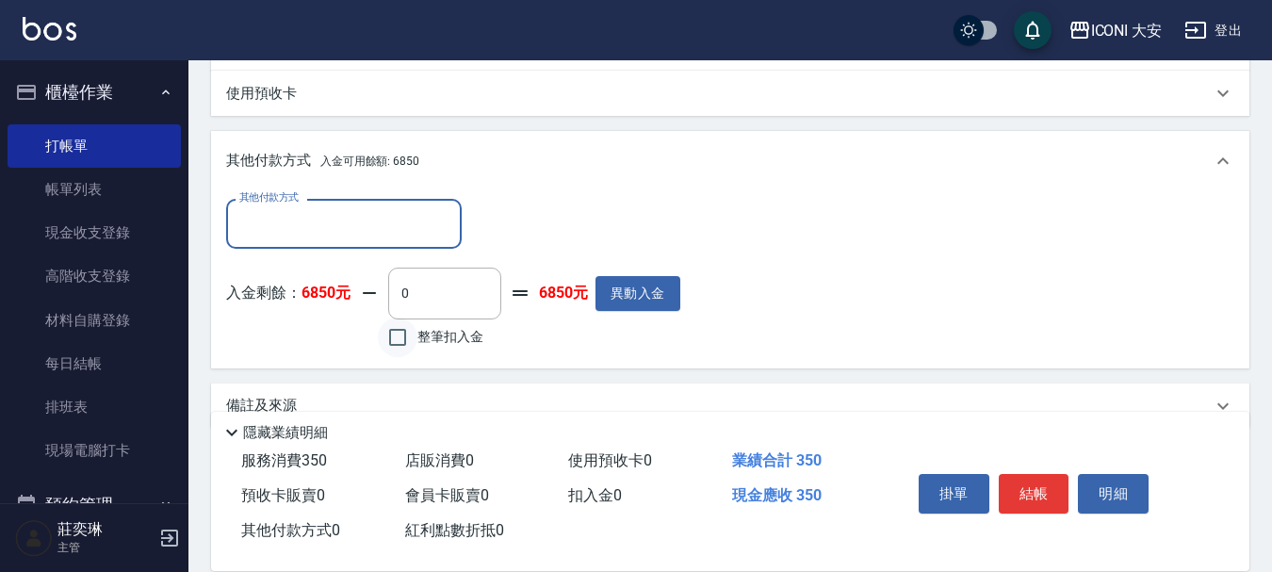
scroll to position [572, 0]
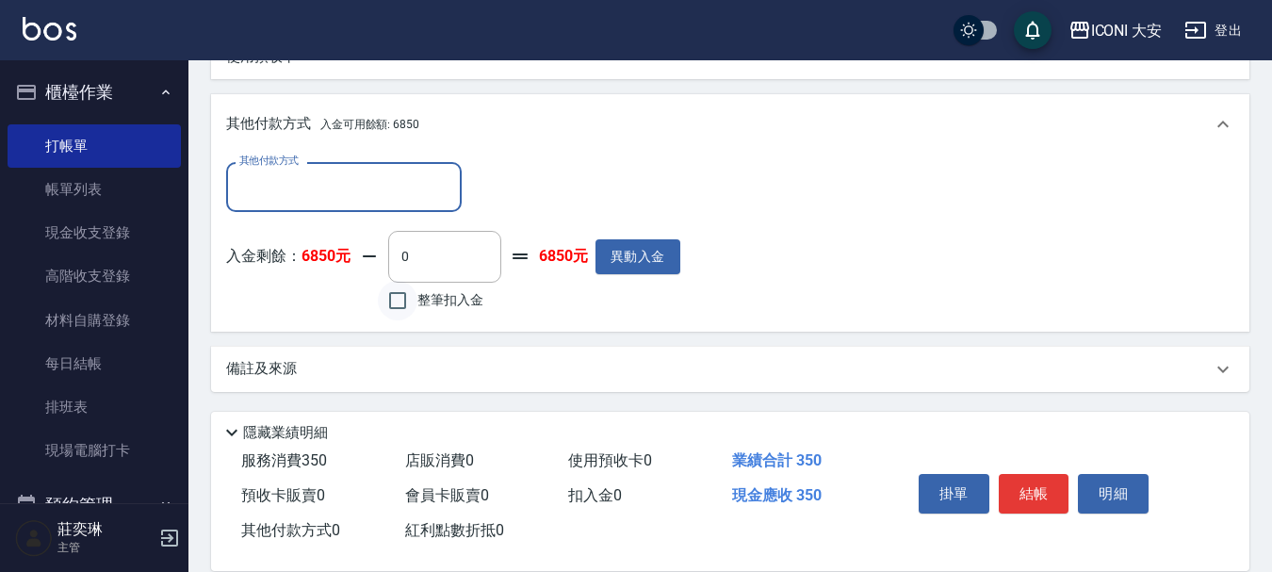
click at [395, 291] on input "整筆扣入金" at bounding box center [398, 301] width 40 height 40
checkbox input "true"
type input "350"
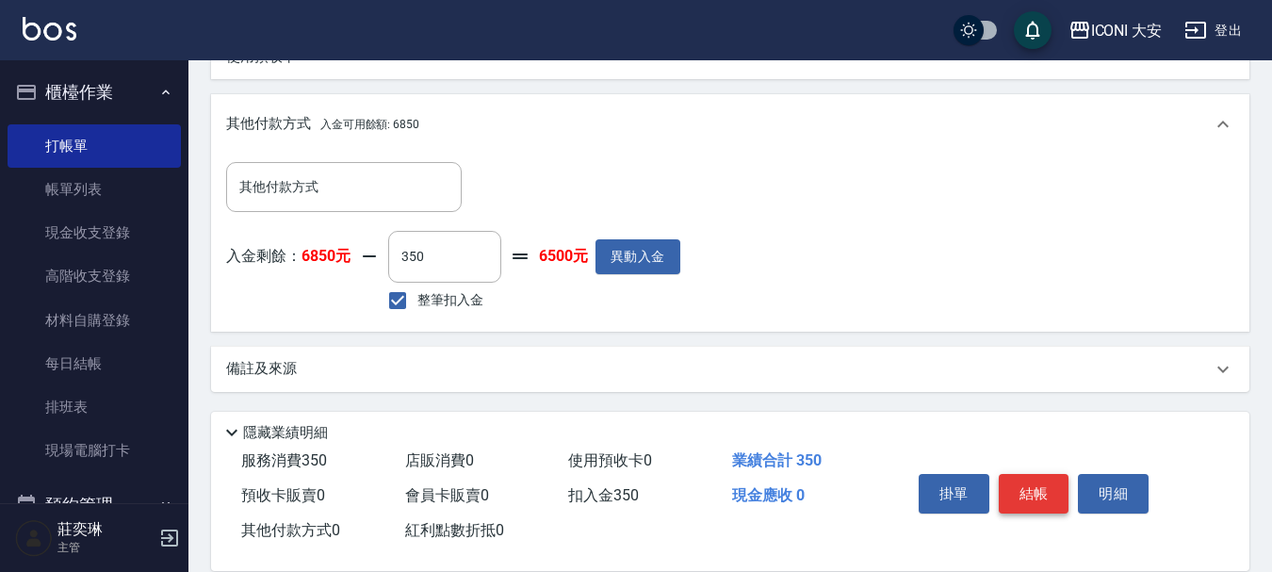
click at [1017, 484] on button "結帳" at bounding box center [1034, 494] width 71 height 40
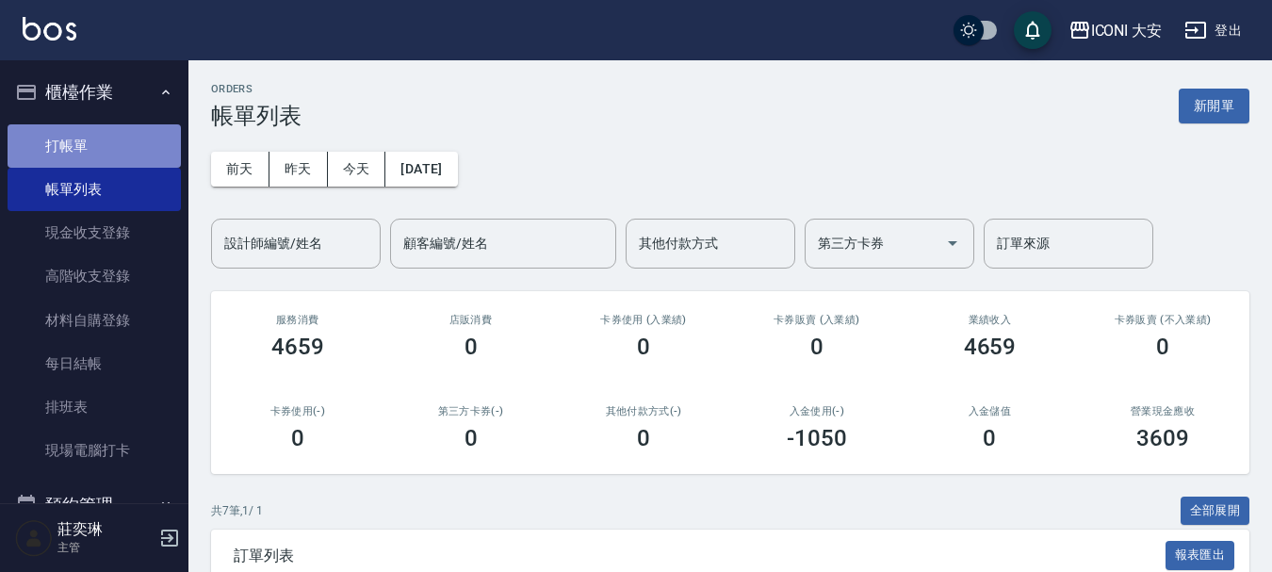
click at [120, 135] on link "打帳單" at bounding box center [94, 145] width 173 height 43
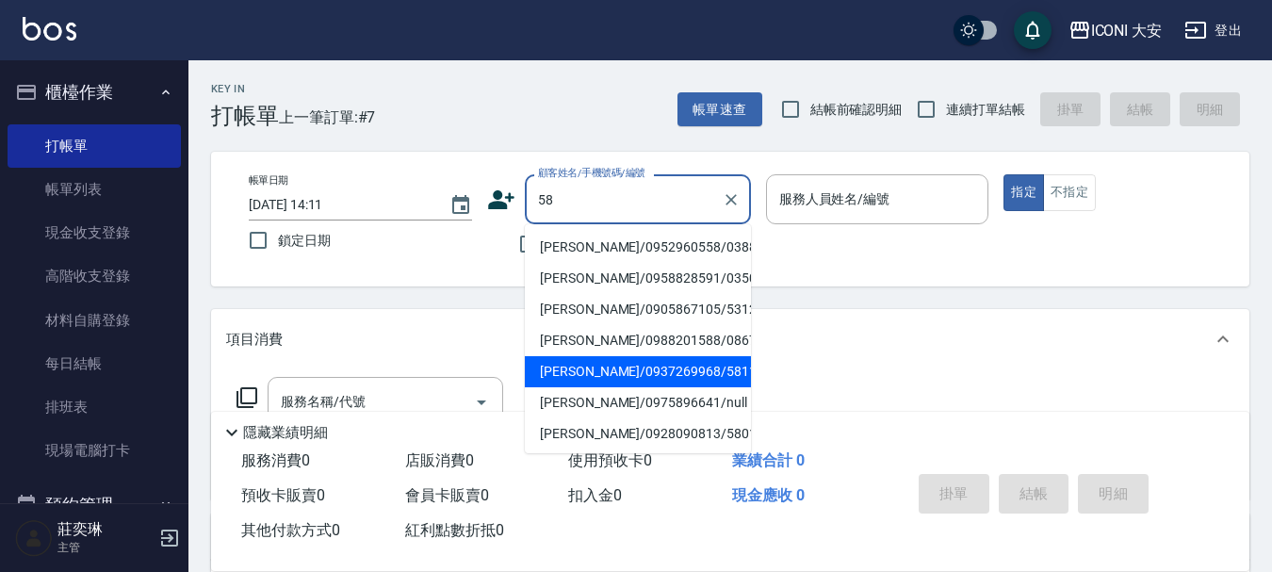
click at [660, 370] on li "[PERSON_NAME]/0937269968/581121" at bounding box center [638, 371] width 226 height 31
type input "[PERSON_NAME]/0937269968/581121"
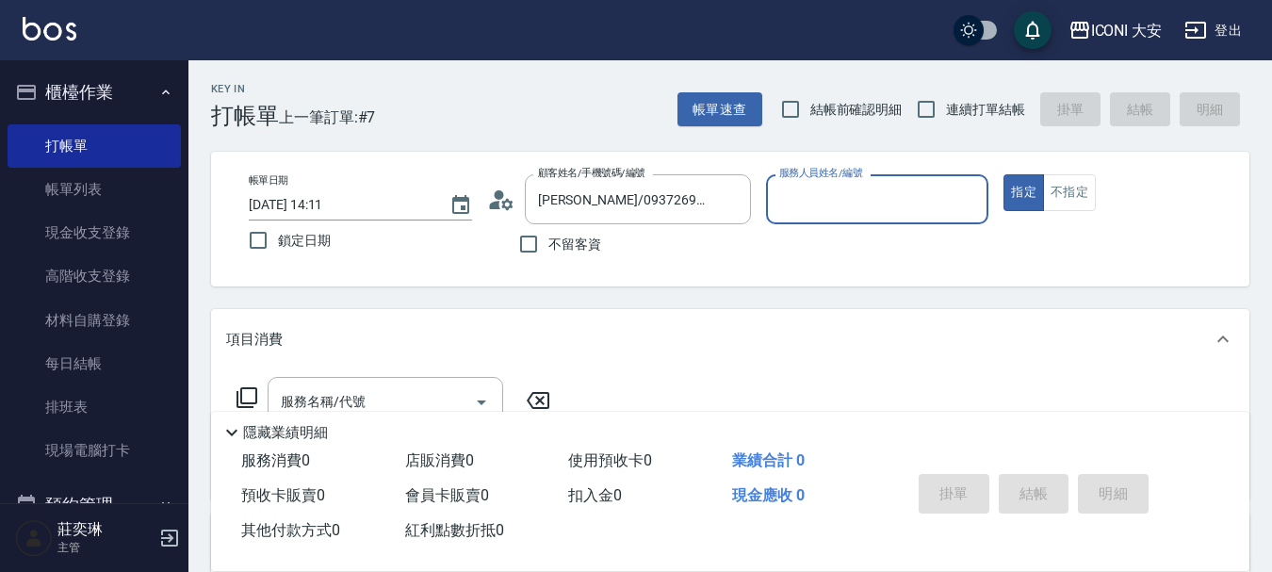
type input "Happy-9"
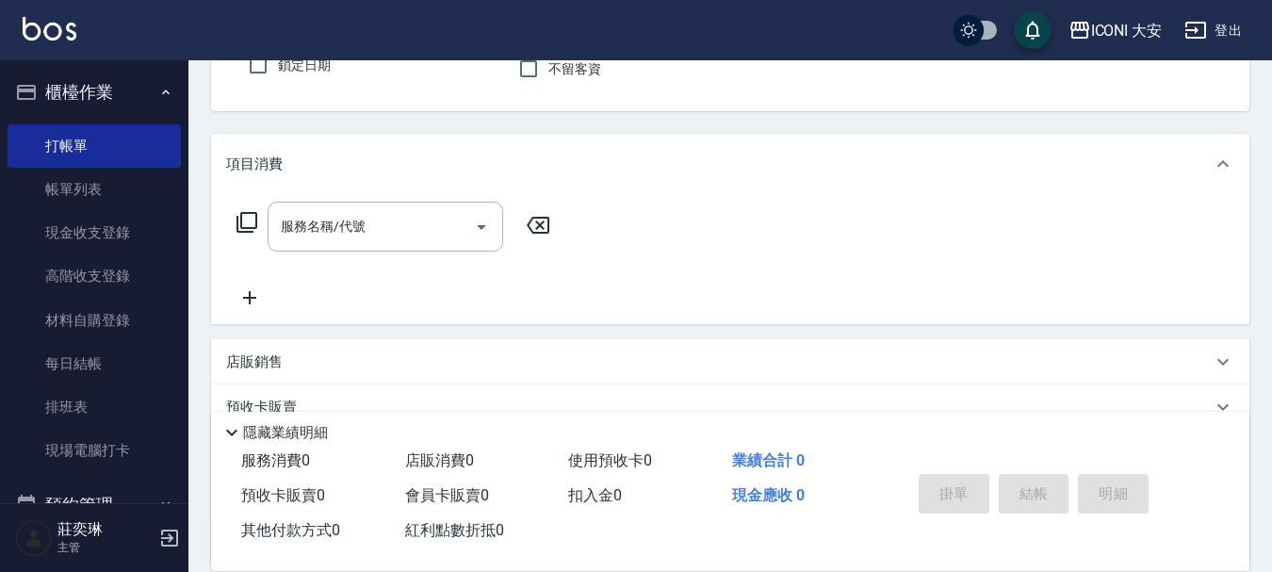
scroll to position [188, 0]
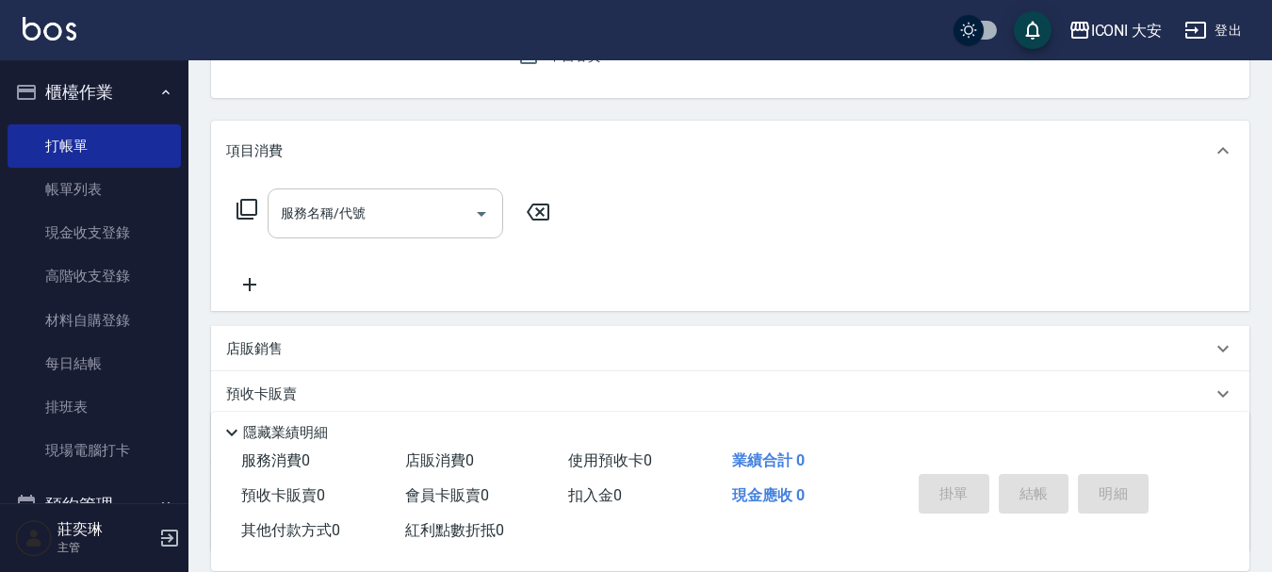
click at [391, 220] on input "服務名稱/代號" at bounding box center [371, 213] width 190 height 33
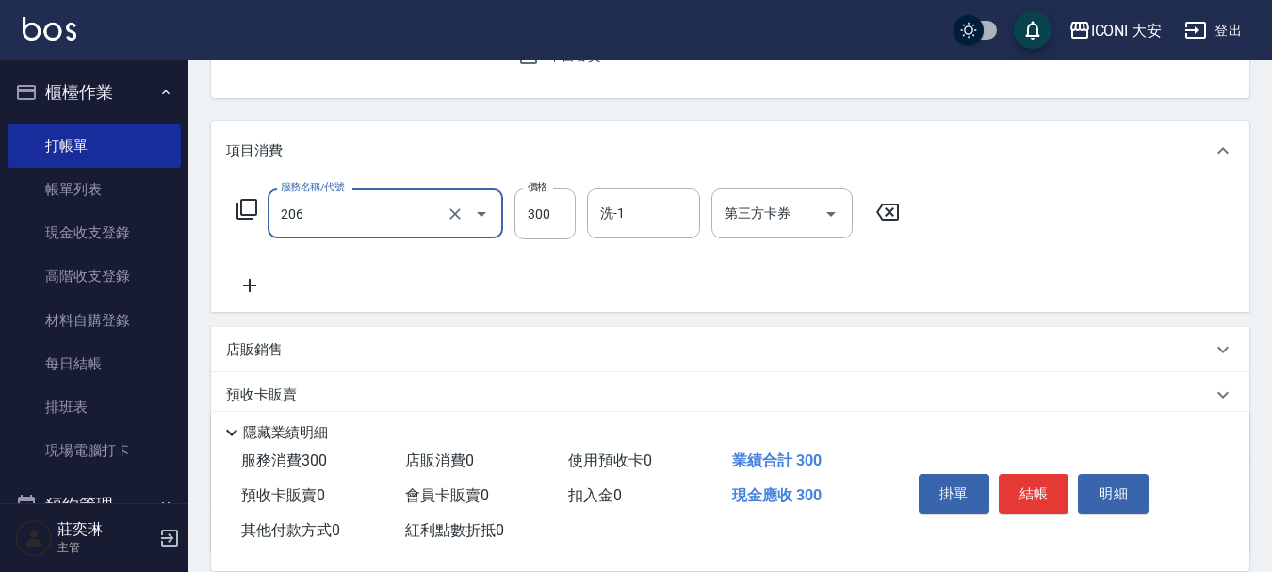
type input "洗髮(206)"
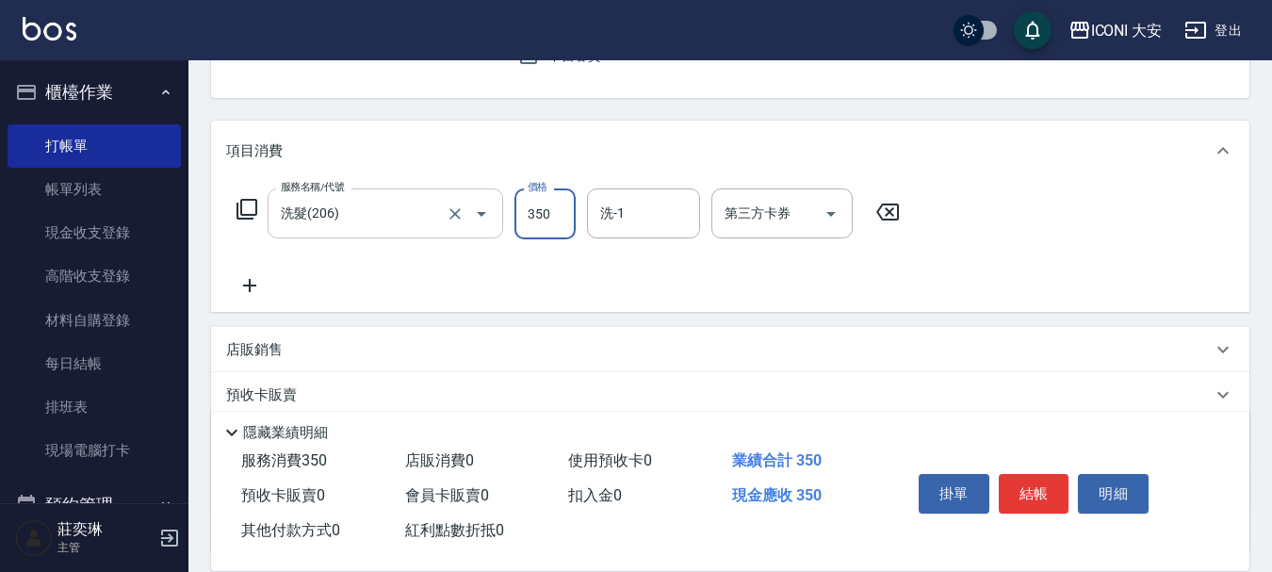
type input "350"
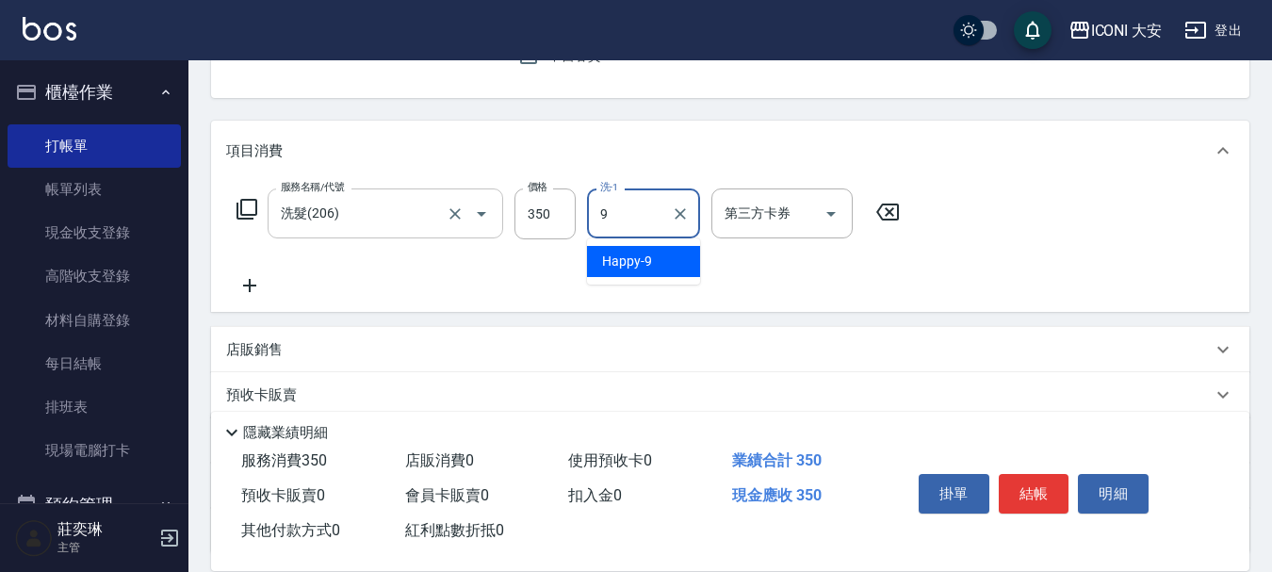
type input "Happy-9"
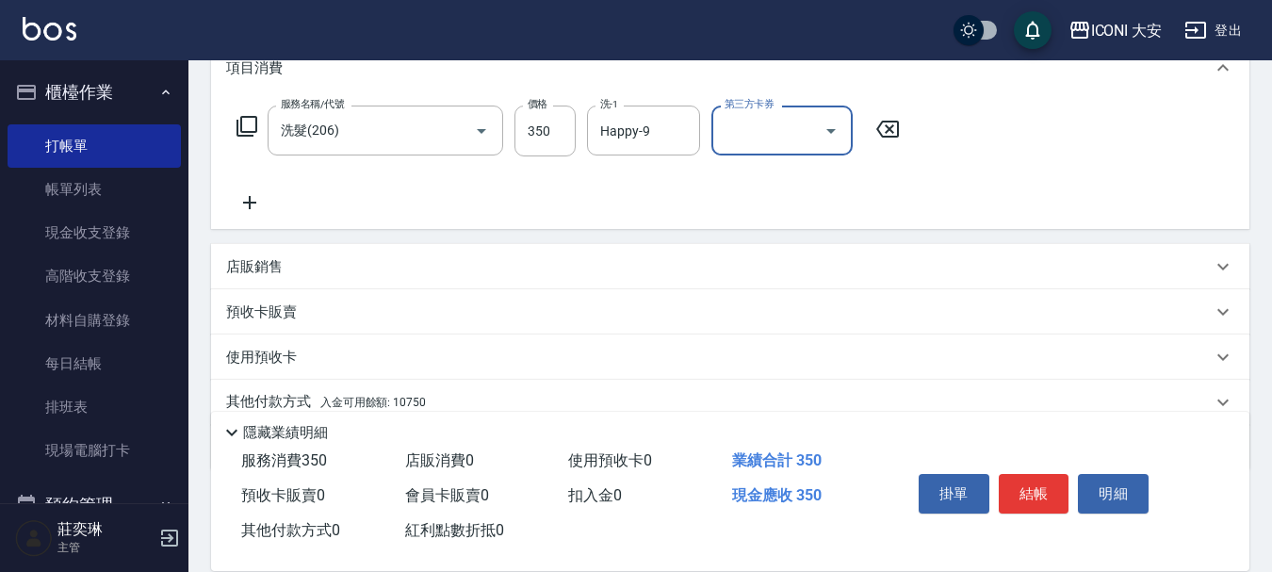
scroll to position [350, 0]
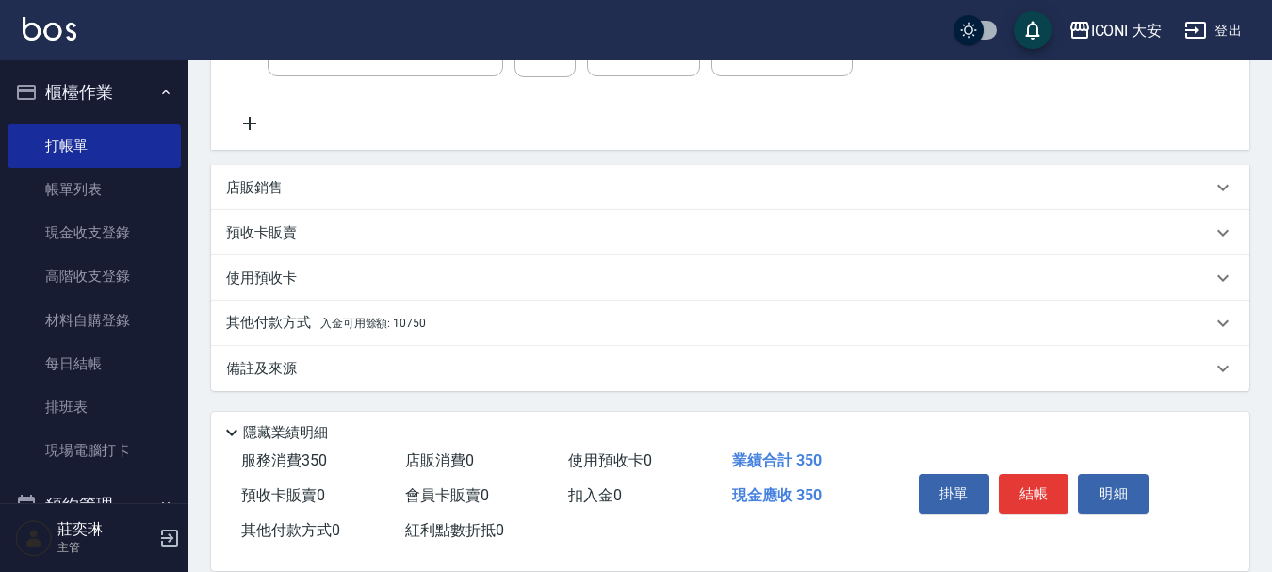
click at [402, 327] on span "入金可用餘額: 10750" at bounding box center [373, 323] width 106 height 13
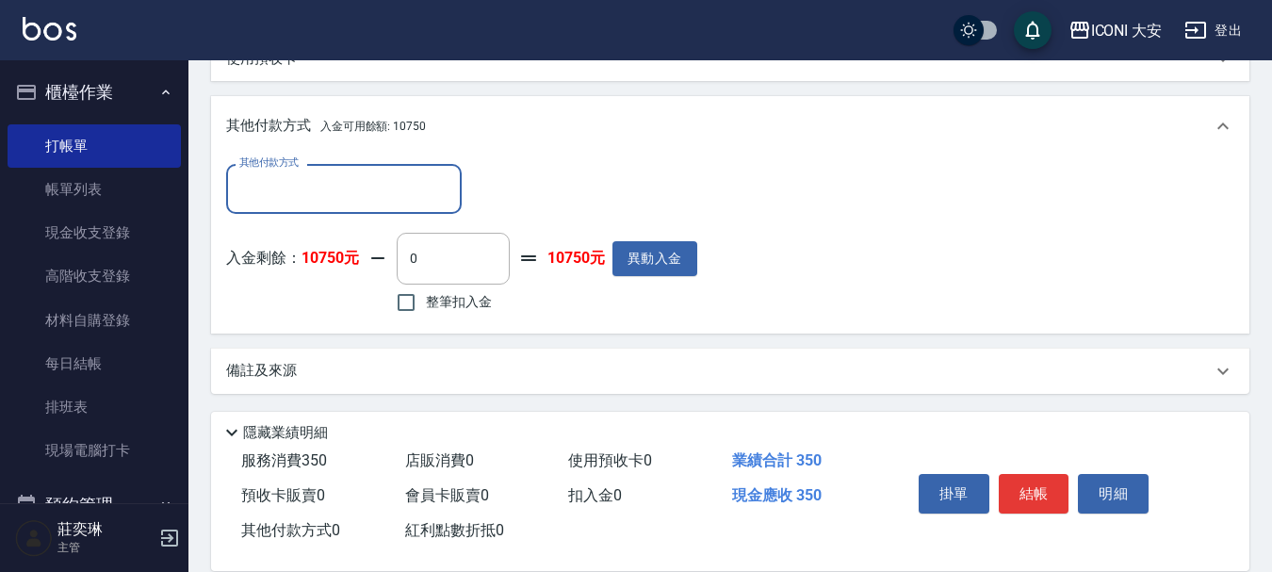
scroll to position [573, 0]
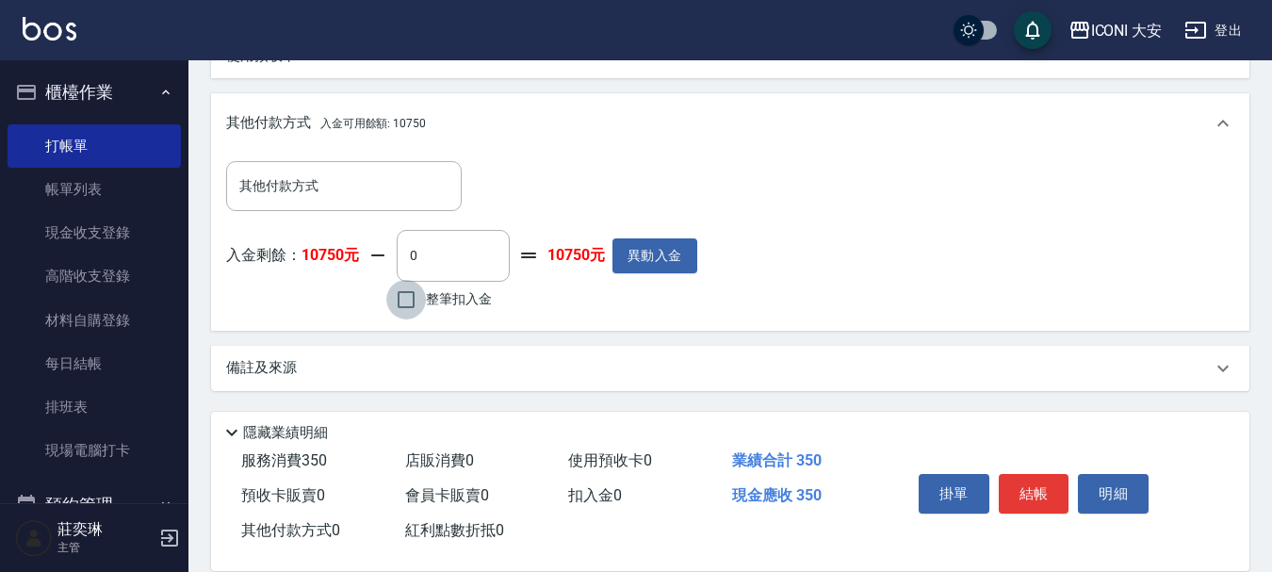
drag, startPoint x: 406, startPoint y: 294, endPoint x: 424, endPoint y: 299, distance: 18.5
click at [405, 296] on input "整筆扣入金" at bounding box center [406, 300] width 40 height 40
checkbox input "true"
type input "350"
click at [1028, 479] on button "結帳" at bounding box center [1034, 494] width 71 height 40
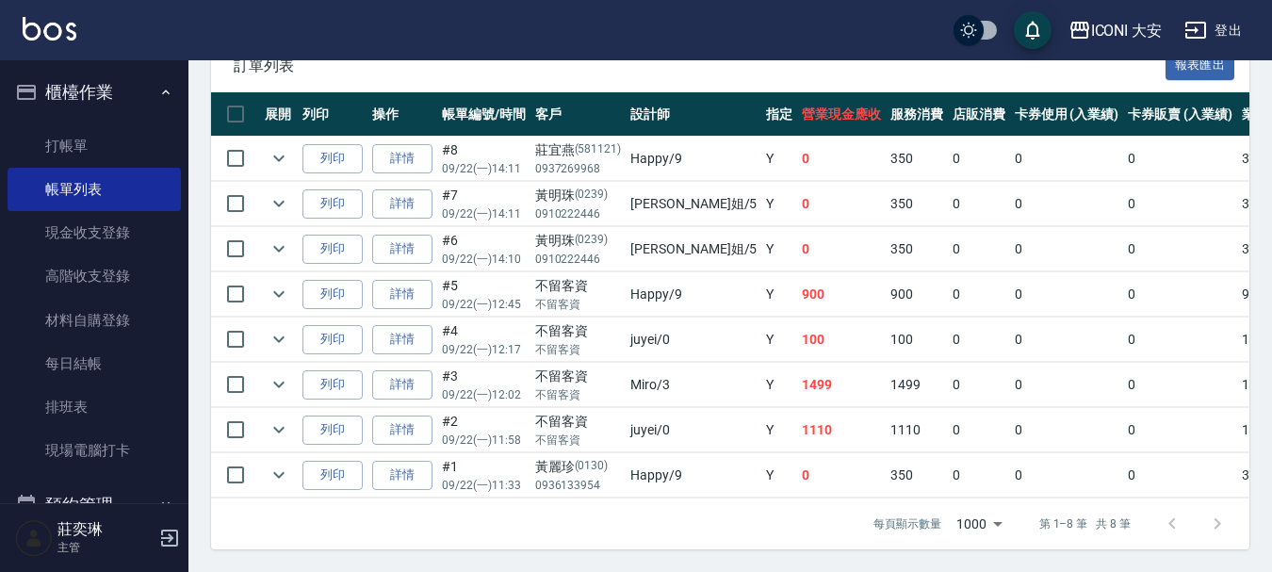
scroll to position [504, 0]
click at [130, 155] on link "打帳單" at bounding box center [94, 145] width 173 height 43
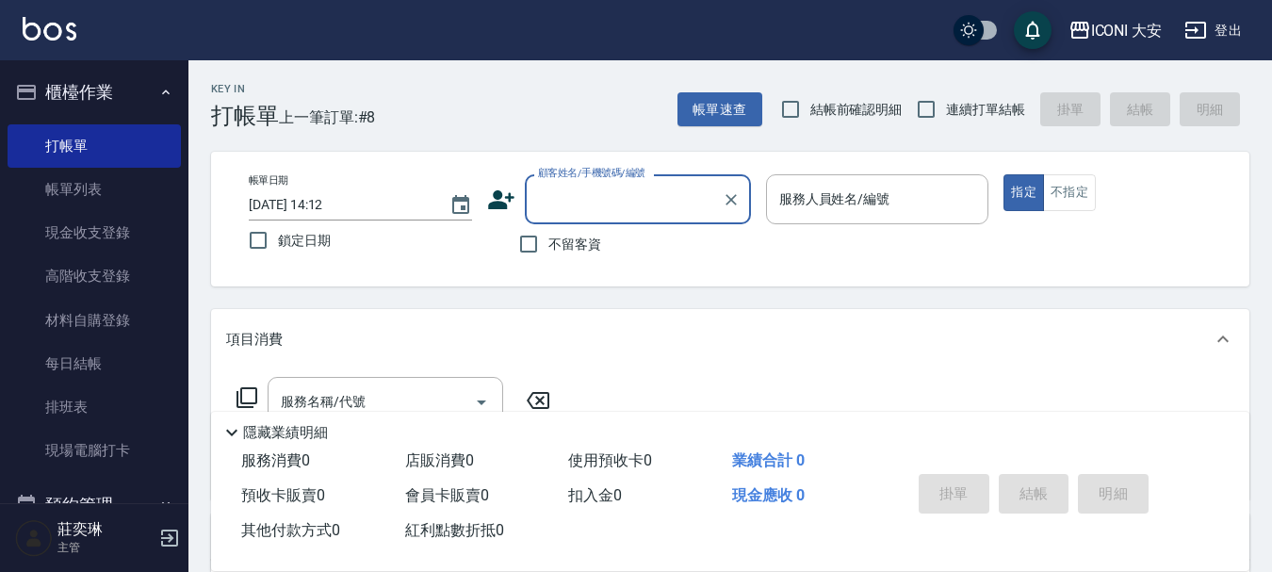
click at [599, 210] on input "顧客姓名/手機號碼/編號" at bounding box center [623, 199] width 181 height 33
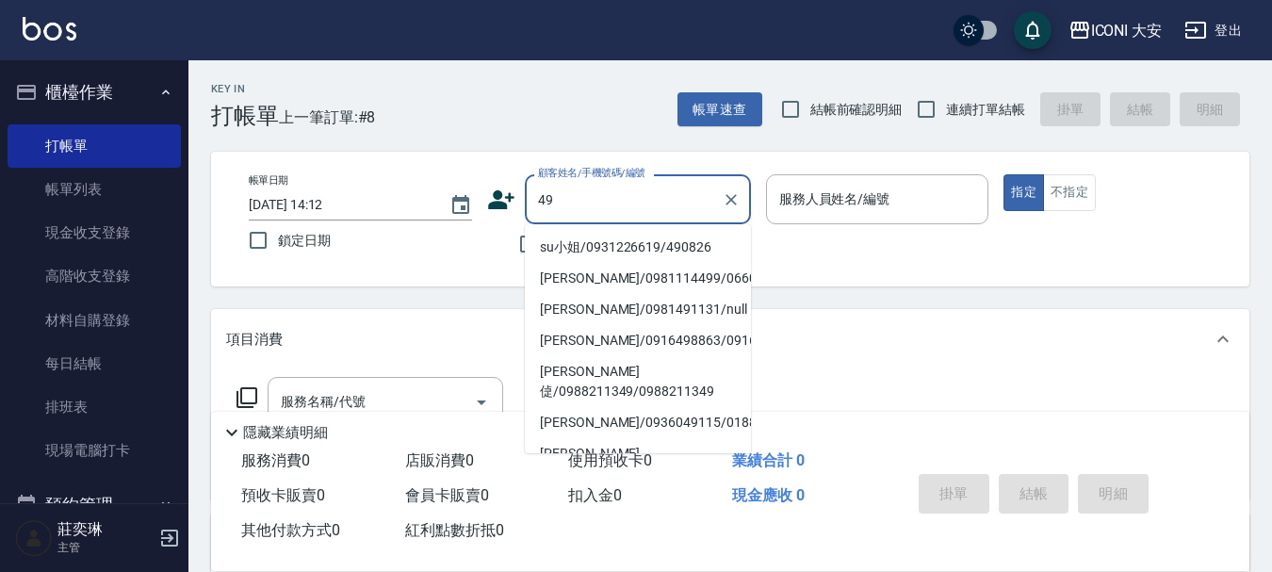
click at [655, 240] on li "su小姐/0931226619/490826" at bounding box center [638, 247] width 226 height 31
type input "su小姐/0931226619/490826"
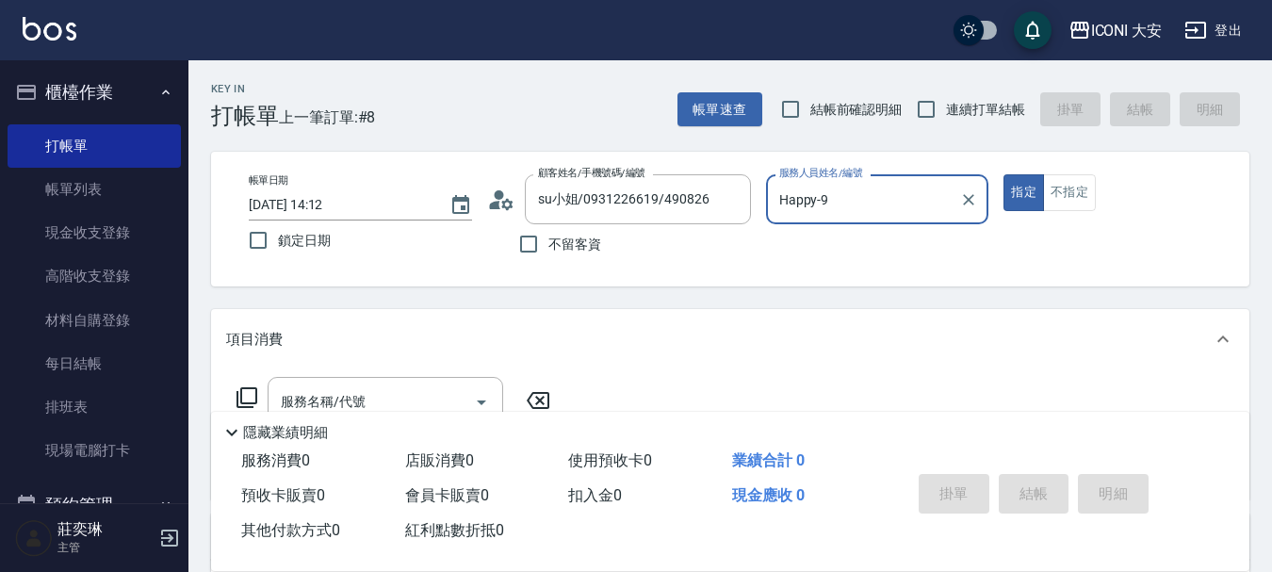
type input "Happy-9"
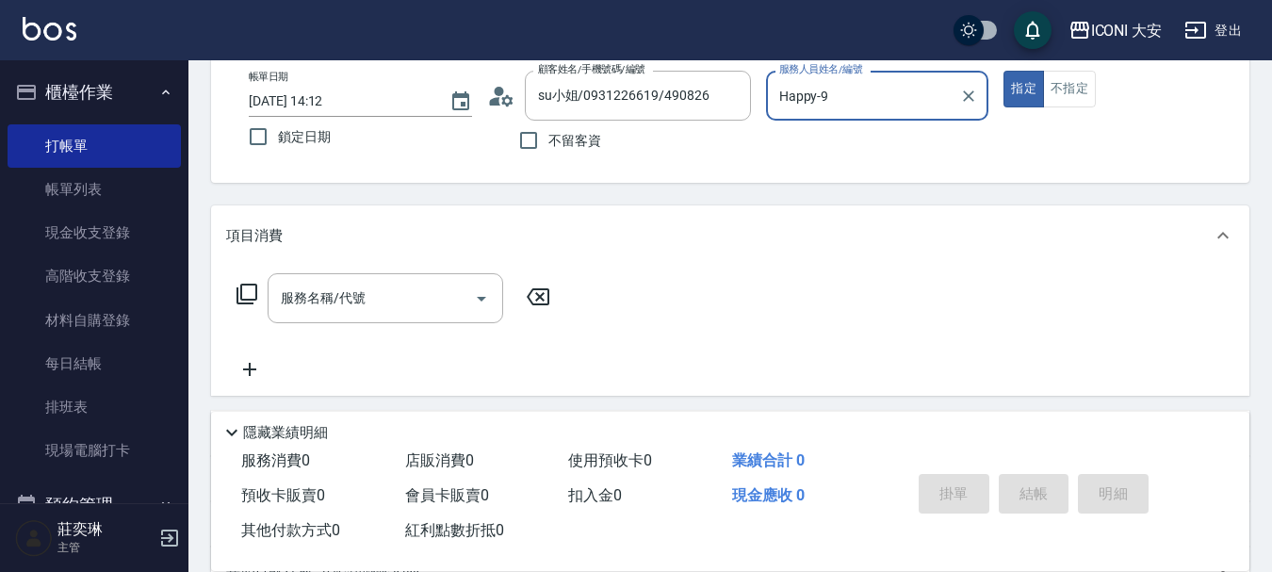
scroll to position [283, 0]
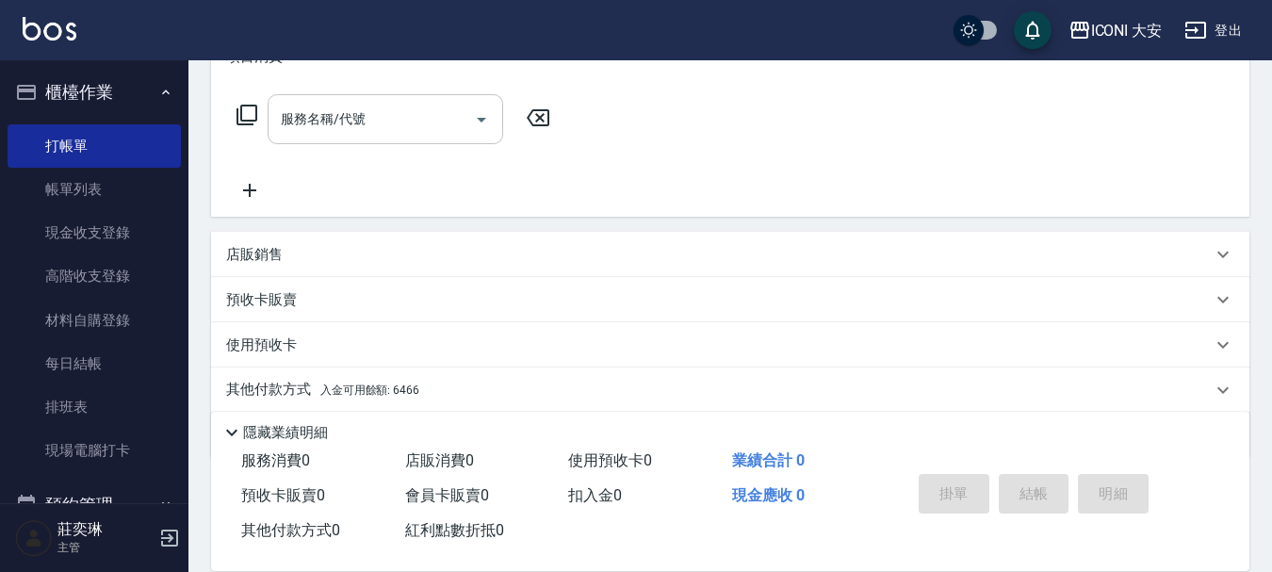
click at [437, 129] on input "服務名稱/代號" at bounding box center [371, 119] width 190 height 33
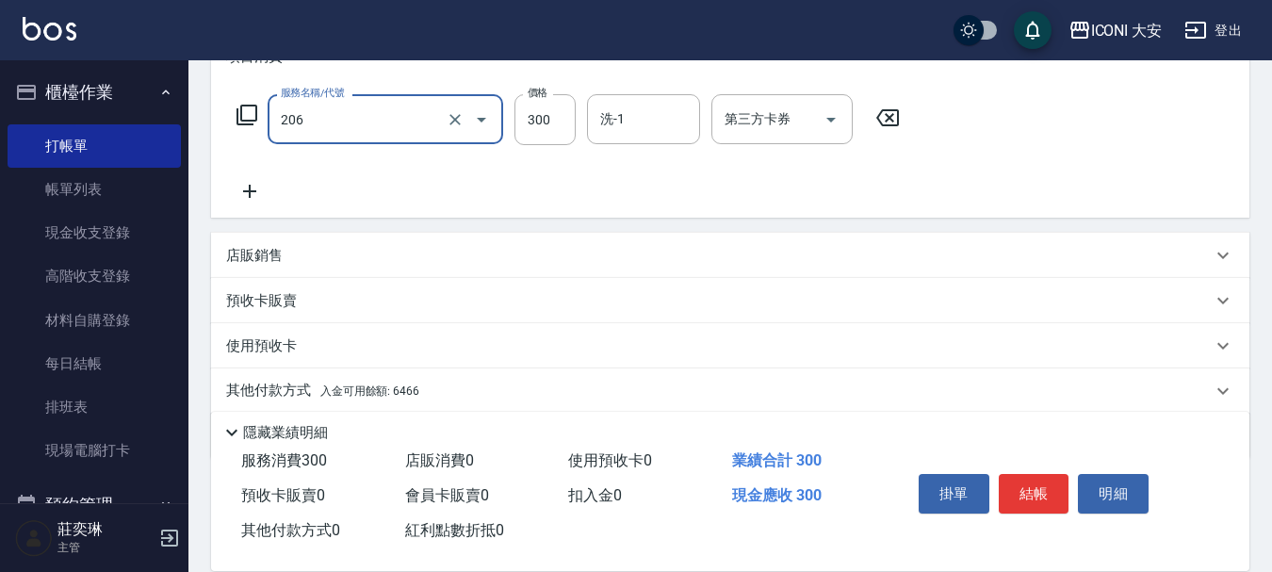
type input "洗髮(206)"
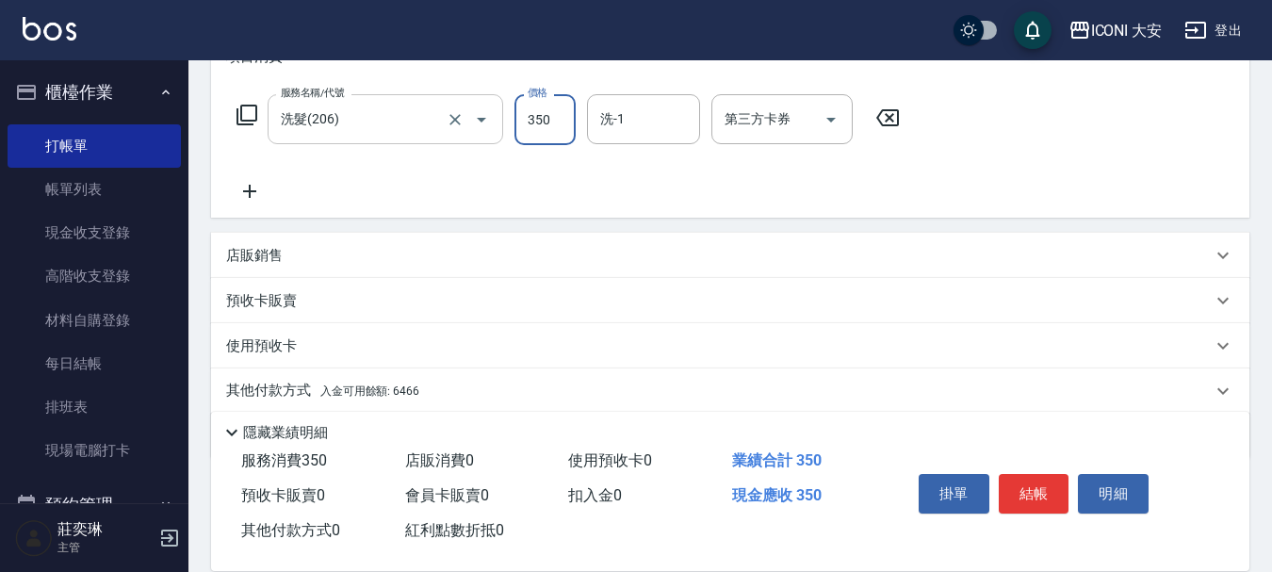
type input "350"
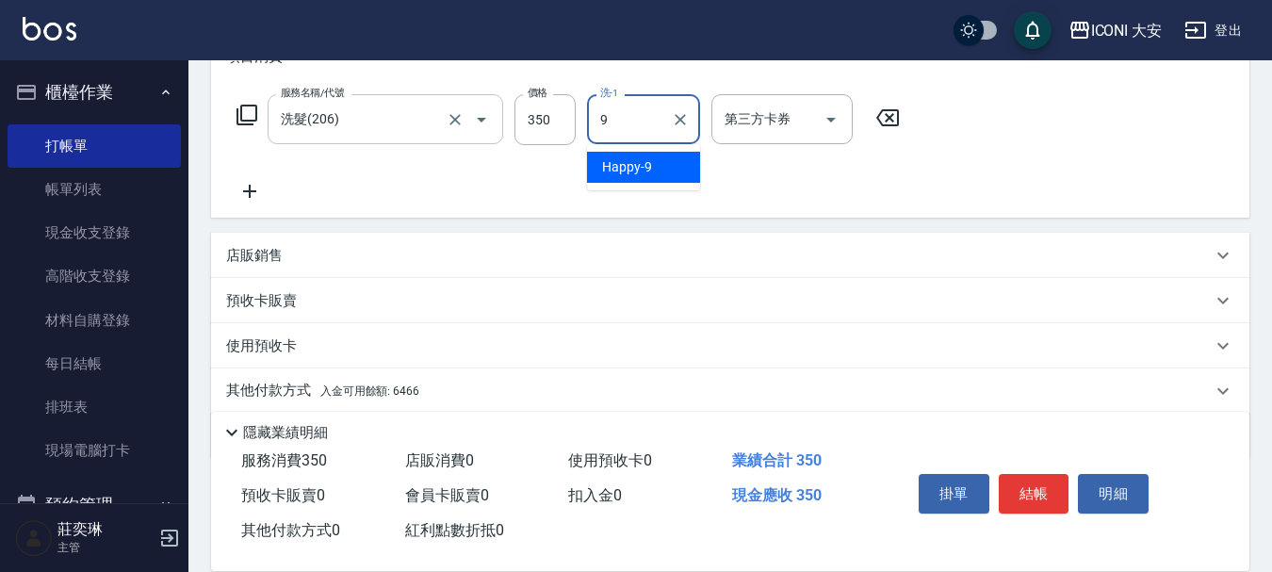
type input "Happy-9"
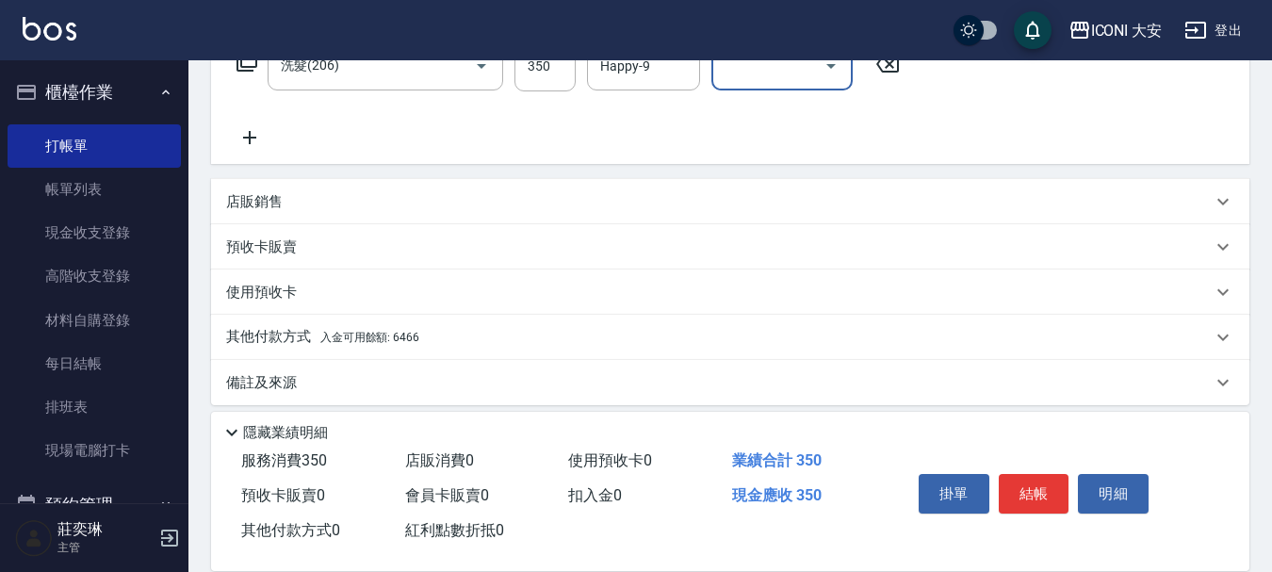
scroll to position [350, 0]
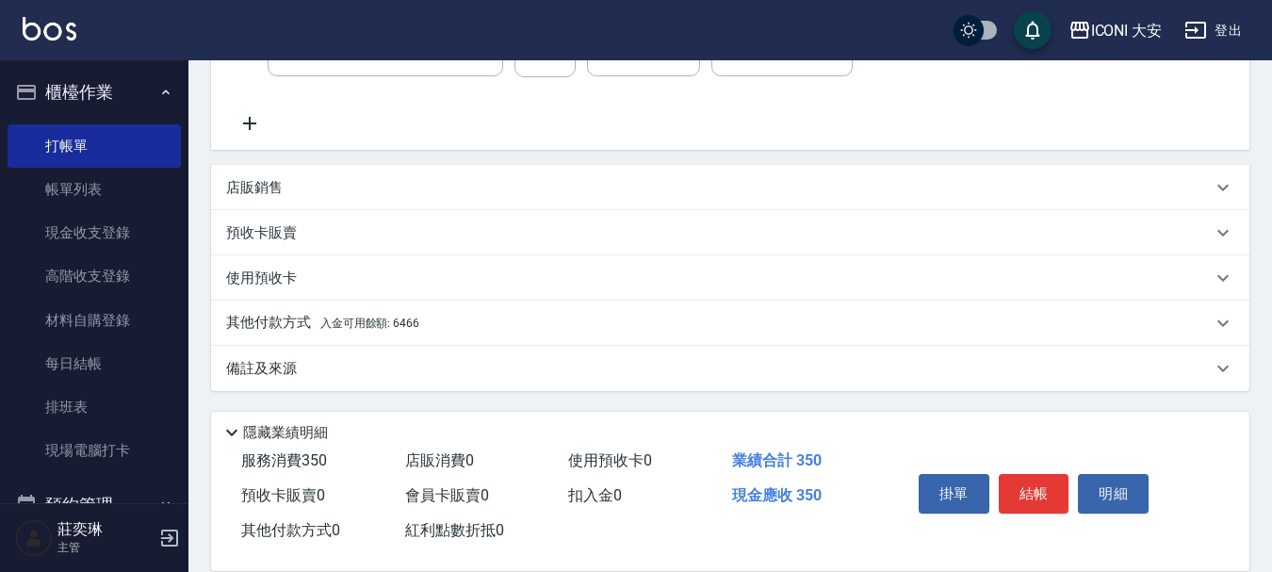
click at [391, 317] on span "入金可用餘額: 6466" at bounding box center [369, 323] width 99 height 13
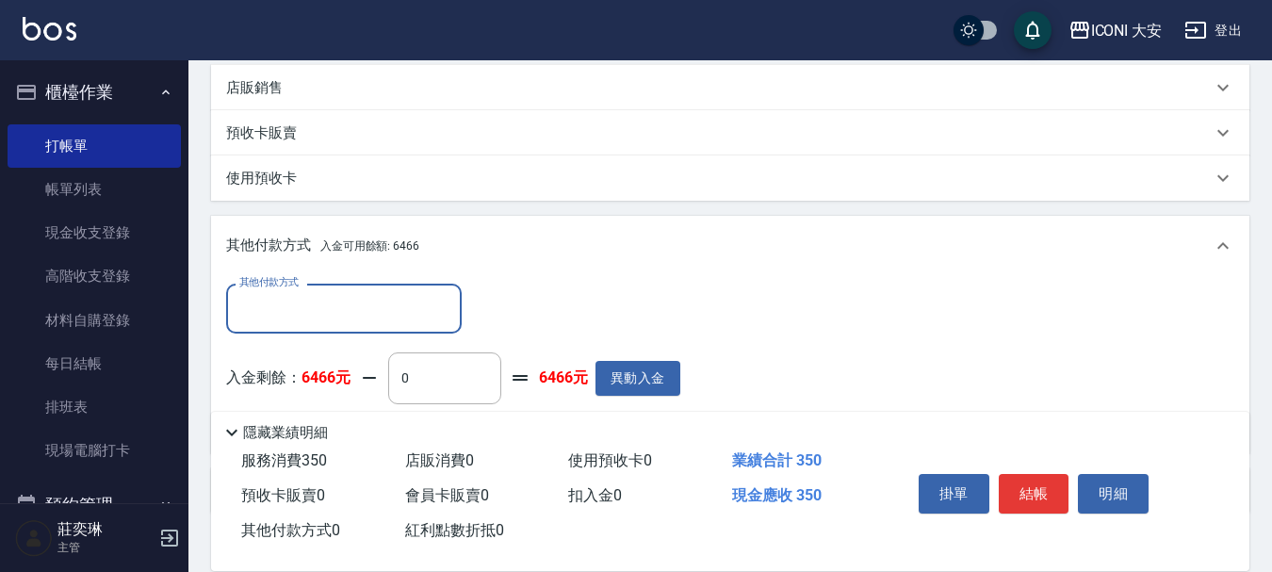
scroll to position [573, 0]
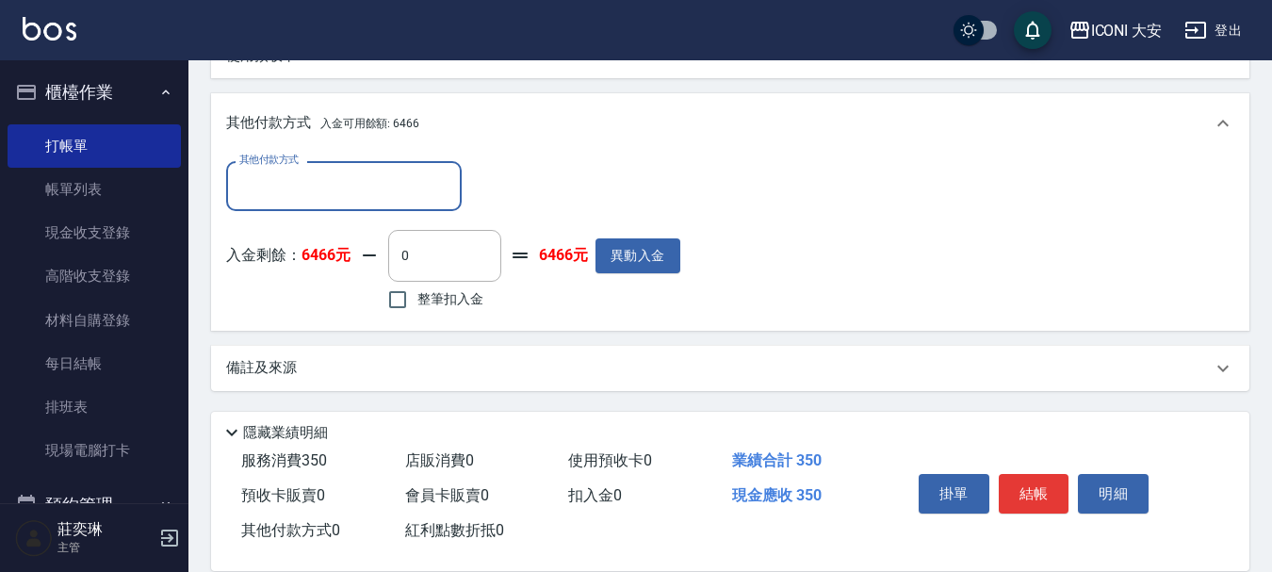
click at [391, 317] on input "整筆扣入金" at bounding box center [398, 300] width 40 height 40
checkbox input "true"
type input "350"
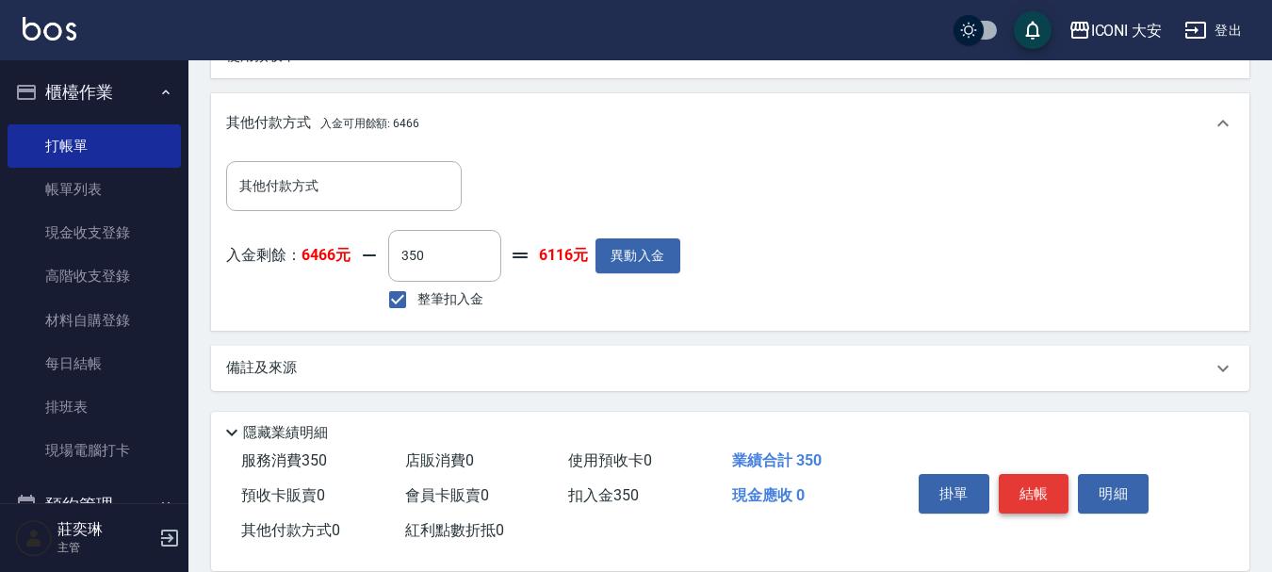
click at [1046, 474] on button "結帳" at bounding box center [1034, 494] width 71 height 40
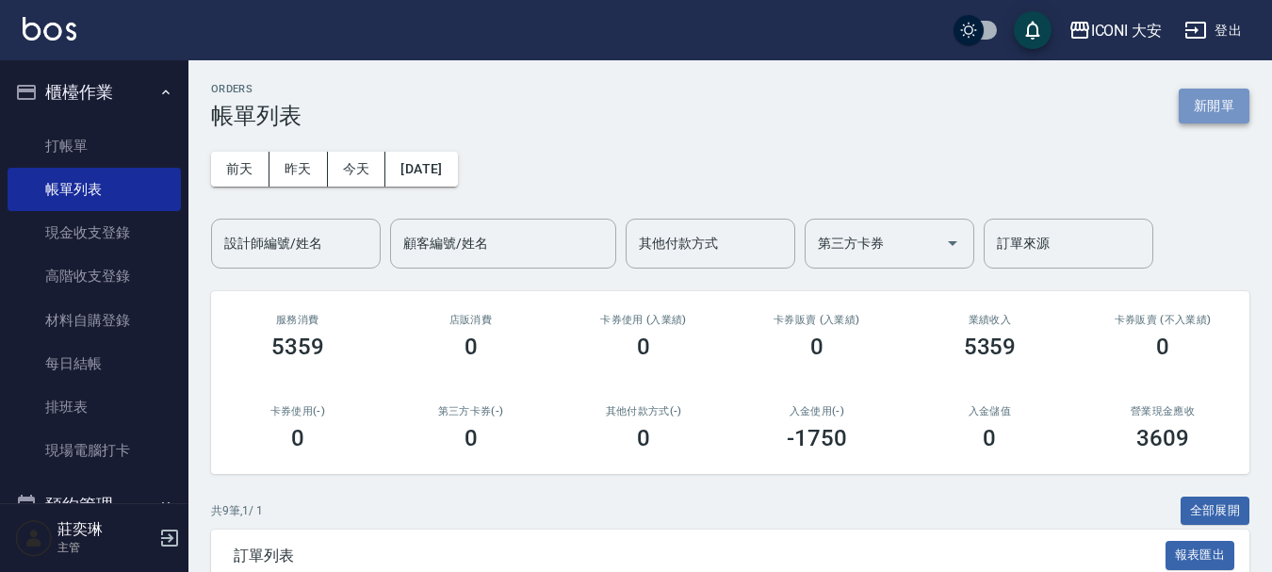
click at [1203, 114] on button "新開單" at bounding box center [1214, 106] width 71 height 35
